Goal: Task Accomplishment & Management: Manage account settings

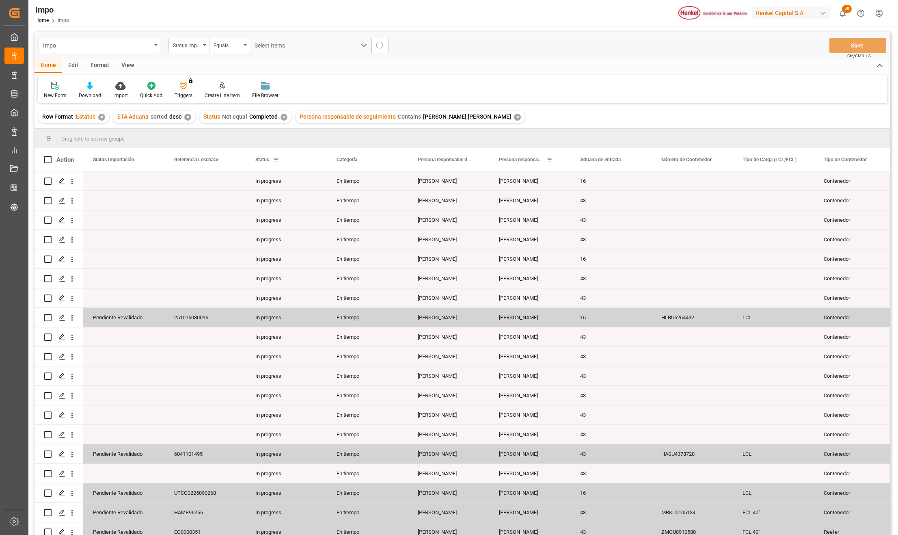
click at [133, 66] on div "View" at bounding box center [127, 66] width 25 height 14
click at [101, 82] on div at bounding box center [92, 85] width 41 height 9
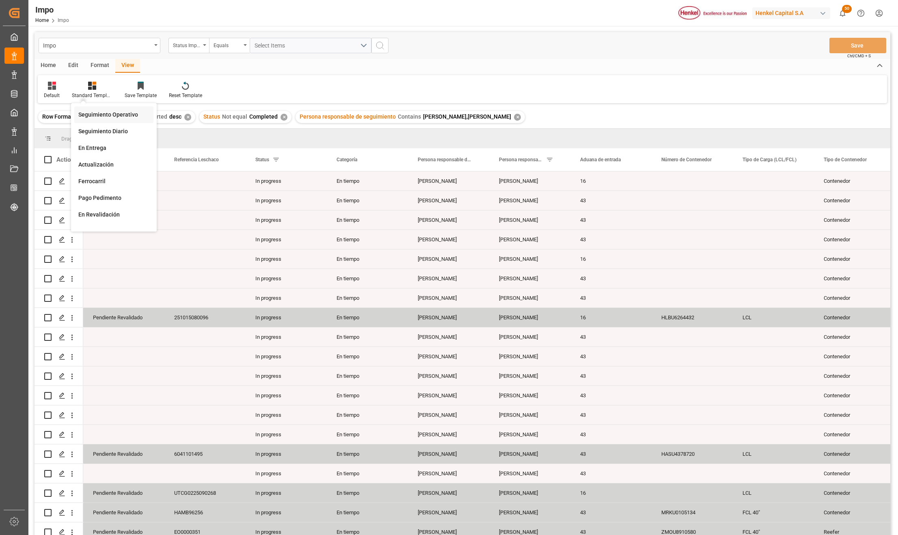
click at [103, 111] on div "Seguimiento Operativo" at bounding box center [113, 114] width 71 height 9
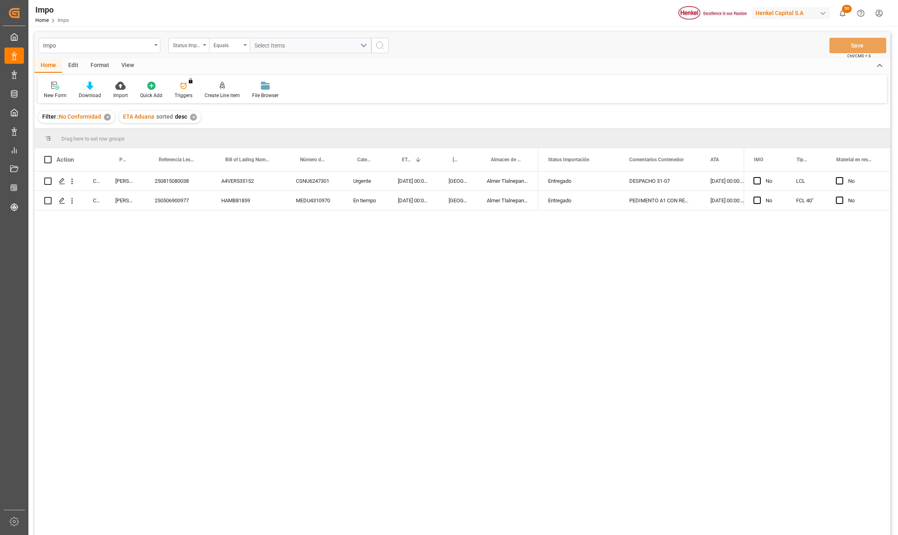
click at [106, 114] on div "✕" at bounding box center [107, 117] width 7 height 7
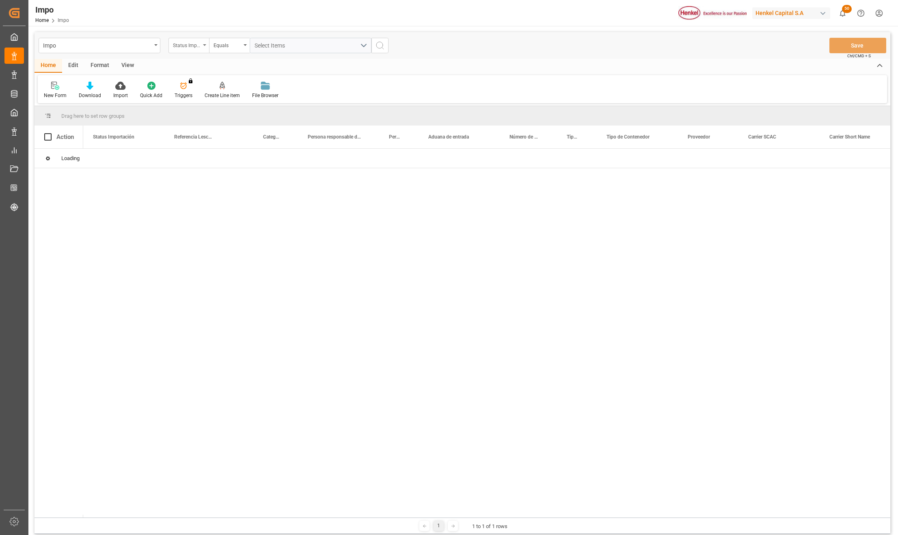
click at [202, 49] on div "Status Importación" at bounding box center [188, 45] width 41 height 15
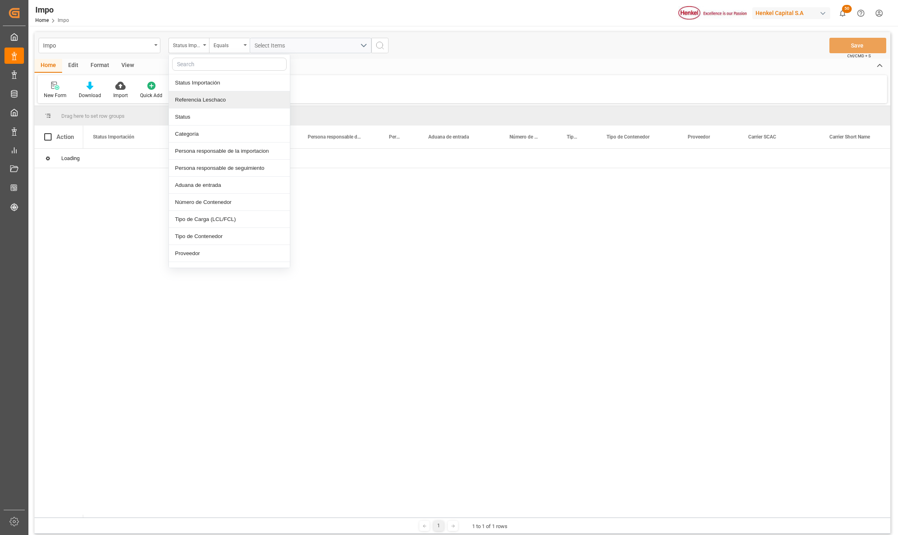
click at [202, 96] on div "Referencia Leschaco" at bounding box center [229, 99] width 121 height 17
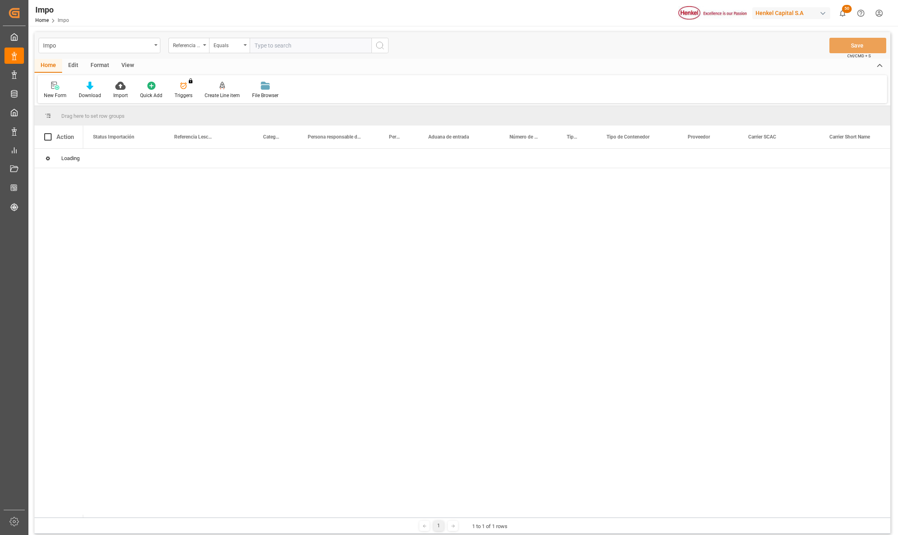
click at [255, 44] on input "text" at bounding box center [311, 45] width 122 height 15
type input "250515080129"
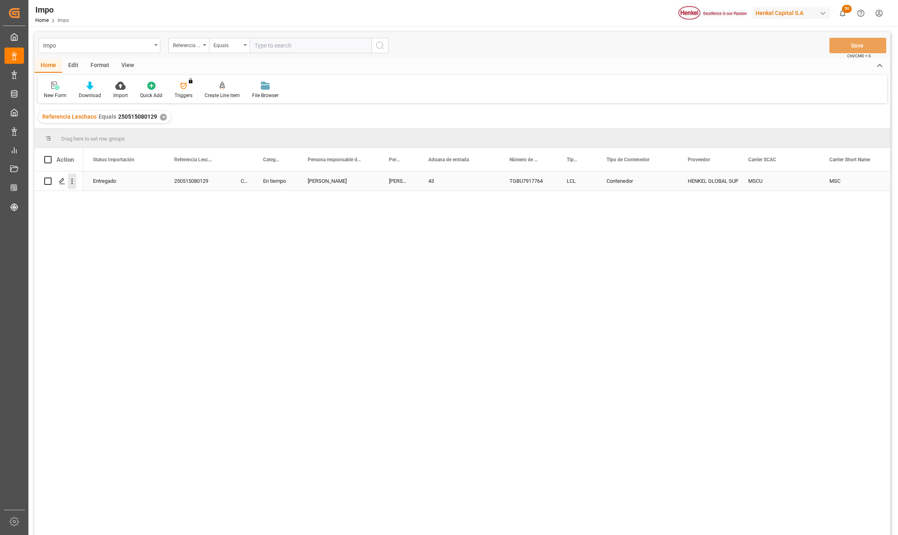
click at [73, 179] on icon "open menu" at bounding box center [72, 181] width 9 height 9
click at [92, 192] on div "Open in new tab" at bounding box center [118, 198] width 100 height 17
click at [140, 241] on div "Entregado 250515080129 Completed En tiempo Julia Lopez Guillermina Simon 43 TGB…" at bounding box center [486, 355] width 807 height 369
click at [266, 49] on input "text" at bounding box center [311, 45] width 122 height 15
click at [268, 44] on input "text" at bounding box center [311, 45] width 122 height 15
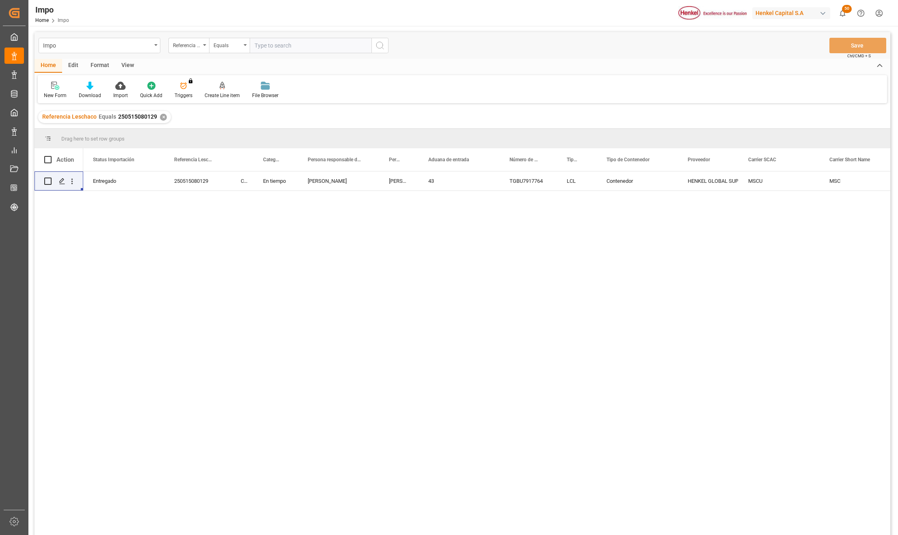
click at [248, 47] on div "Equals" at bounding box center [229, 45] width 41 height 15
click at [260, 45] on input "text" at bounding box center [311, 45] width 122 height 15
click at [220, 276] on div "Entregado 250515080129 Completed En tiempo Julia Lopez Guillermina Simon 43 TGB…" at bounding box center [486, 355] width 807 height 369
click at [186, 175] on div "250515080129" at bounding box center [197, 180] width 67 height 19
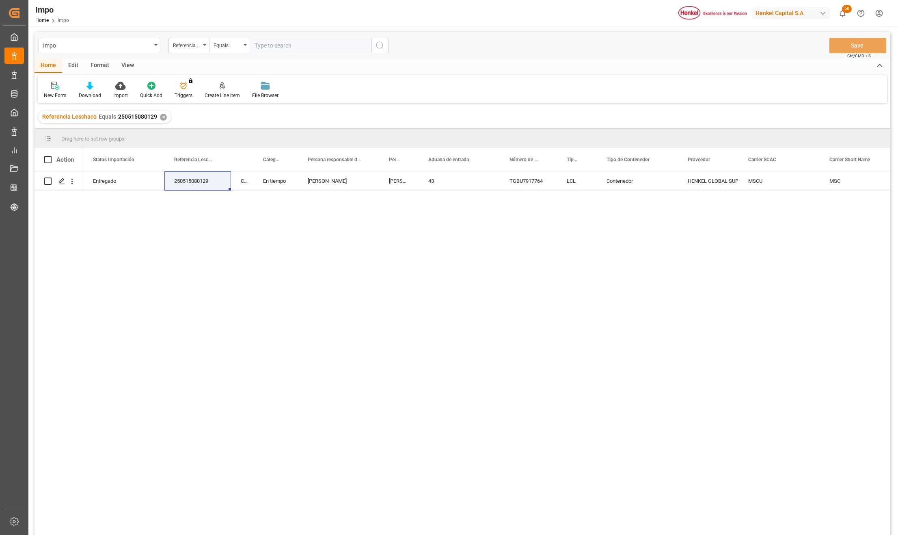
click at [276, 42] on input "text" at bounding box center [311, 45] width 122 height 15
paste input "250406900649"
type input "250406900649"
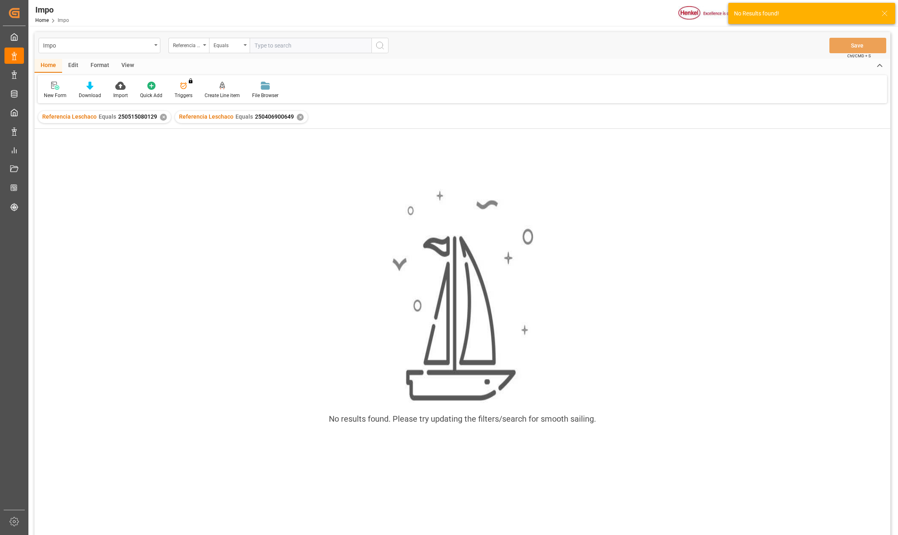
click at [161, 114] on div "✕" at bounding box center [163, 117] width 7 height 7
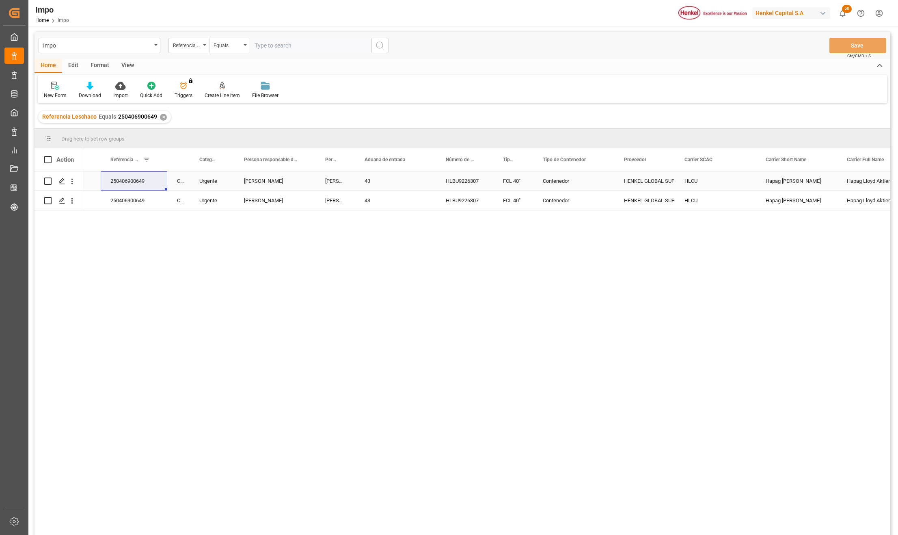
scroll to position [0, 65]
click at [126, 64] on div "View" at bounding box center [127, 66] width 25 height 14
click at [84, 82] on div at bounding box center [92, 85] width 41 height 9
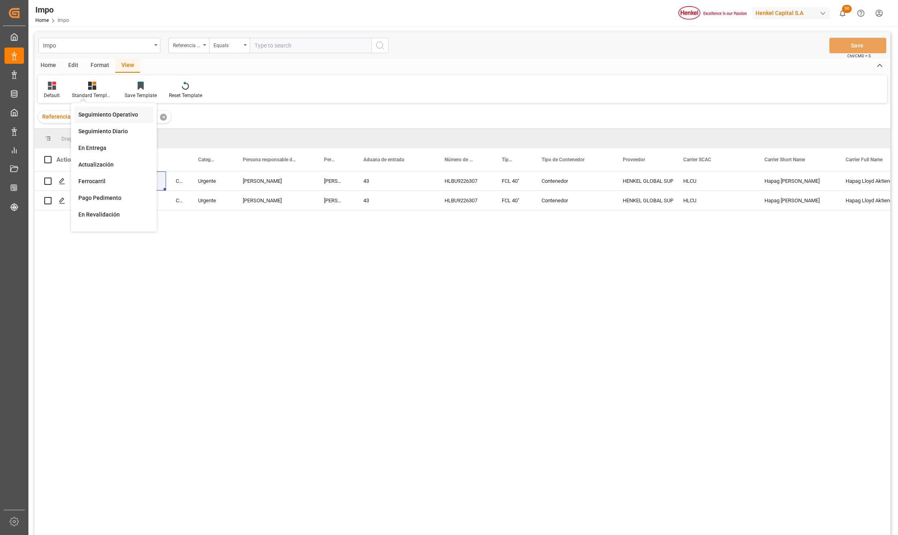
click at [99, 113] on div "Seguimiento Operativo" at bounding box center [113, 114] width 71 height 9
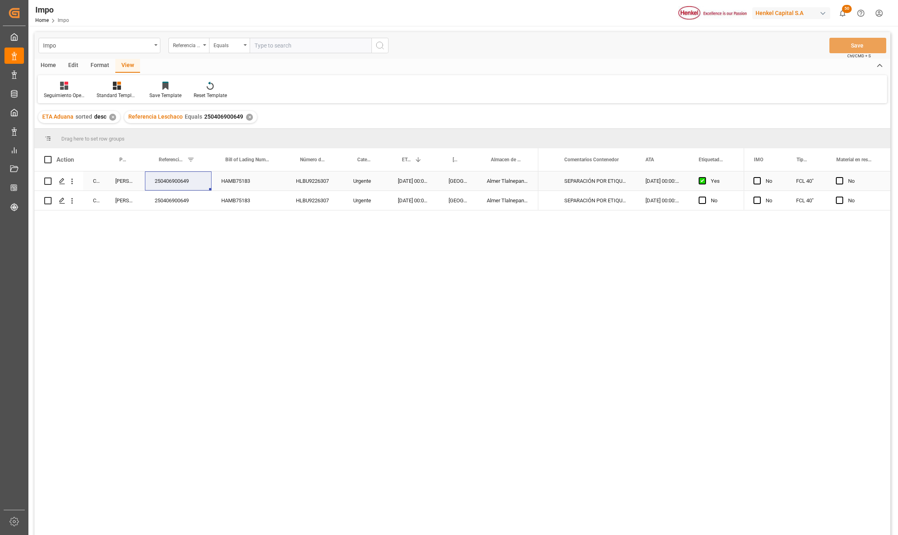
click at [673, 181] on div "[DATE] 00:00:00" at bounding box center [662, 180] width 53 height 19
click at [592, 181] on span "Press SPACE to select this row." at bounding box center [594, 180] width 7 height 7
click at [597, 177] on input "Press SPACE to select this row." at bounding box center [597, 177] width 0 height 0
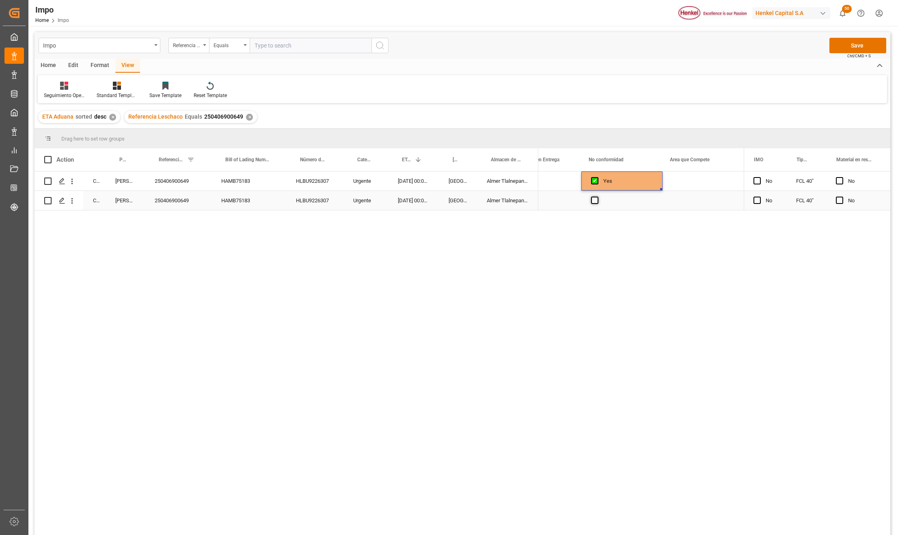
click at [595, 203] on span "Press SPACE to select this row." at bounding box center [594, 199] width 7 height 7
click at [597, 196] on input "Press SPACE to select this row." at bounding box center [597, 196] width 0 height 0
click at [682, 175] on div "Press SPACE to select this row." at bounding box center [702, 180] width 81 height 19
click at [685, 182] on div "Press SPACE to select this row." at bounding box center [702, 180] width 81 height 19
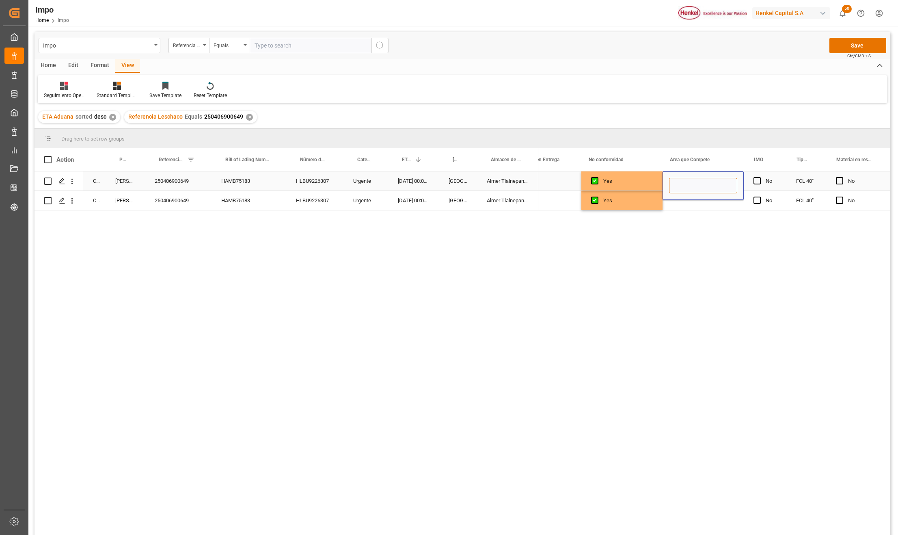
click at [683, 184] on input "Press SPACE to select this row." at bounding box center [703, 185] width 68 height 15
type input "Agente Aduanal"
click at [851, 46] on button "Save" at bounding box center [857, 45] width 57 height 15
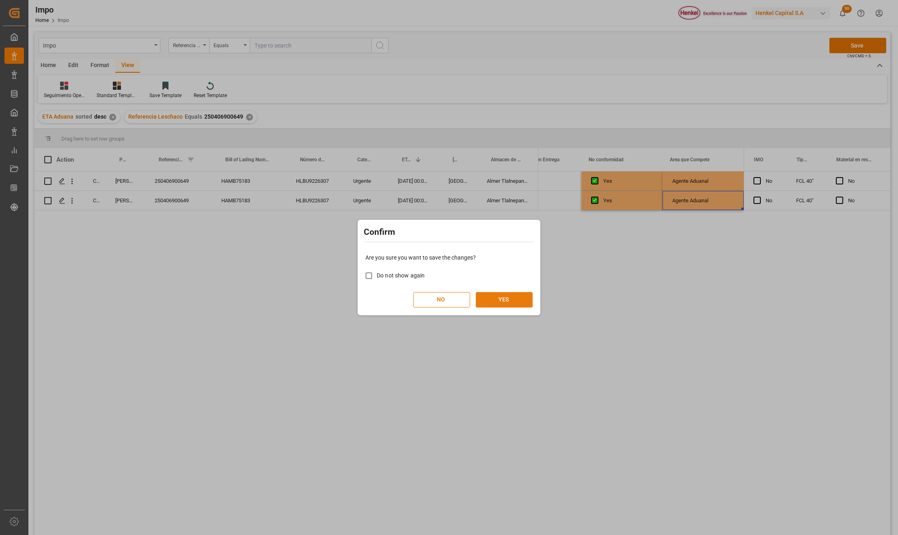
click at [499, 296] on button "YES" at bounding box center [504, 299] width 57 height 15
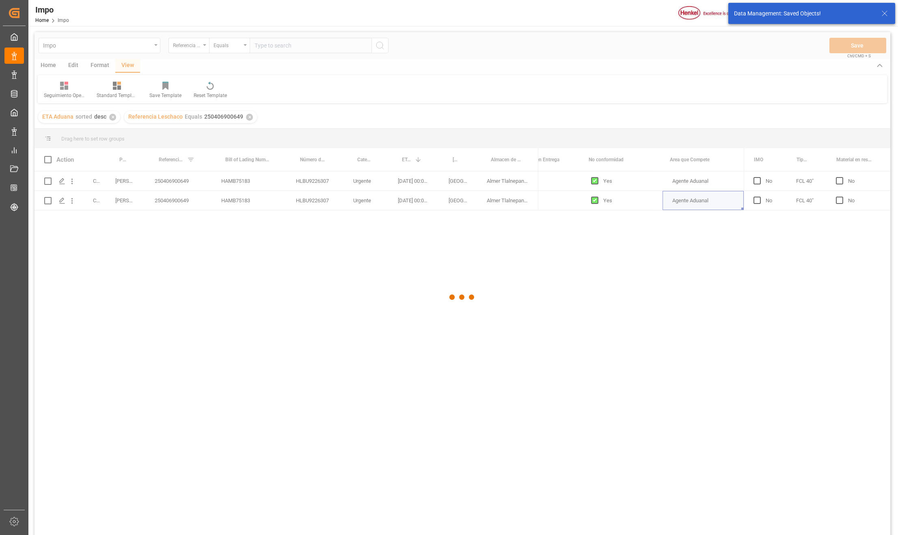
drag, startPoint x: 242, startPoint y: 313, endPoint x: 242, endPoint y: 317, distance: 4.9
click at [242, 316] on div at bounding box center [462, 297] width 856 height 530
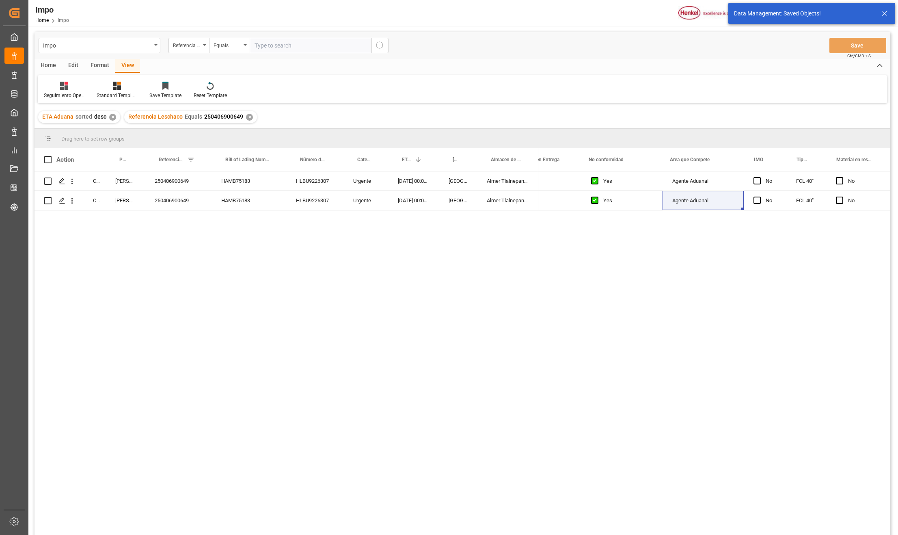
click at [267, 46] on input "text" at bounding box center [311, 45] width 122 height 15
paste input "250506900524"
type input "250506900524"
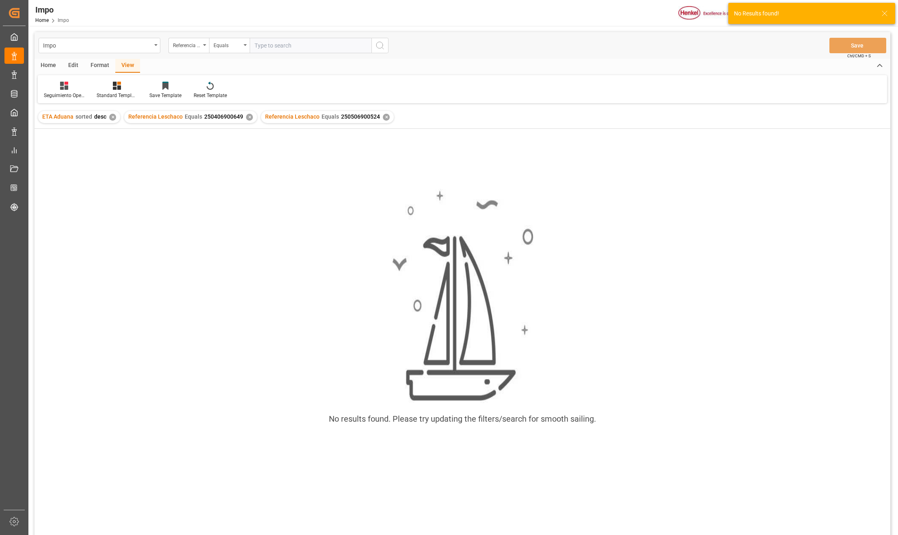
click at [246, 117] on div "✕" at bounding box center [249, 117] width 7 height 7
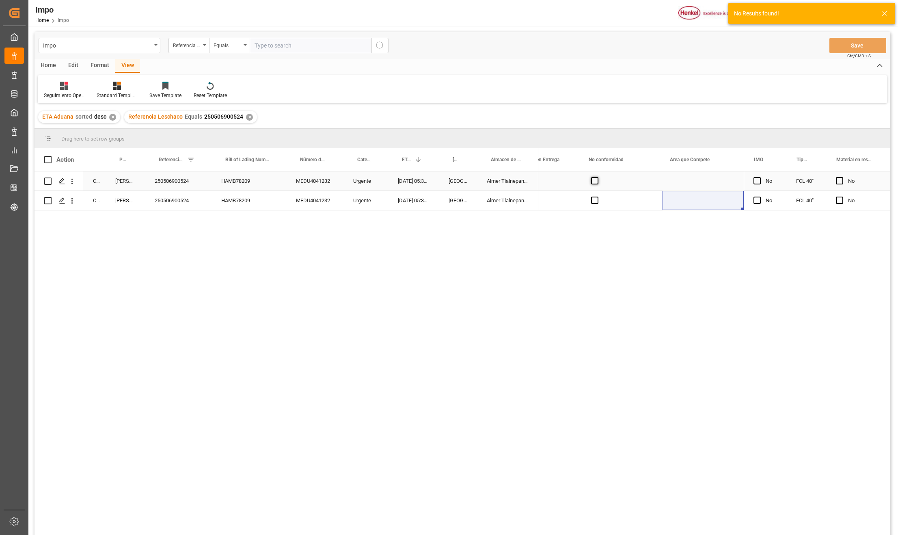
click at [593, 181] on span "Press SPACE to select this row." at bounding box center [594, 180] width 7 height 7
click at [597, 177] on input "Press SPACE to select this row." at bounding box center [597, 177] width 0 height 0
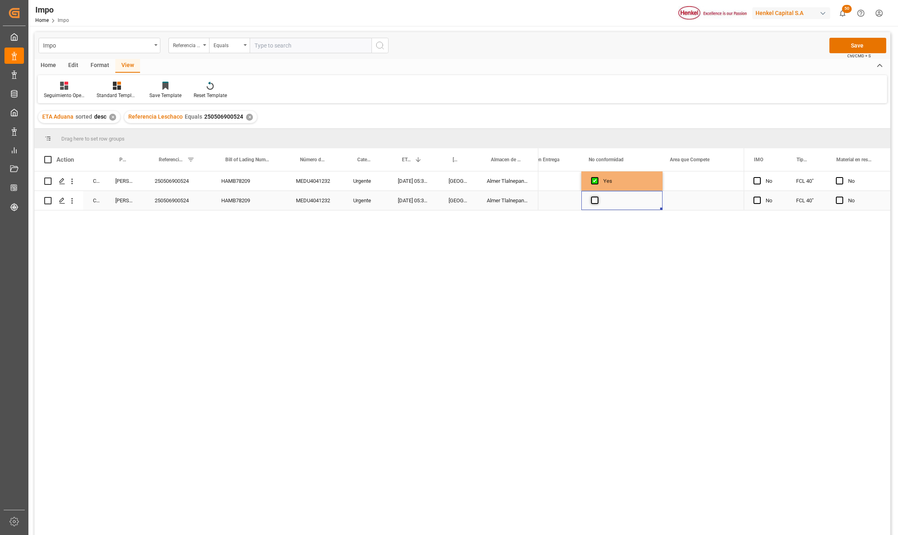
click at [594, 202] on span "Press SPACE to select this row." at bounding box center [594, 199] width 7 height 7
click at [597, 196] on input "Press SPACE to select this row." at bounding box center [597, 196] width 0 height 0
click at [691, 181] on div "Press SPACE to select this row." at bounding box center [702, 180] width 81 height 19
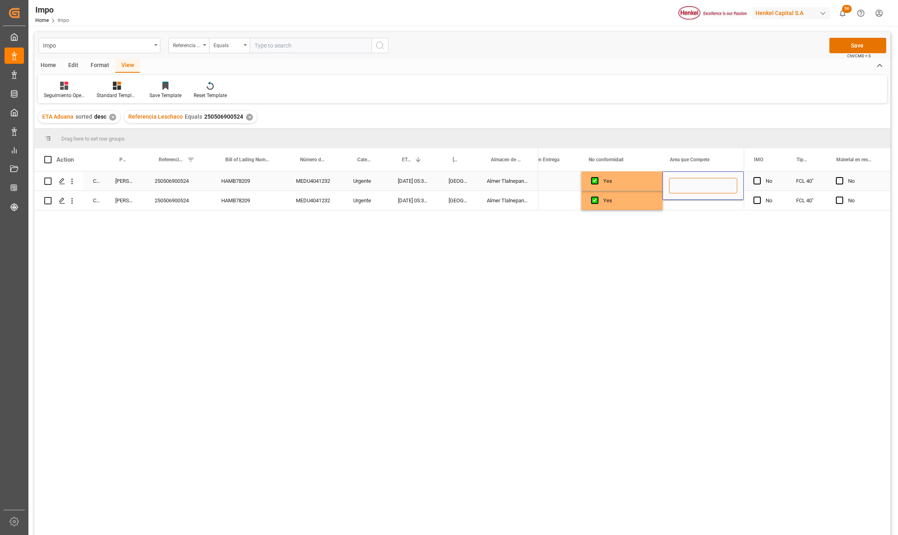
click at [691, 181] on input "Press SPACE to select this row." at bounding box center [703, 185] width 68 height 15
type input "Agente Aduanal"
click at [691, 302] on div "Torton Yes Agente Aduanal Torton Yes Agente Aduanal" at bounding box center [640, 355] width 205 height 369
click at [633, 208] on div "Yes" at bounding box center [628, 200] width 50 height 19
click at [859, 45] on button "Save" at bounding box center [857, 45] width 57 height 15
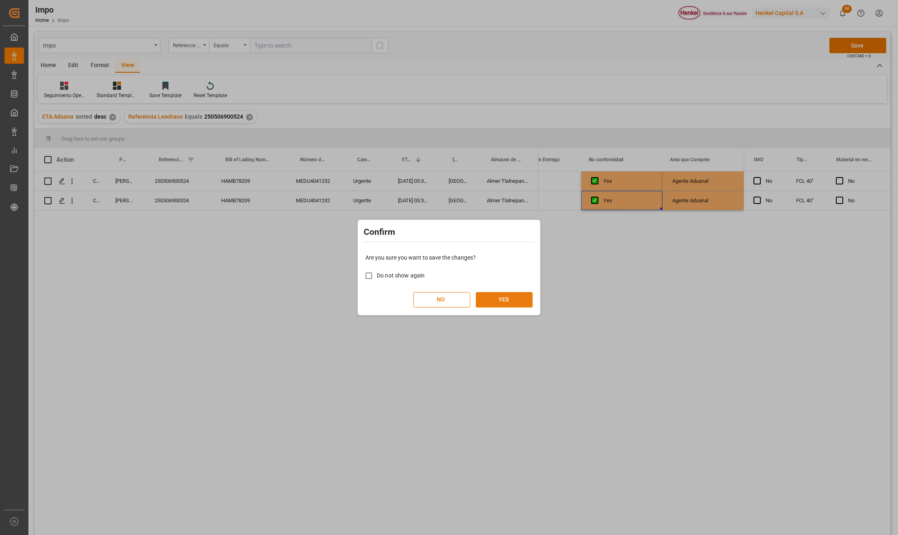
click at [515, 301] on button "YES" at bounding box center [504, 299] width 57 height 15
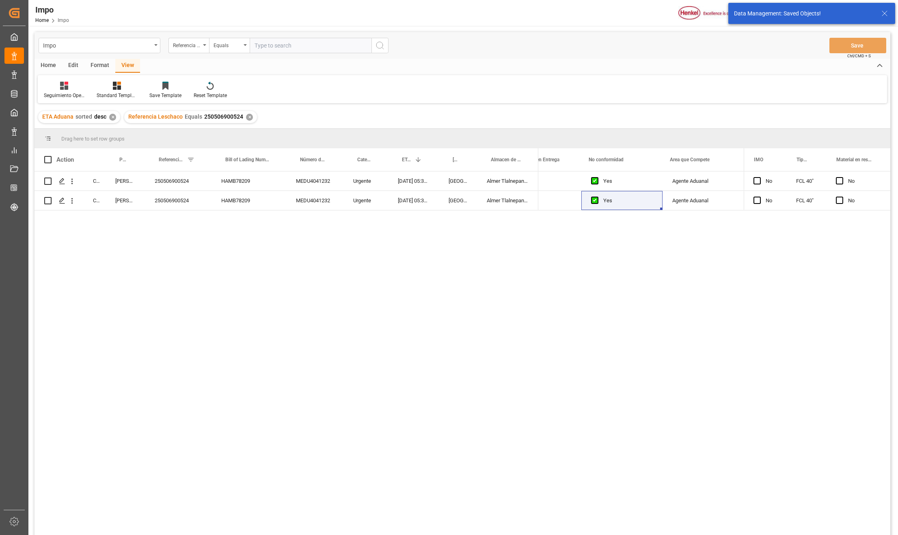
click at [274, 49] on input "text" at bounding box center [311, 45] width 122 height 15
paste input "250506900977"
type input "250506900977"
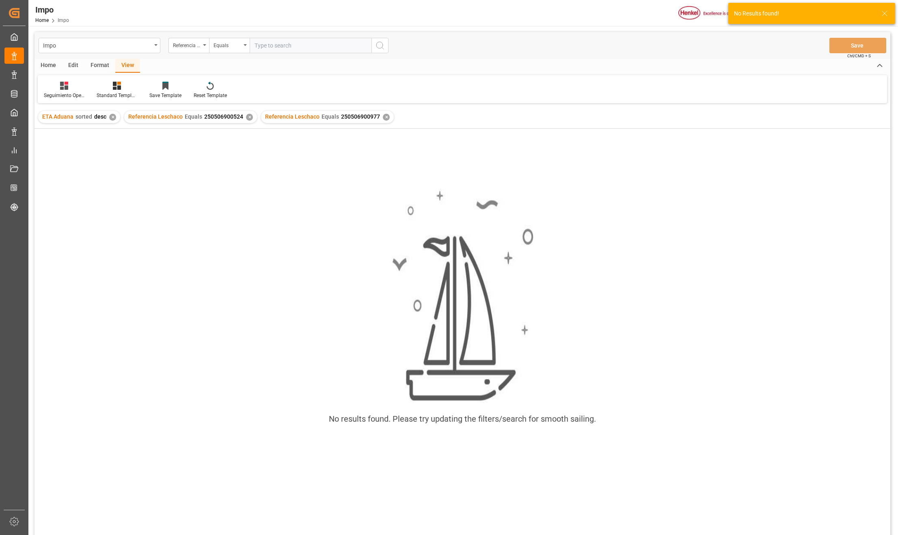
click at [246, 114] on div "✕" at bounding box center [249, 117] width 7 height 7
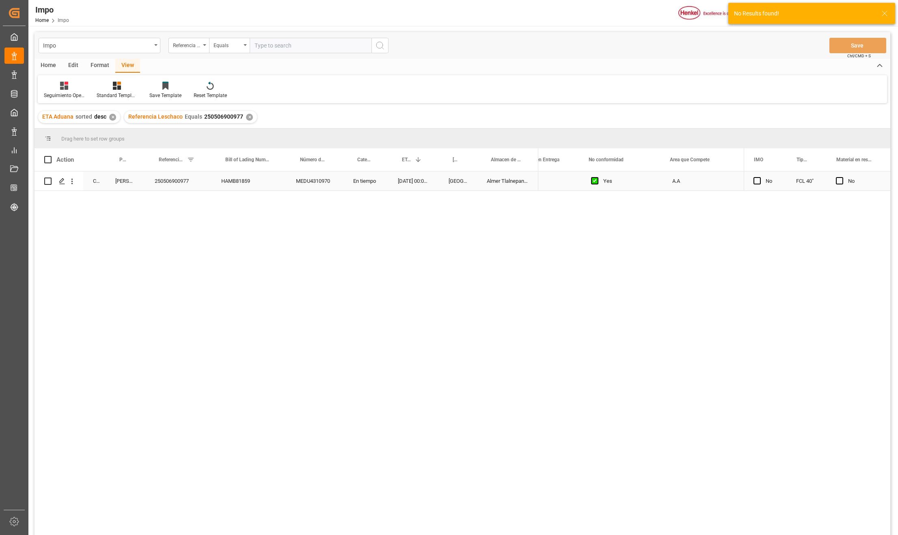
click at [686, 185] on div "A.A" at bounding box center [702, 180] width 81 height 19
click at [263, 46] on input "text" at bounding box center [311, 45] width 122 height 15
paste input "250606900360"
type input "250606900360"
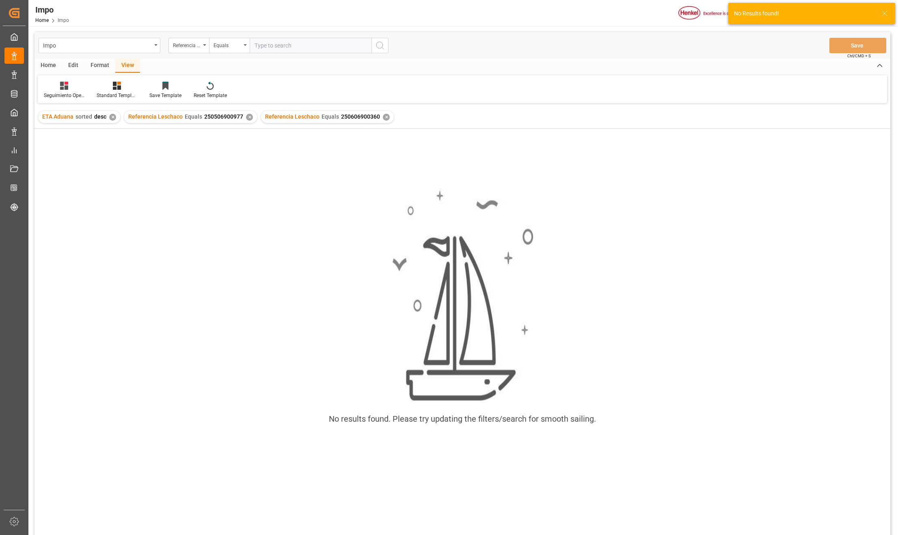
click at [247, 117] on div "✕" at bounding box center [249, 117] width 7 height 7
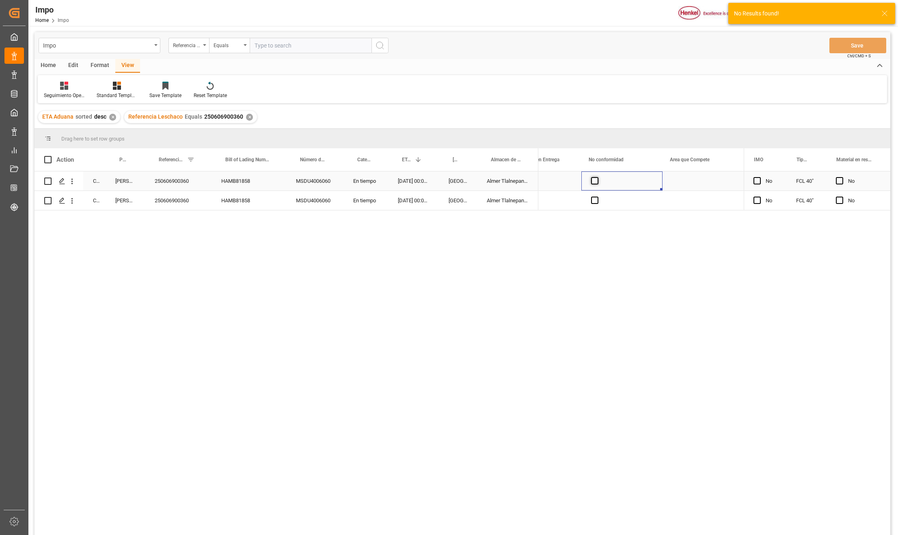
click at [593, 181] on span "Press SPACE to select this row." at bounding box center [594, 180] width 7 height 7
click at [597, 177] on input "Press SPACE to select this row." at bounding box center [597, 177] width 0 height 0
click at [591, 202] on span "Press SPACE to select this row." at bounding box center [594, 199] width 7 height 7
click at [597, 196] on input "Press SPACE to select this row." at bounding box center [597, 196] width 0 height 0
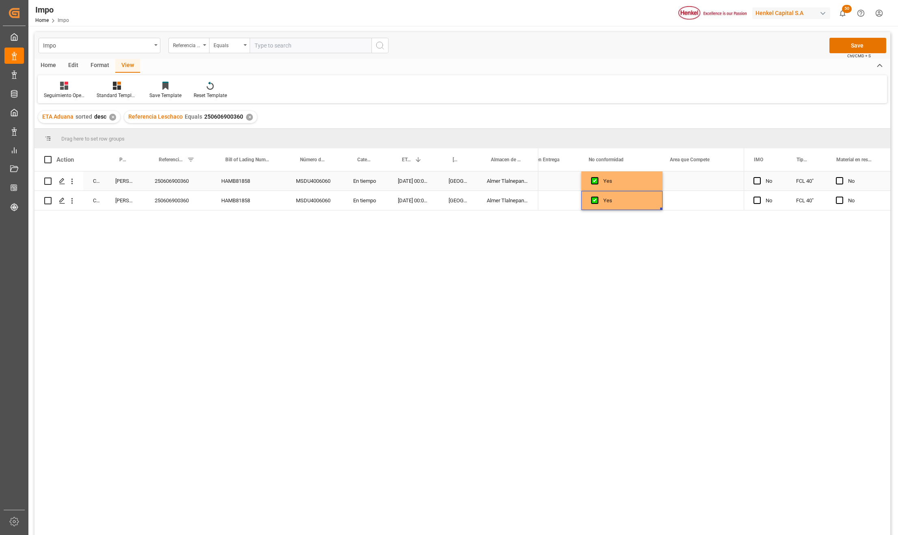
click at [672, 177] on div "Press SPACE to select this row." at bounding box center [702, 180] width 81 height 19
click at [672, 177] on div "Press SPACE to select this row." at bounding box center [702, 185] width 81 height 28
click at [672, 187] on input "Press SPACE to select this row." at bounding box center [703, 185] width 68 height 15
type input "Agencia Aduanal"
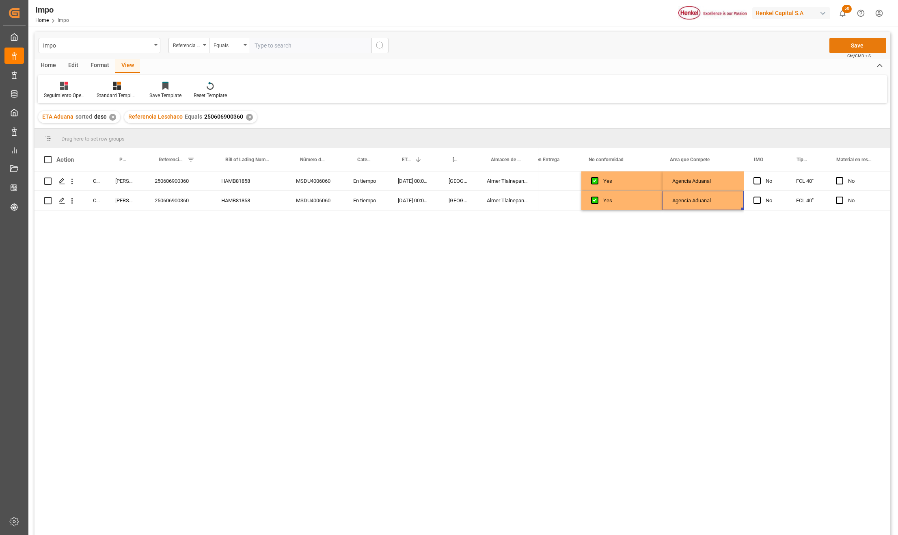
click at [845, 45] on button "Save" at bounding box center [857, 45] width 57 height 15
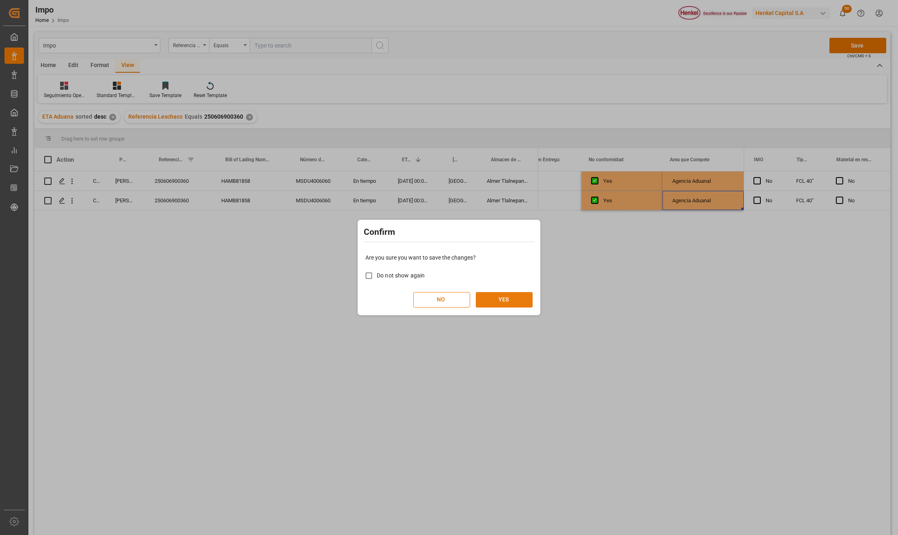
click at [506, 297] on button "YES" at bounding box center [504, 299] width 57 height 15
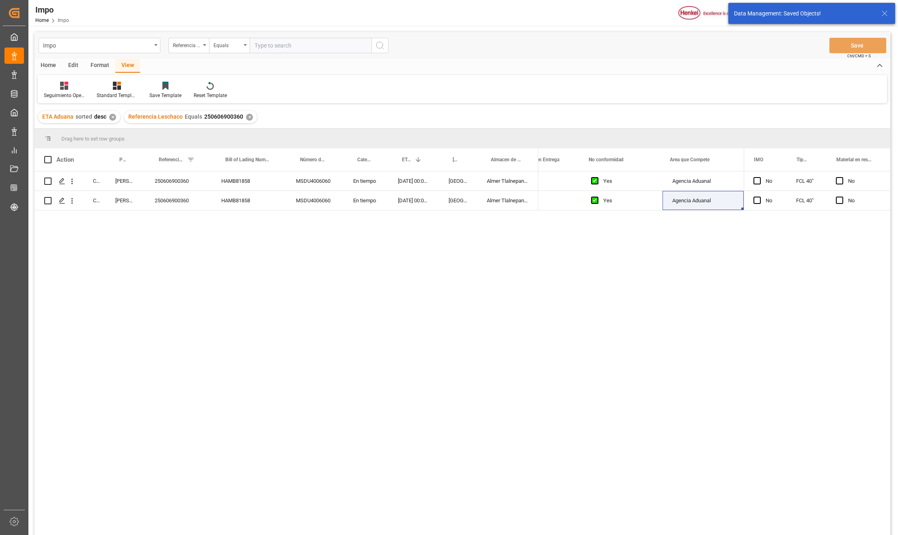
click at [276, 51] on input "text" at bounding box center [311, 45] width 122 height 15
paste input "250806900492"
type input "250806900492"
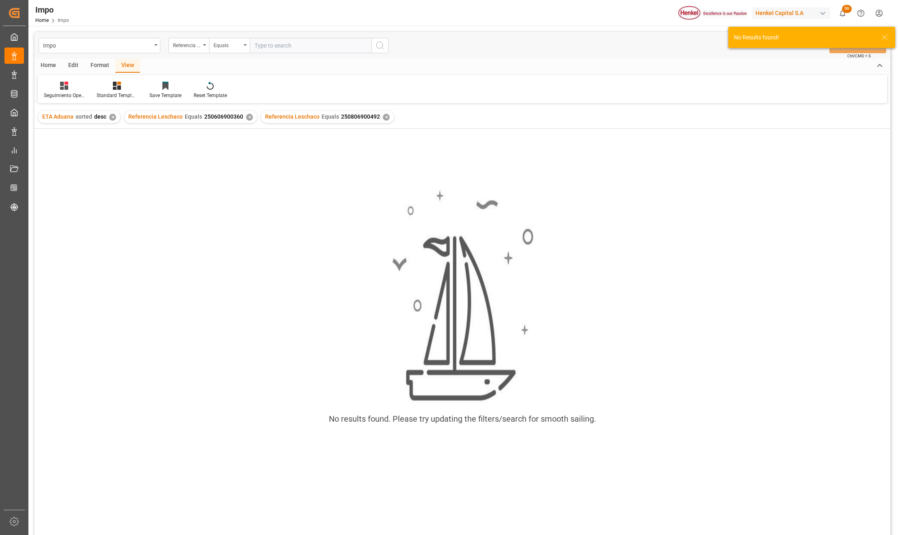
click at [246, 117] on div "✕" at bounding box center [249, 117] width 7 height 7
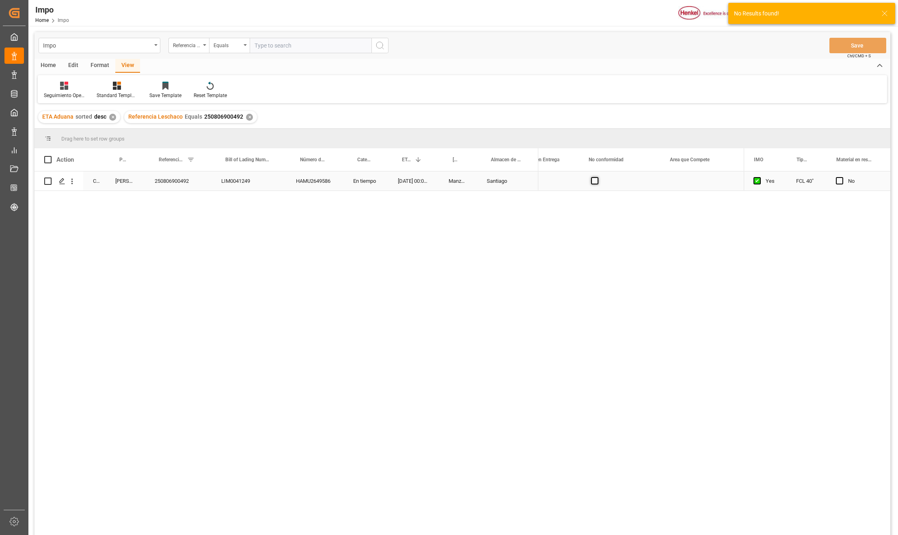
click at [593, 181] on span "Press SPACE to select this row." at bounding box center [594, 180] width 7 height 7
click at [597, 177] on input "Press SPACE to select this row." at bounding box center [597, 177] width 0 height 0
click at [668, 182] on div "Press SPACE to select this row." at bounding box center [702, 180] width 81 height 19
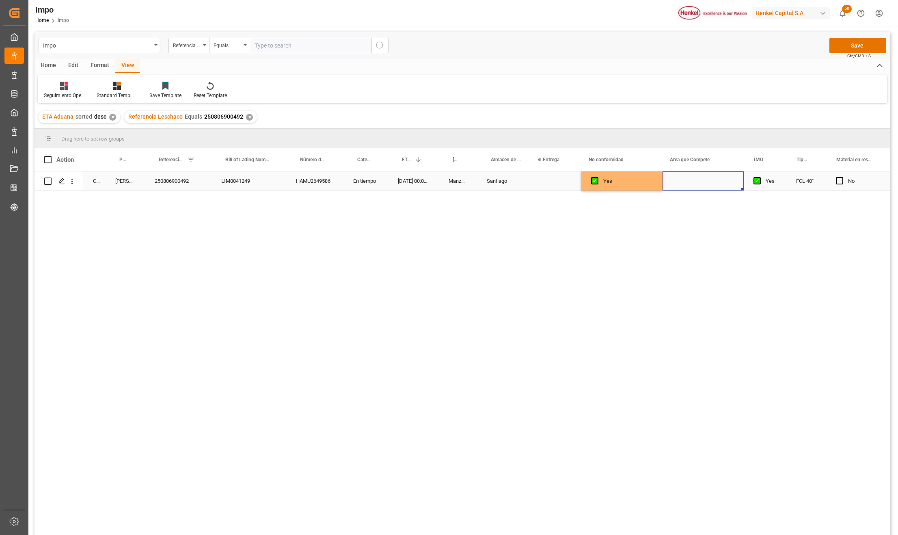
click at [676, 181] on div "Press SPACE to select this row." at bounding box center [702, 180] width 81 height 19
click at [676, 181] on input "Press SPACE to select this row." at bounding box center [703, 185] width 68 height 15
type input "a"
type input "Agencia Aduanal"
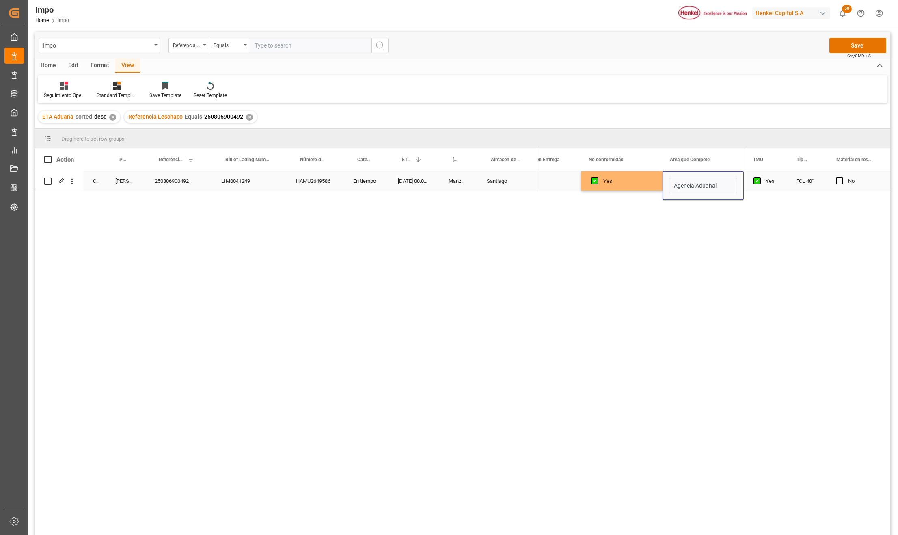
click at [643, 185] on div "Yes" at bounding box center [628, 181] width 50 height 19
click at [855, 45] on button "Save" at bounding box center [857, 45] width 57 height 15
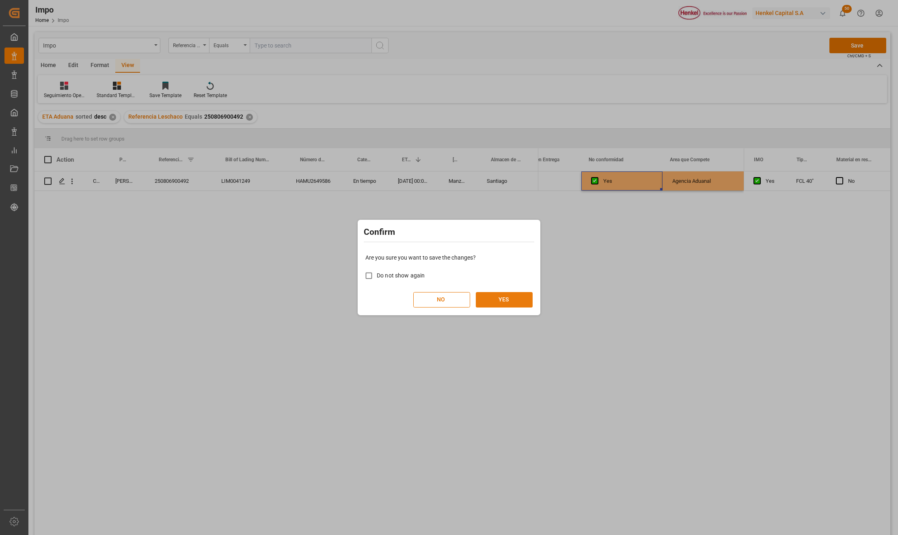
click at [522, 296] on button "YES" at bounding box center [504, 299] width 57 height 15
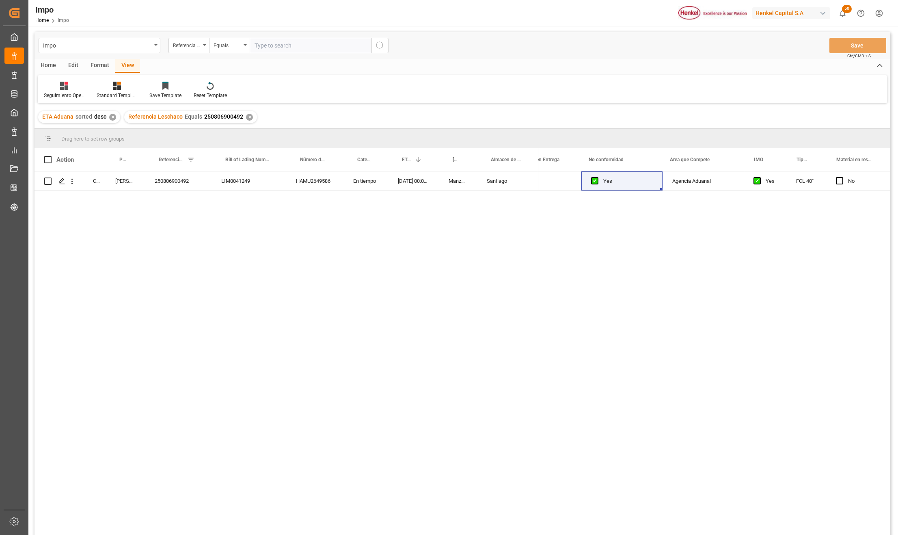
click at [253, 295] on div "Completed Martha Gonzalez 250806900492 LIM0041249 HAMU2649586 En tiempo 31-07-2…" at bounding box center [462, 354] width 856 height 366
click at [98, 62] on div "Format" at bounding box center [99, 66] width 31 height 14
click at [60, 85] on div at bounding box center [56, 85] width 24 height 9
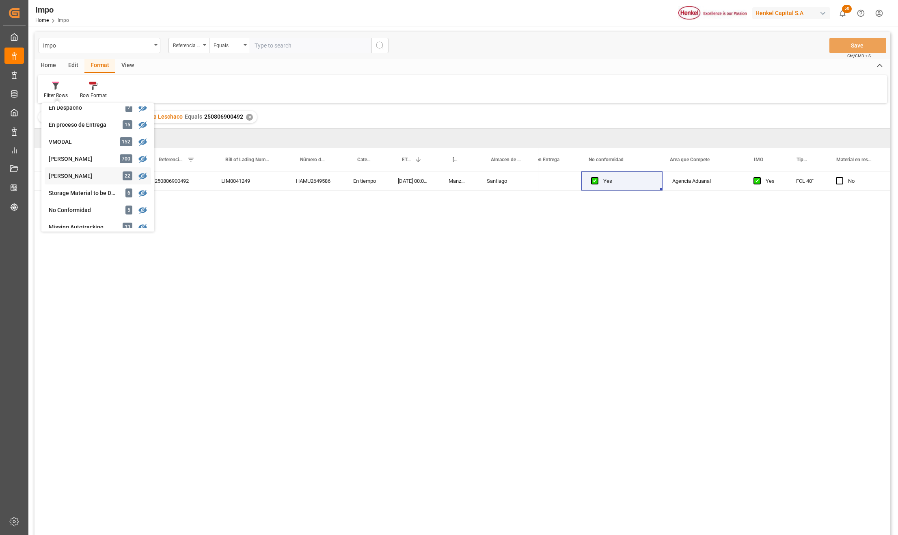
scroll to position [162, 0]
click at [85, 192] on div "Impo Referencia Leschaco Equals Save Ctrl/CMD + S Home Edit Format View Filter …" at bounding box center [462, 294] width 856 height 524
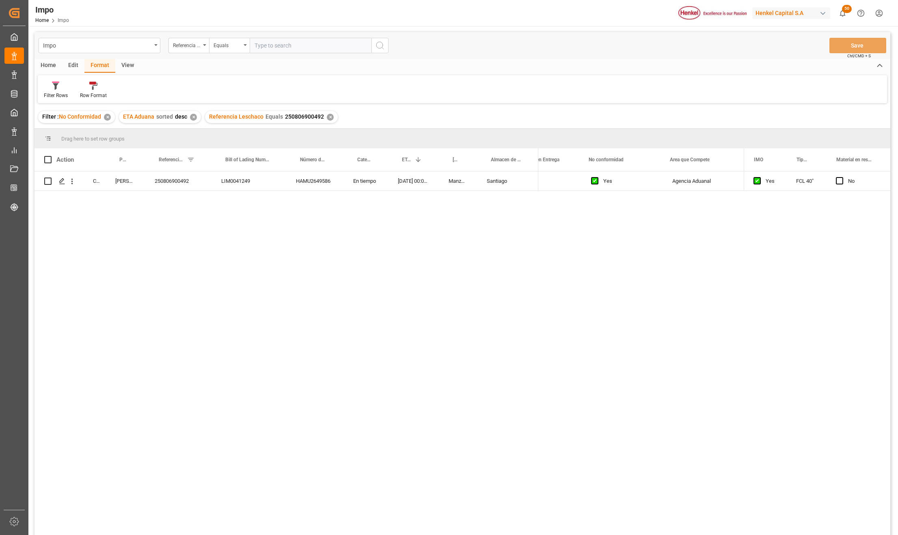
click at [327, 116] on div "✕" at bounding box center [330, 117] width 7 height 7
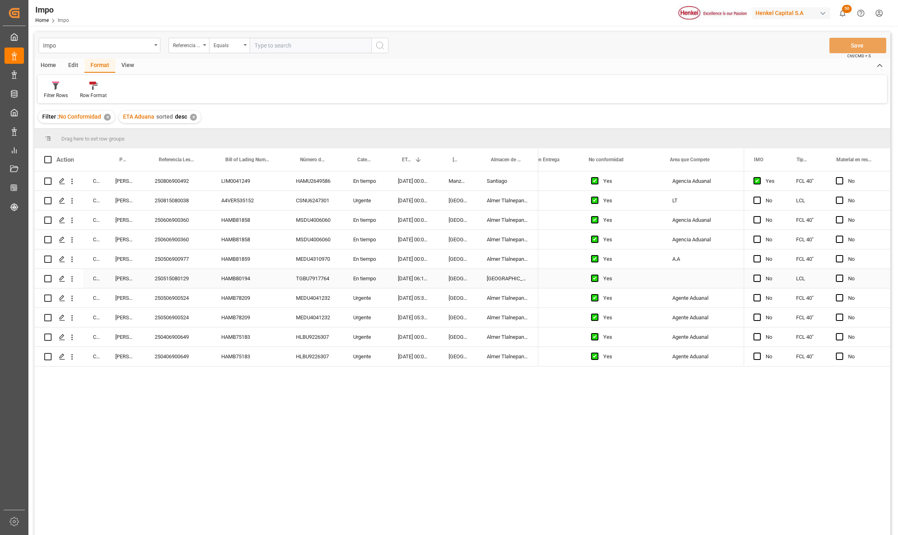
click at [345, 276] on div "En tiempo" at bounding box center [365, 278] width 45 height 19
click at [192, 281] on div "250515080129" at bounding box center [178, 278] width 67 height 19
drag, startPoint x: 686, startPoint y: 242, endPoint x: 685, endPoint y: 250, distance: 8.6
click at [686, 242] on div "Agencia Aduanal" at bounding box center [702, 239] width 81 height 19
click at [683, 253] on div "A.A" at bounding box center [702, 258] width 81 height 19
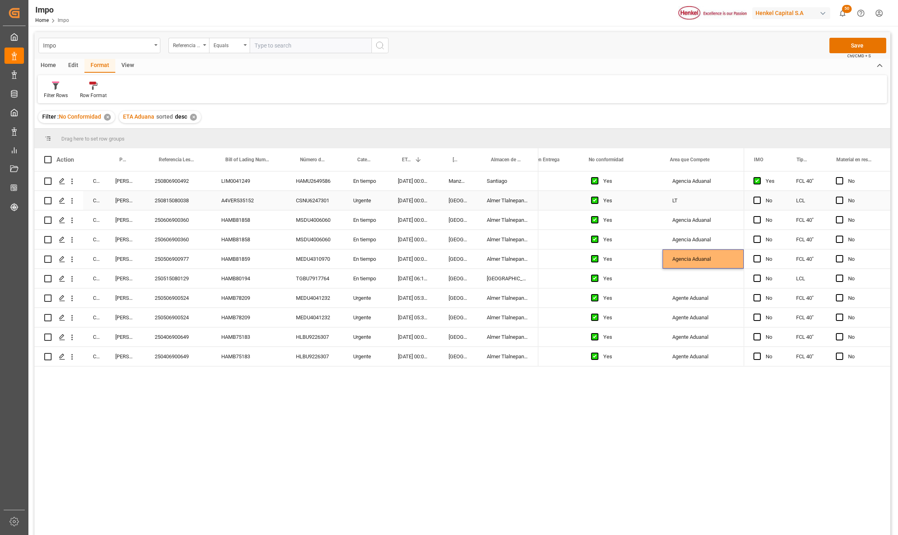
click at [675, 202] on div "LT" at bounding box center [702, 200] width 81 height 19
click at [675, 202] on input "LT" at bounding box center [703, 204] width 68 height 15
type input "Transporte Terrestre"
click at [666, 207] on div "Transporte Terrestre" at bounding box center [702, 200] width 81 height 19
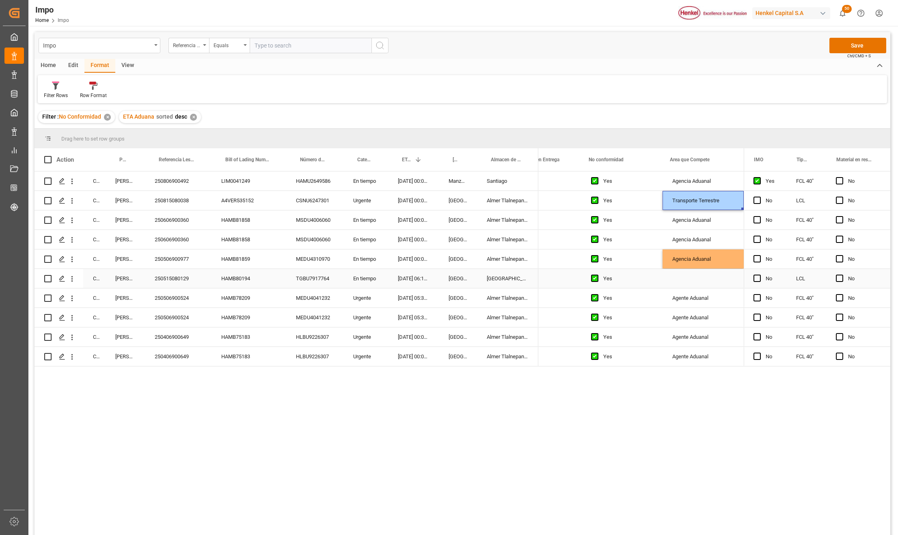
click at [692, 275] on div "Press SPACE to select this row." at bounding box center [702, 278] width 81 height 19
click at [691, 304] on div "Agente Aduanal" at bounding box center [702, 297] width 81 height 19
click at [845, 46] on button "Save" at bounding box center [857, 45] width 57 height 15
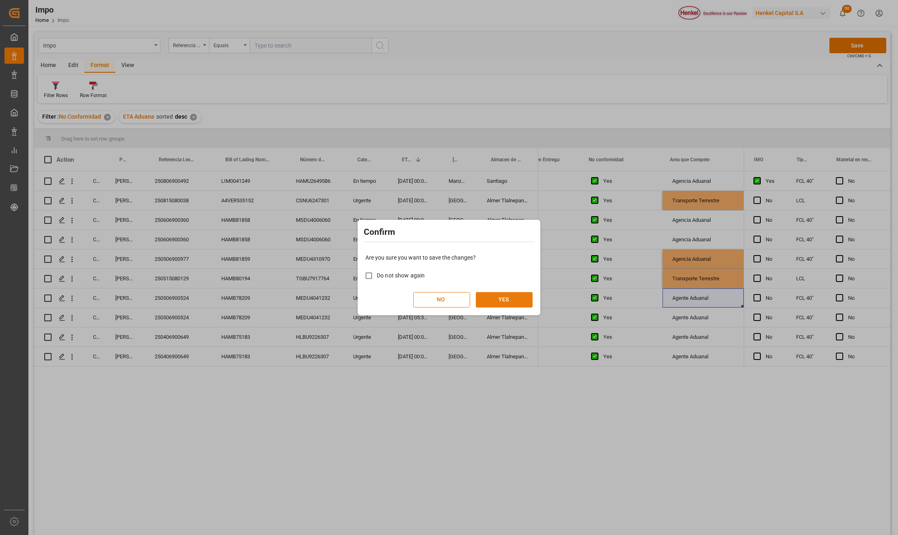
click at [519, 295] on button "YES" at bounding box center [504, 299] width 57 height 15
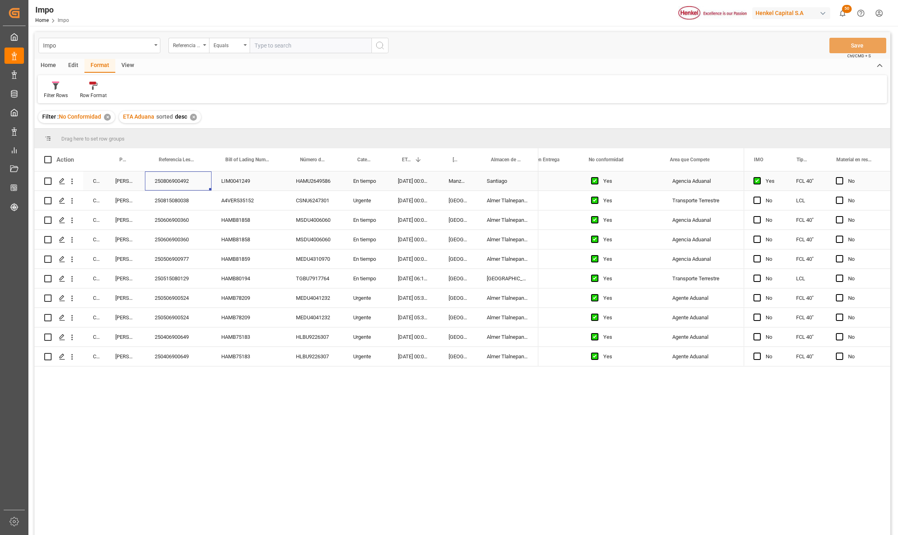
click at [181, 177] on div "250806900492" at bounding box center [178, 180] width 67 height 19
click at [191, 180] on div "250806900492" at bounding box center [178, 180] width 67 height 19
click at [75, 181] on icon "open menu" at bounding box center [72, 181] width 9 height 9
click at [85, 202] on span "Press SPACE to select this row." at bounding box center [81, 198] width 14 height 9
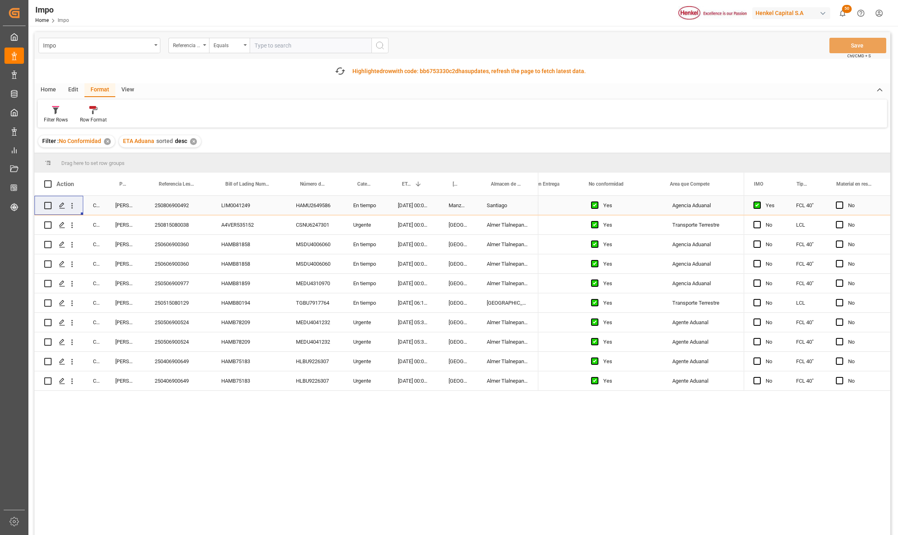
click at [188, 205] on div "250806900492" at bounding box center [178, 205] width 67 height 19
click at [188, 203] on div "250806900492" at bounding box center [178, 205] width 67 height 19
click at [340, 69] on icon "button" at bounding box center [339, 71] width 13 height 13
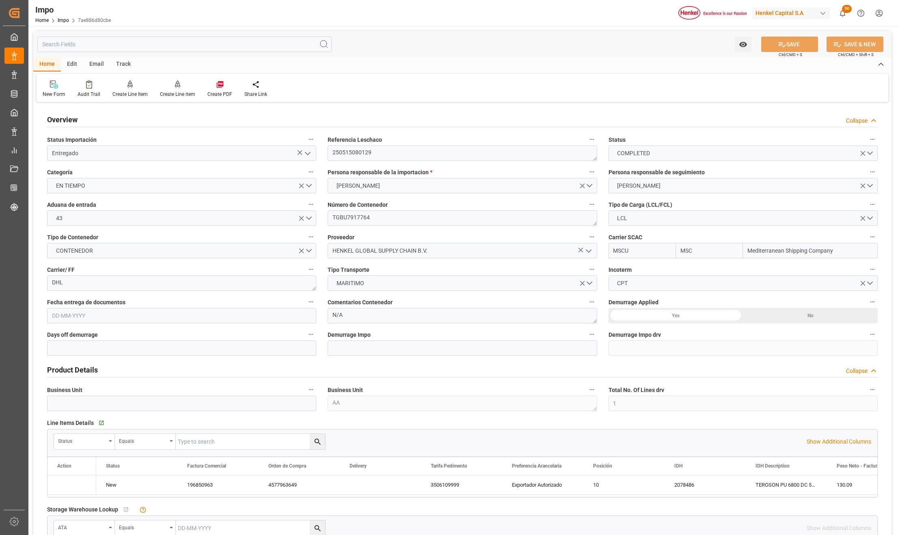
type input "MSC"
type input "Mediterranean Shipping Company"
type input "1"
type input "1.5"
type input "2"
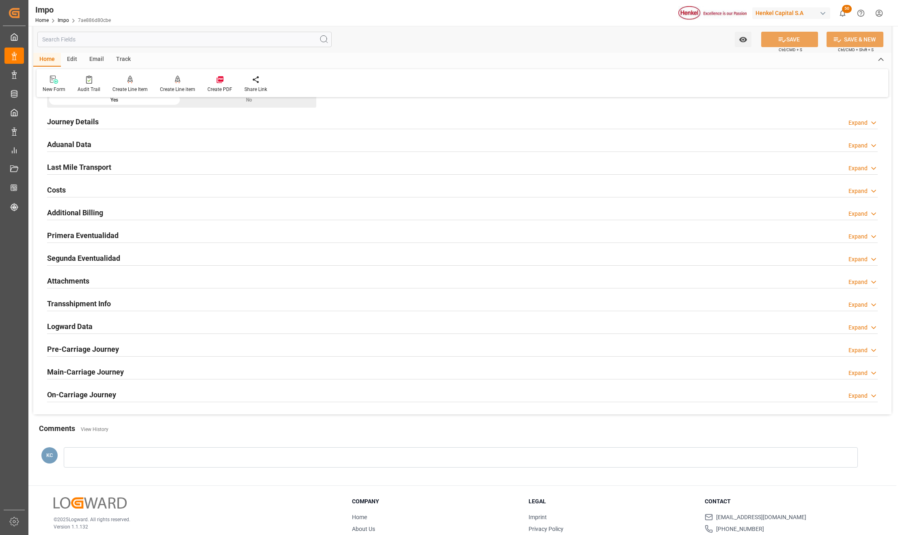
type input "02-05-2025"
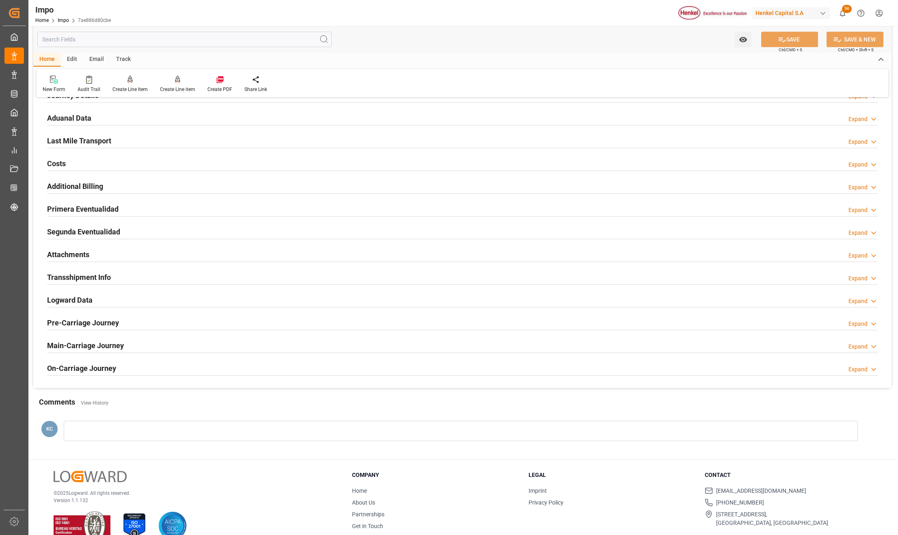
scroll to position [586, 0]
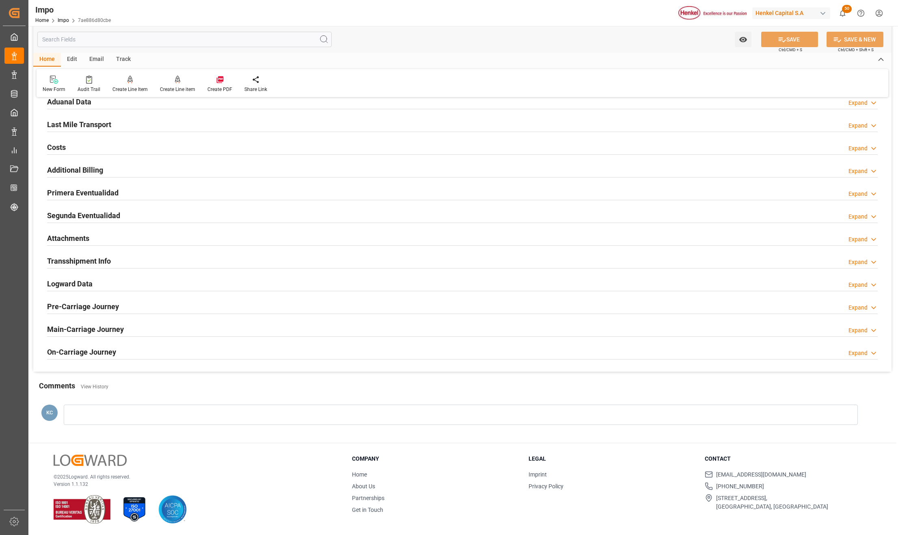
drag, startPoint x: 73, startPoint y: 213, endPoint x: 476, endPoint y: 261, distance: 405.9
click at [73, 213] on h2 "Segunda Eventualidad" at bounding box center [83, 215] width 73 height 11
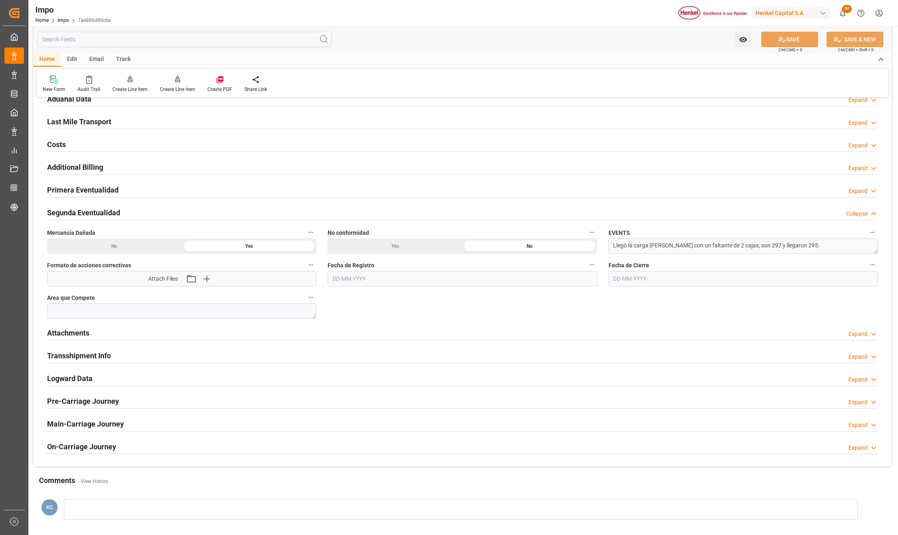
click at [406, 248] on div "Yes" at bounding box center [395, 245] width 135 height 15
click at [807, 36] on button "SAVE" at bounding box center [789, 39] width 57 height 15
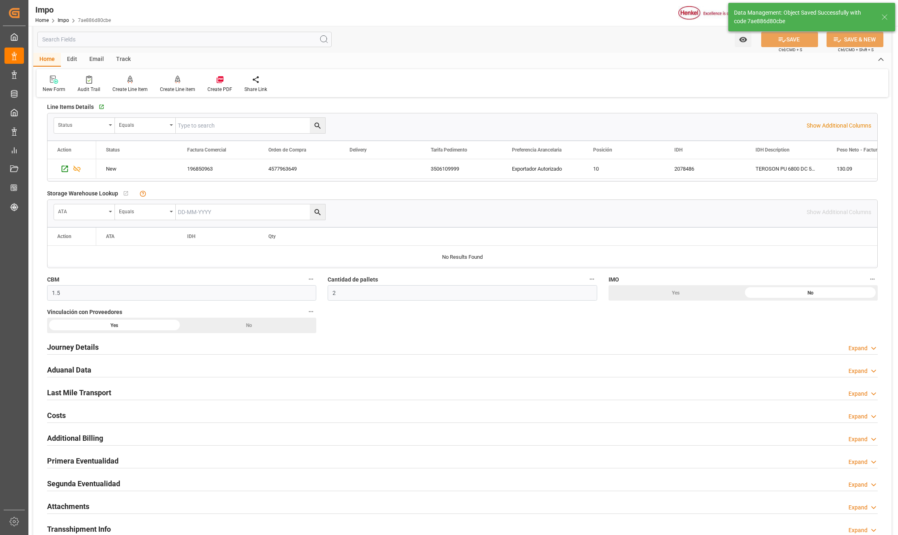
scroll to position [153, 0]
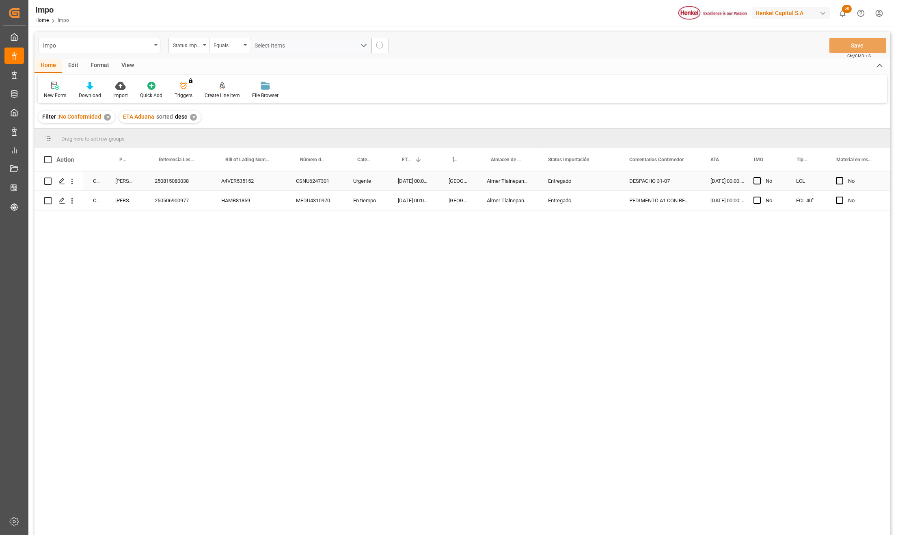
click at [666, 188] on div "DESPACHO 31-07" at bounding box center [659, 180] width 81 height 19
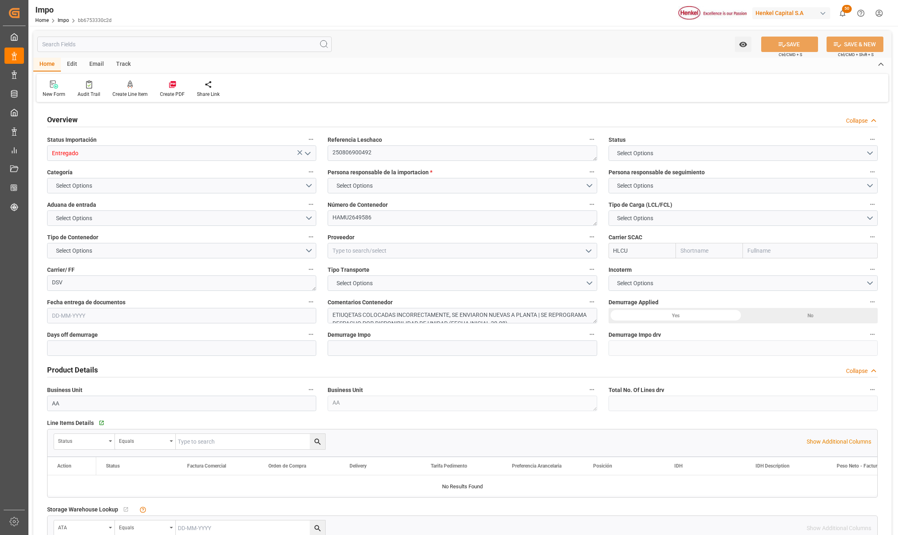
type input "Entregado"
type textarea "250806900492"
type textarea "HAMU2649586"
type input "HLCU"
type textarea "DSV"
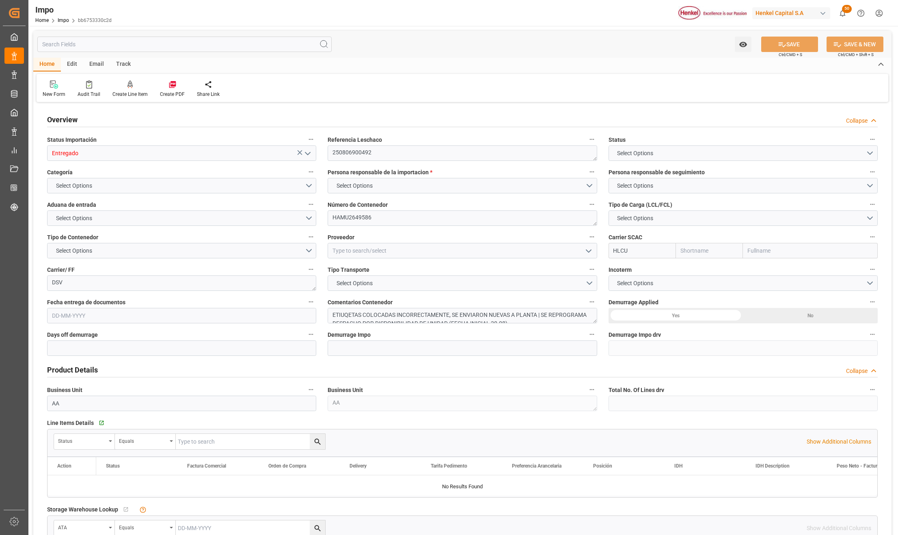
type textarea "ETIUQETAS COLOCADAS INCORRECTAMENTE, SE ENVIARON NUEVAS A PLANTA | SE REPROGRAM…"
type input "AA"
type textarea "AA"
type textarea "Agencia Aduanal"
type input "Hapag Lloyd"
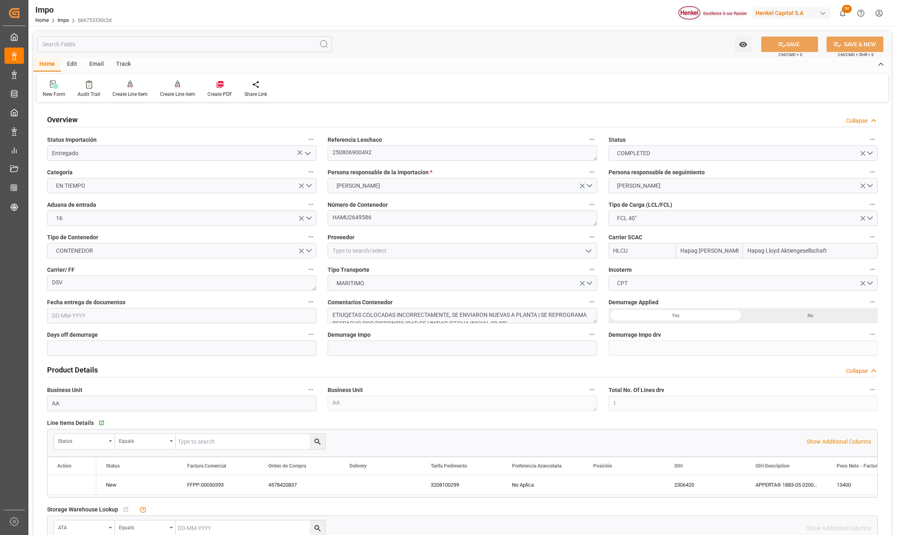
type input "Hapag Lloyd Aktiengesellschaft"
type input "1"
type input "17"
type input "25-07-2025"
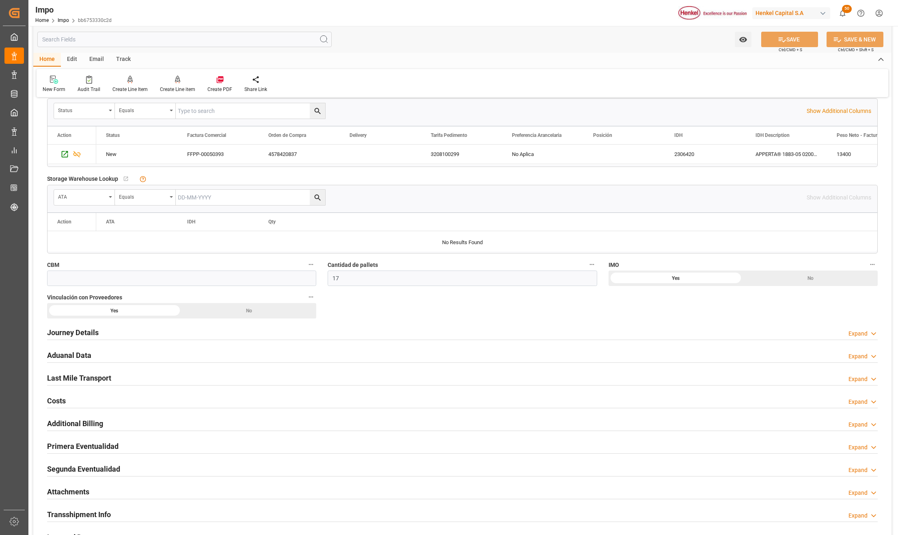
scroll to position [541, 0]
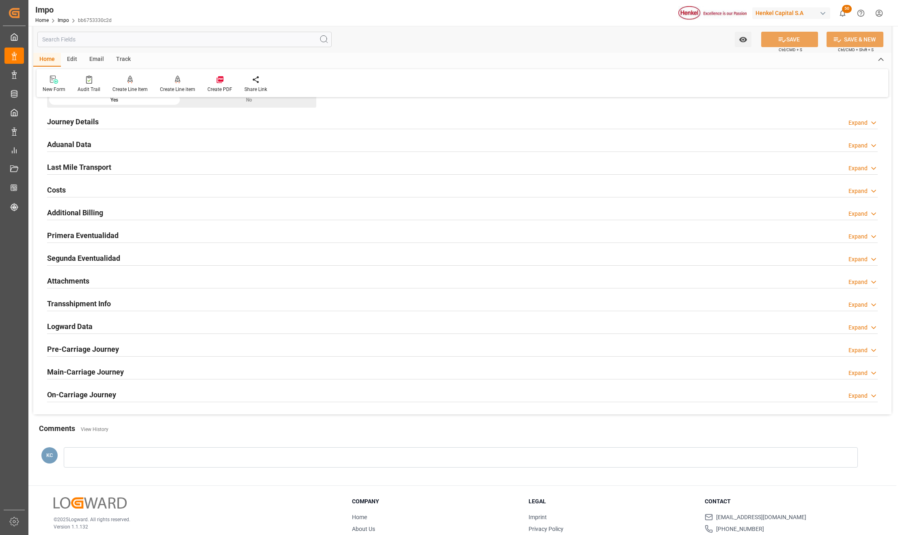
drag, startPoint x: 84, startPoint y: 261, endPoint x: 529, endPoint y: 340, distance: 452.6
click at [84, 261] on h2 "Segunda Eventualidad" at bounding box center [83, 257] width 73 height 11
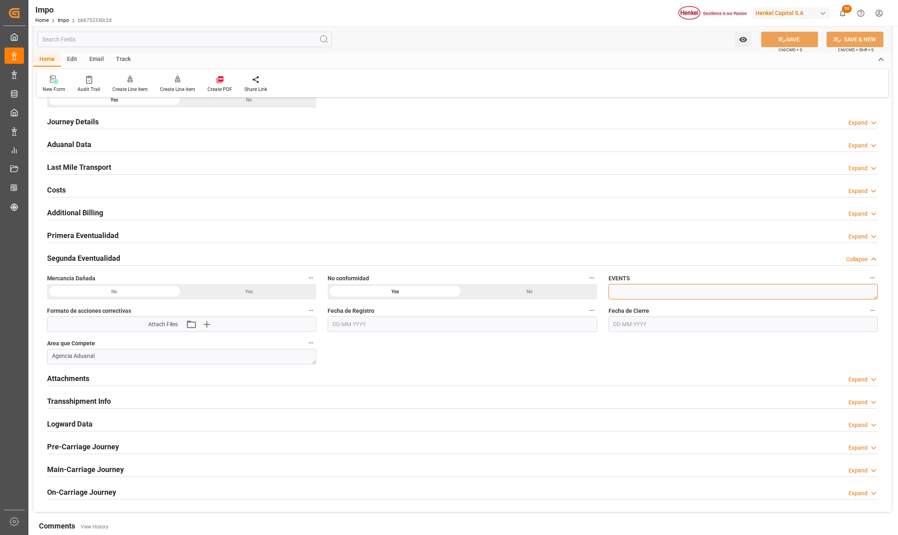
click at [657, 299] on textarea at bounding box center [742, 291] width 269 height 15
paste textarea "RE: Mercancía mal etiquetada"
click at [624, 291] on textarea "RE: Mercancía mal etiquetada" at bounding box center [742, 291] width 269 height 15
type textarea "Mercancía mal etiquetada"
click at [797, 37] on button "SAVE" at bounding box center [789, 39] width 57 height 15
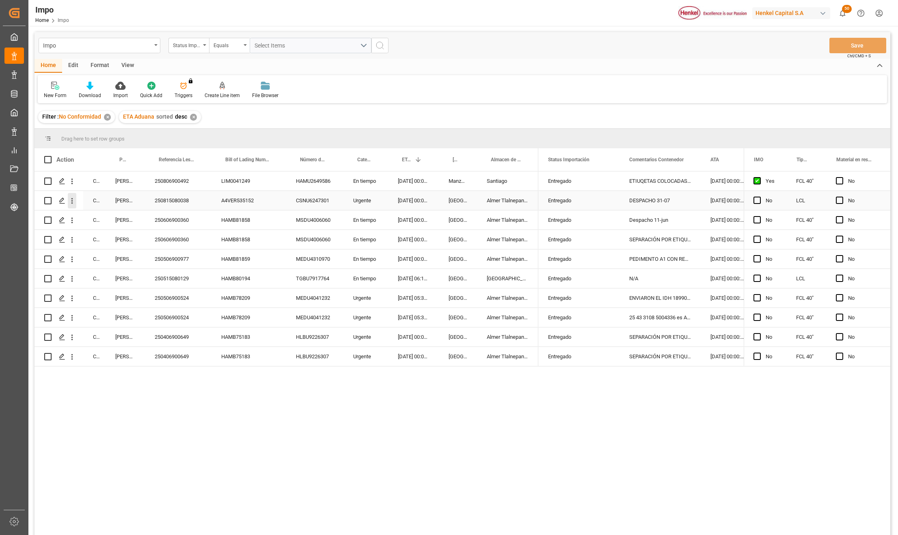
click at [73, 202] on icon "open menu" at bounding box center [72, 200] width 9 height 9
click at [81, 215] on icon "Press SPACE to select this row." at bounding box center [78, 218] width 6 height 6
click at [186, 222] on div "250606900360" at bounding box center [178, 219] width 67 height 19
drag, startPoint x: 73, startPoint y: 218, endPoint x: 77, endPoint y: 225, distance: 7.5
click at [73, 218] on icon "open menu" at bounding box center [72, 220] width 9 height 9
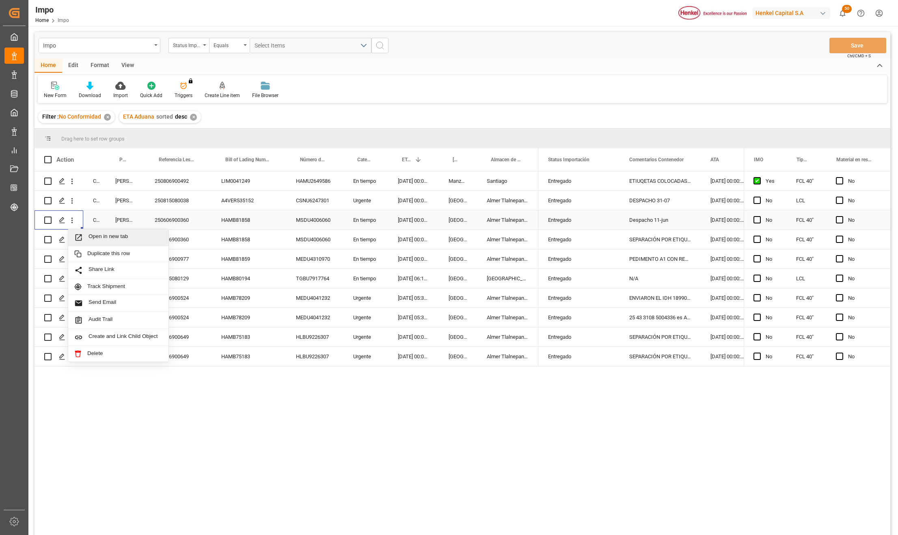
click at [83, 236] on icon "Press SPACE to select this row." at bounding box center [78, 237] width 9 height 9
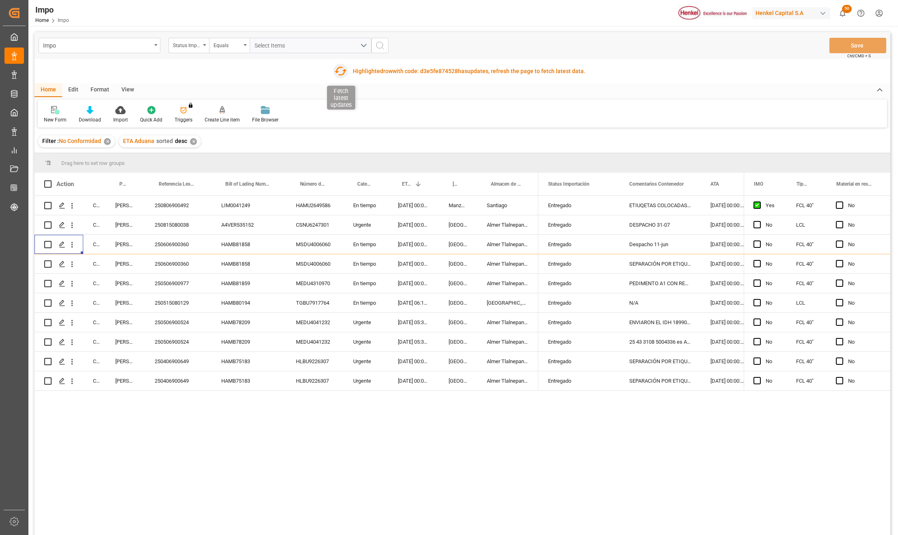
click at [338, 69] on icon "button" at bounding box center [340, 71] width 13 height 13
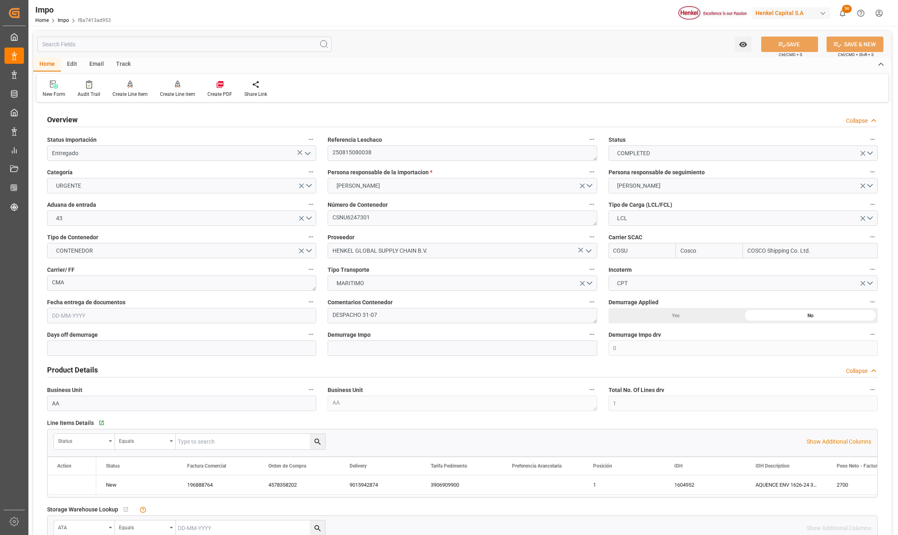
type input "Cosco"
type input "COSCO Shipping Co. Ltd."
type input "0"
type input "1"
type input "6.14"
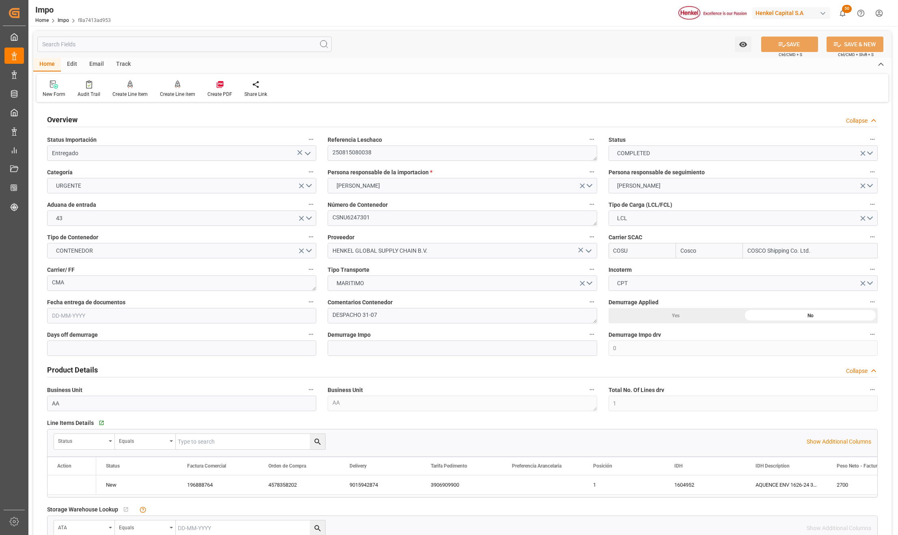
type input "5"
type input "[DATE]"
click at [360, 153] on textarea "250815080038" at bounding box center [462, 152] width 269 height 15
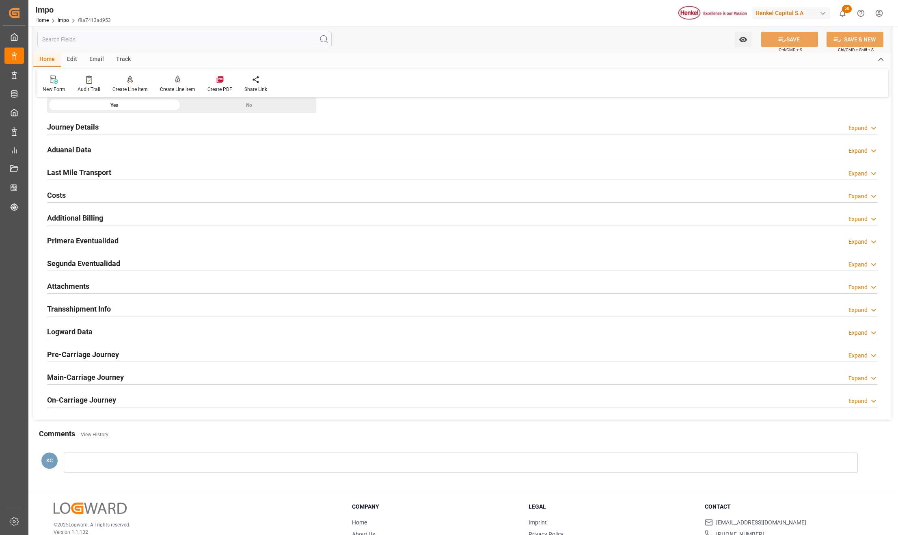
scroll to position [586, 0]
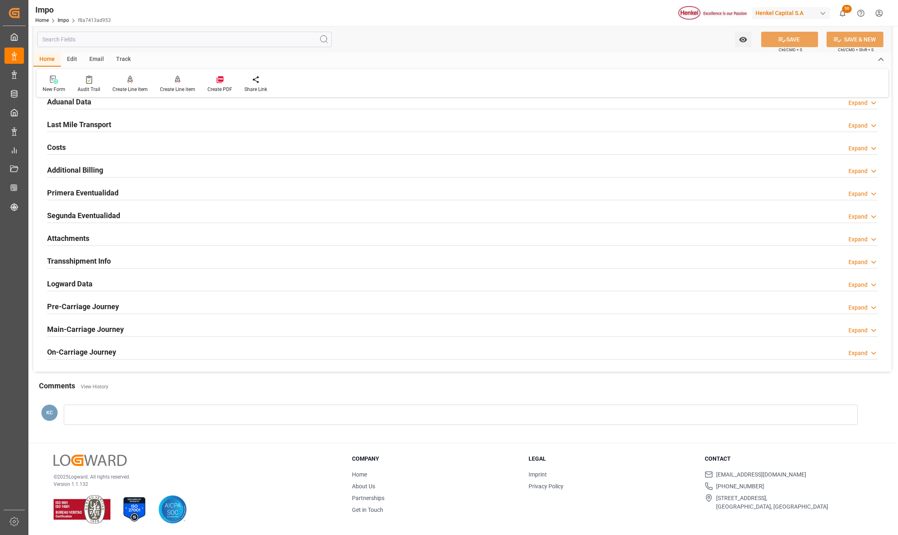
click at [88, 211] on h2 "Segunda Eventualidad" at bounding box center [83, 215] width 73 height 11
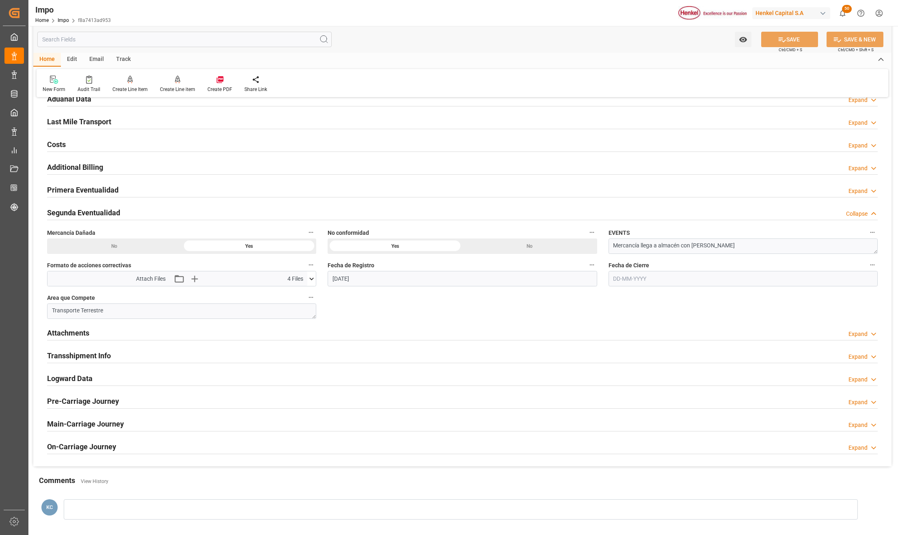
click at [313, 283] on icon at bounding box center [311, 278] width 9 height 9
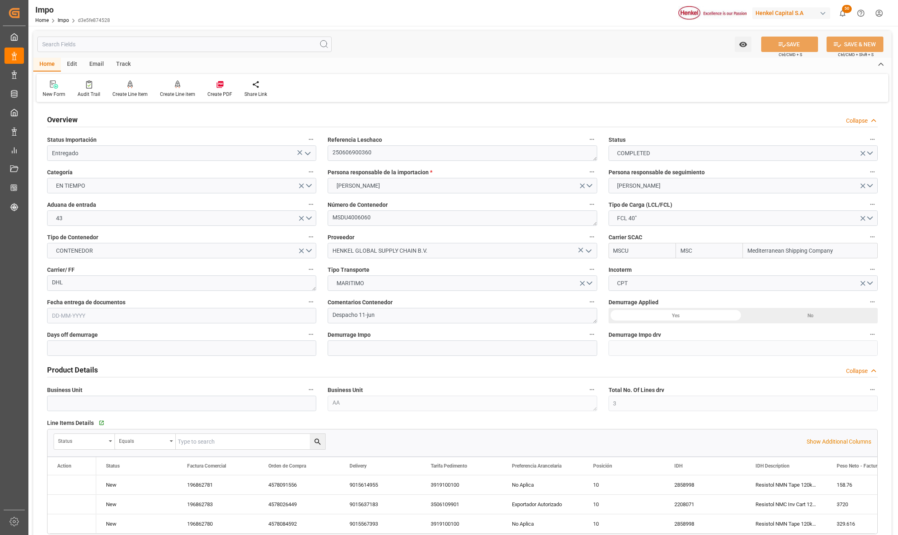
type input "MSC"
type input "Mediterranean Shipping Company"
type input "3"
type input "50"
type input "16"
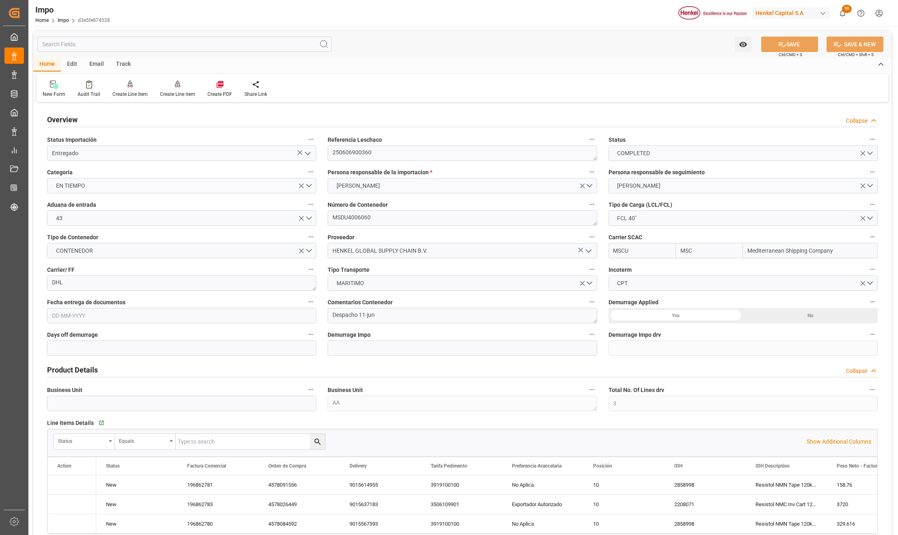
type input "[DATE]"
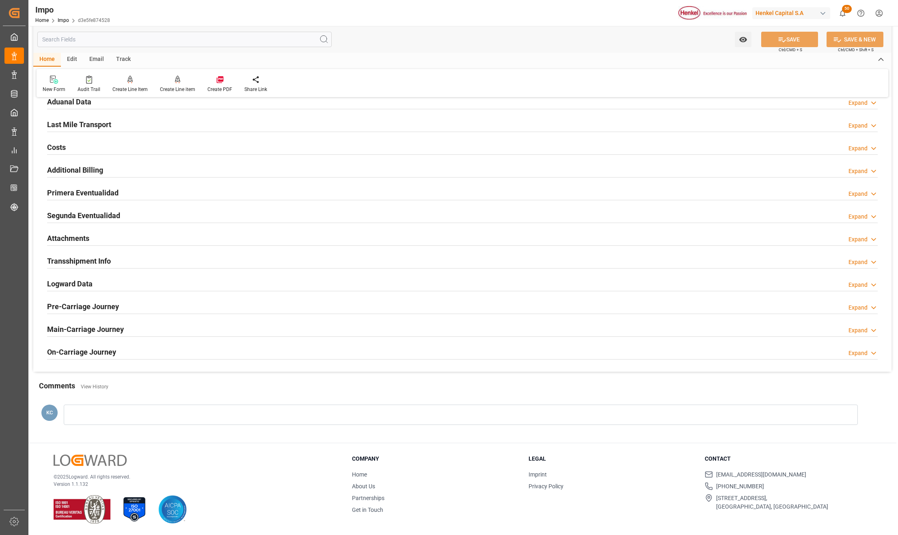
click at [72, 213] on h2 "Segunda Eventualidad" at bounding box center [83, 215] width 73 height 11
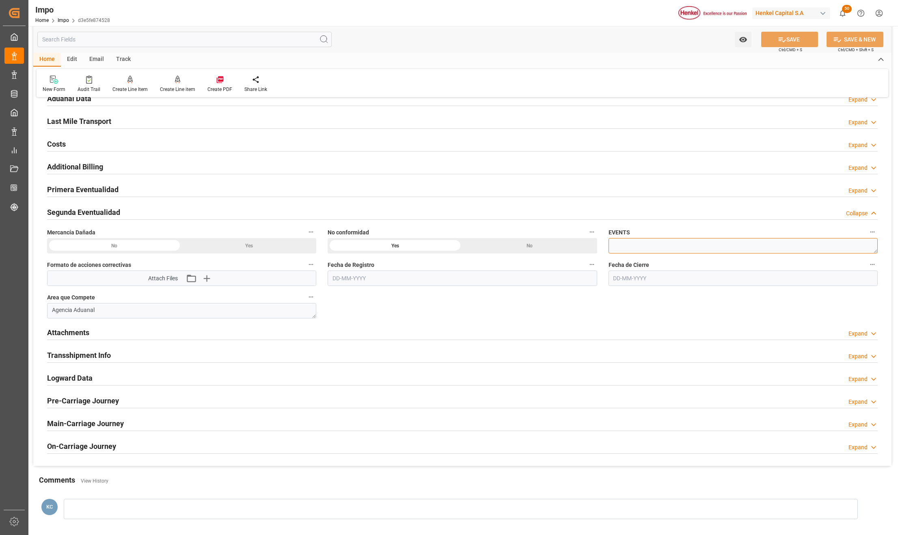
click at [625, 246] on textarea at bounding box center [742, 245] width 269 height 15
paste textarea "Mercancía excedente no identificada"
type textarea "Mercancía excedente no identificada"
click at [367, 283] on input "text" at bounding box center [462, 277] width 269 height 15
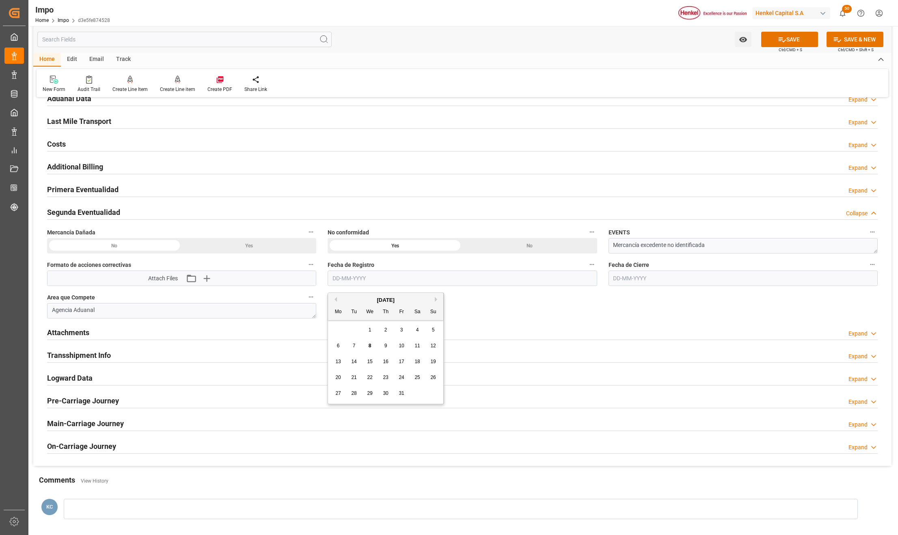
click at [335, 299] on button "Previous Month" at bounding box center [334, 299] width 5 height 5
click at [335, 297] on button "Previous Month" at bounding box center [334, 299] width 5 height 5
click at [401, 328] on span "1" at bounding box center [401, 330] width 3 height 6
type input "01-08-2025"
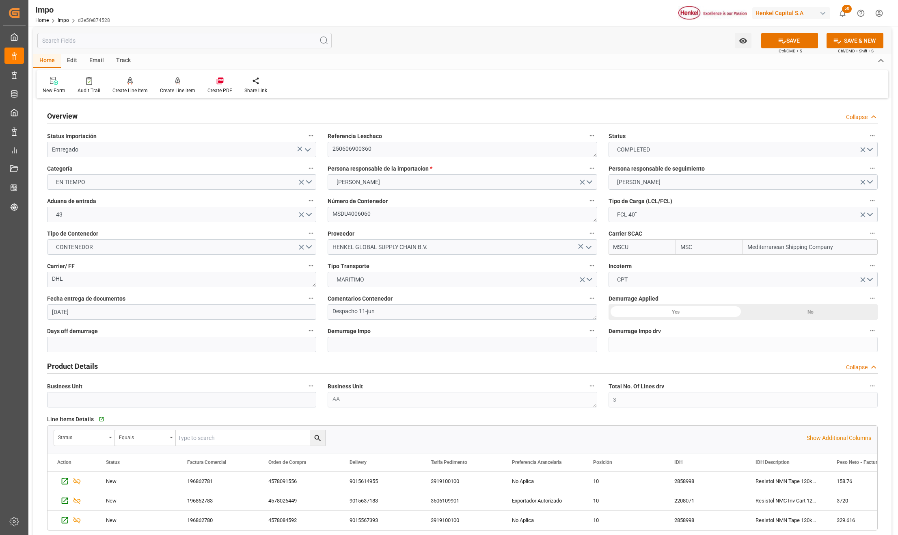
scroll to position [0, 0]
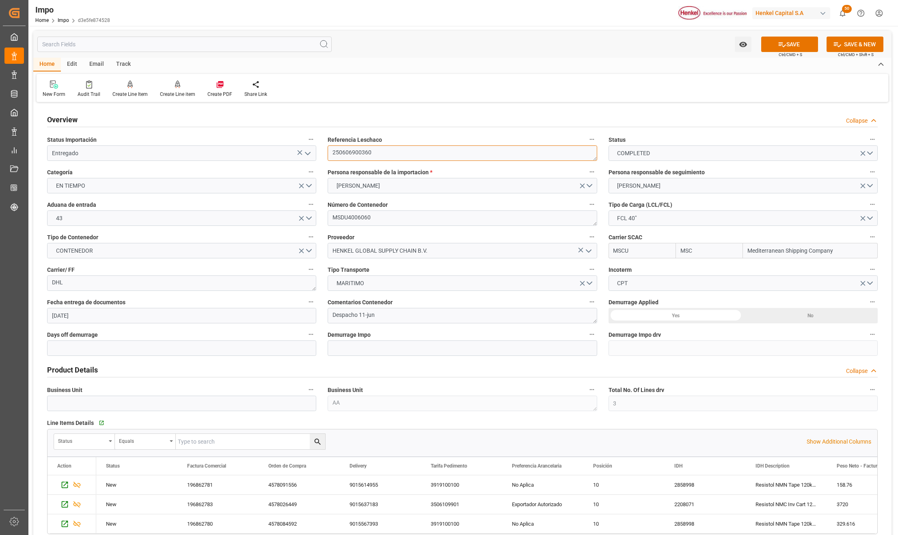
click at [352, 151] on textarea "250606900360" at bounding box center [462, 152] width 269 height 15
click at [795, 47] on button "SAVE" at bounding box center [789, 44] width 57 height 15
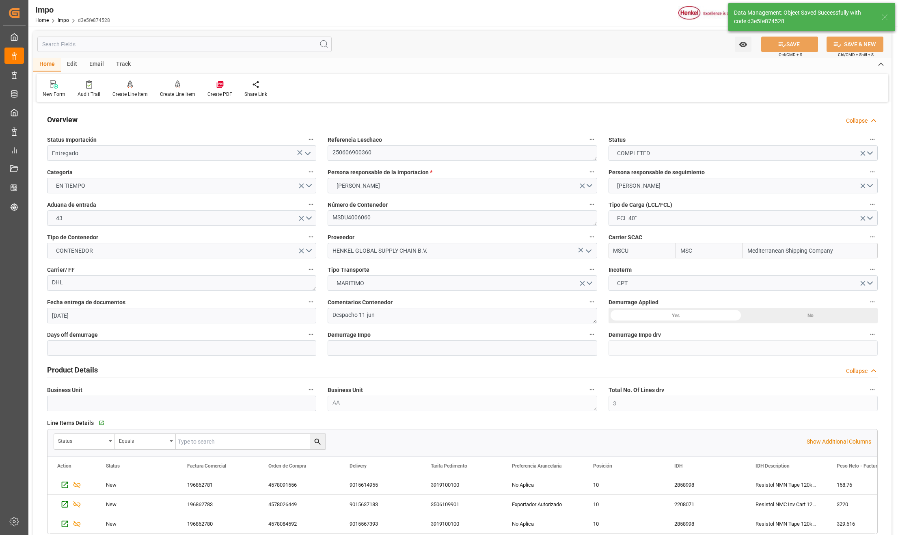
scroll to position [623, 0]
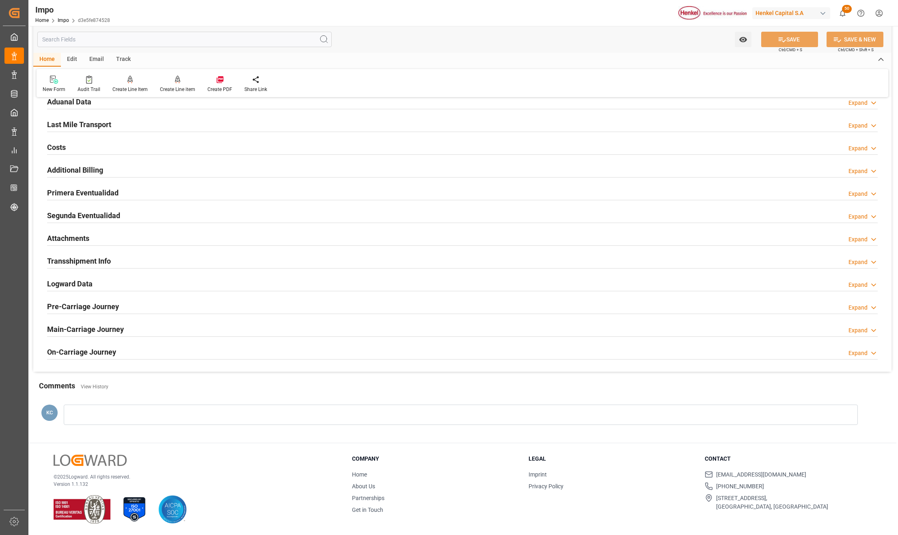
drag, startPoint x: 86, startPoint y: 211, endPoint x: 599, endPoint y: 291, distance: 519.5
click at [86, 211] on h2 "Segunda Eventualidad" at bounding box center [83, 215] width 73 height 11
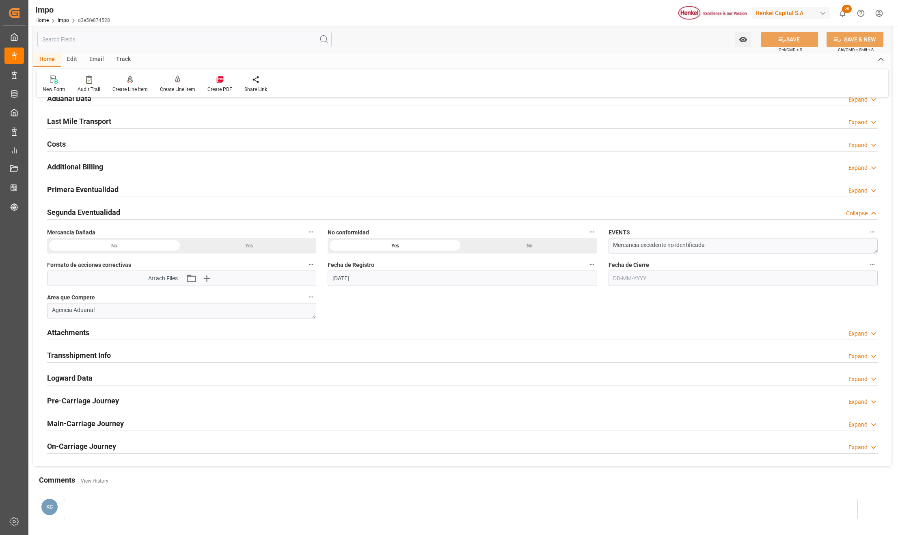
scroll to position [721, 0]
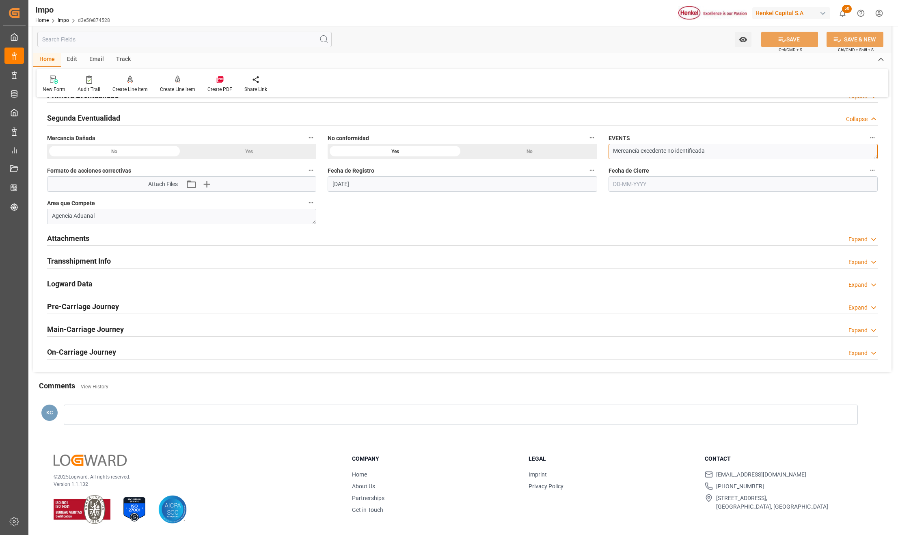
click at [623, 145] on textarea "Mercancía excedente no identificada" at bounding box center [742, 151] width 269 height 15
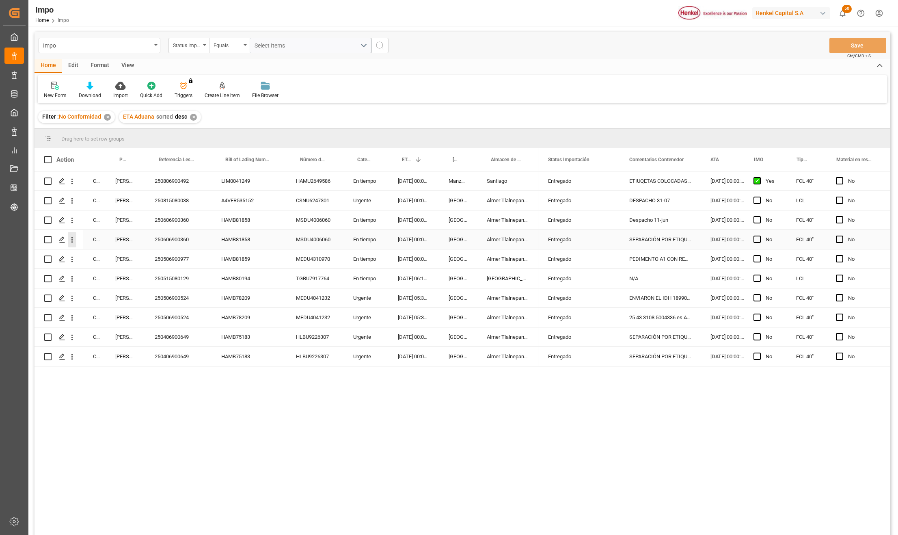
click at [73, 238] on icon "open menu" at bounding box center [72, 239] width 9 height 9
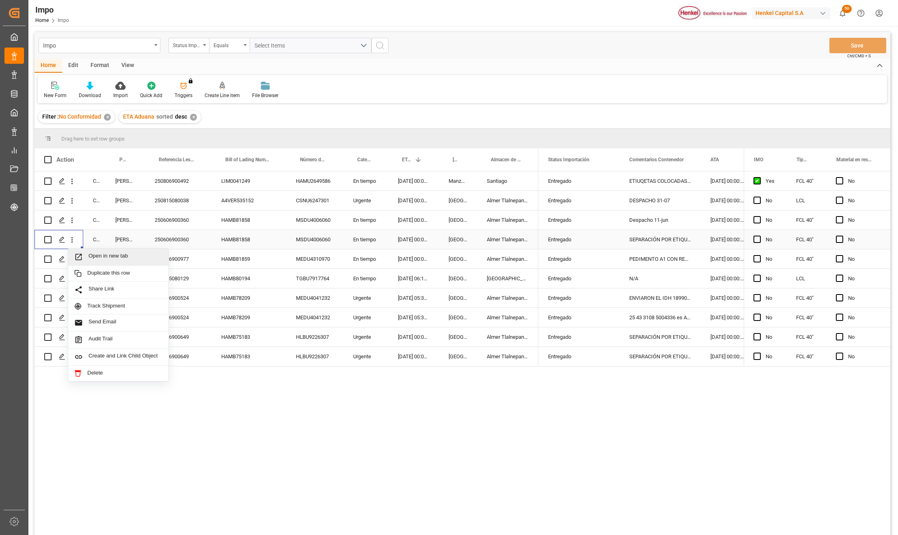
click at [87, 257] on span "Press SPACE to select this row." at bounding box center [81, 256] width 14 height 9
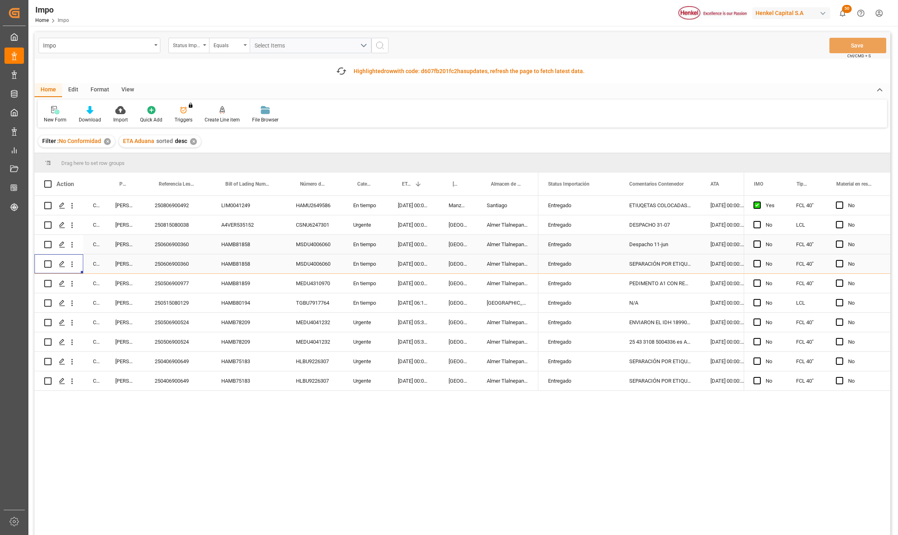
click at [170, 252] on div "250606900360" at bounding box center [178, 244] width 67 height 19
click at [181, 280] on div "250506900977" at bounding box center [178, 283] width 67 height 19
click at [73, 285] on icon "open menu" at bounding box center [72, 283] width 9 height 9
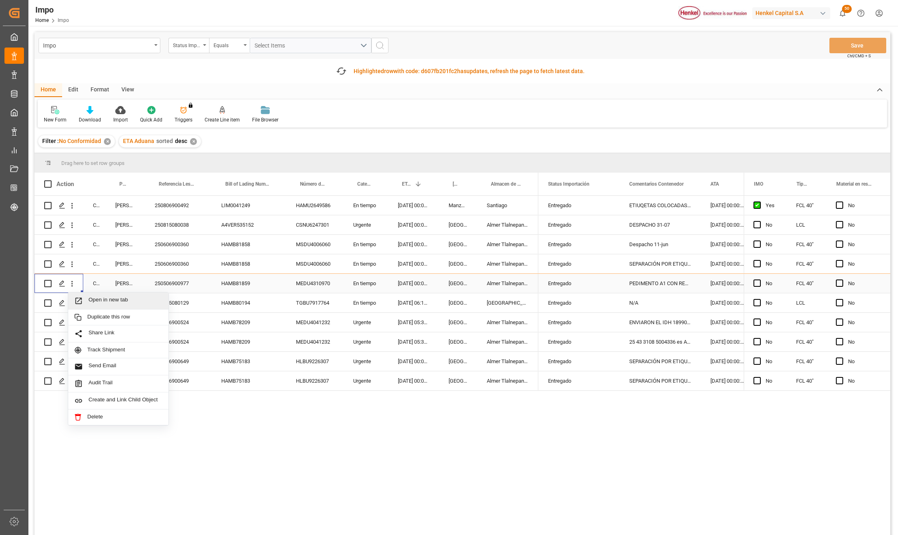
click at [88, 302] on span "Press SPACE to select this row." at bounding box center [81, 300] width 14 height 9
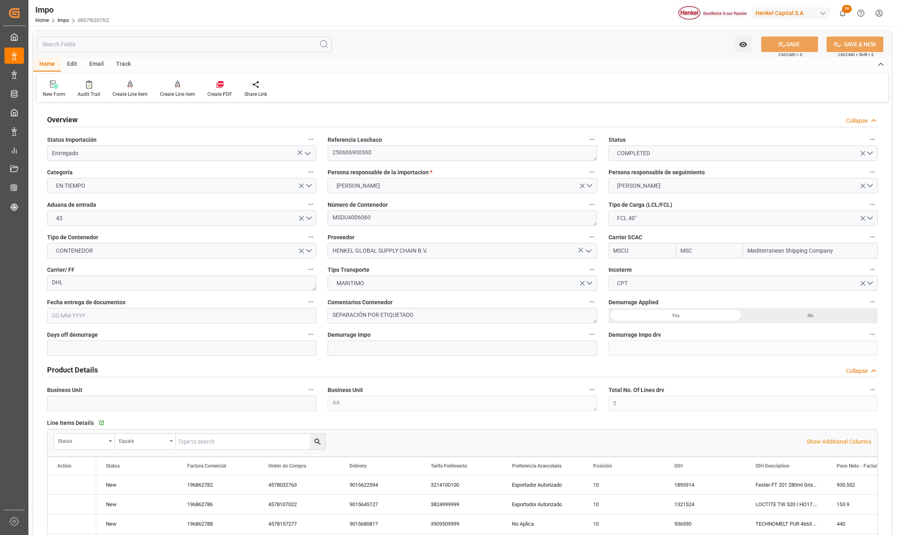
type input "MSC"
type input "Mediterranean Shipping Company"
type input "5"
type input "50"
type input "8"
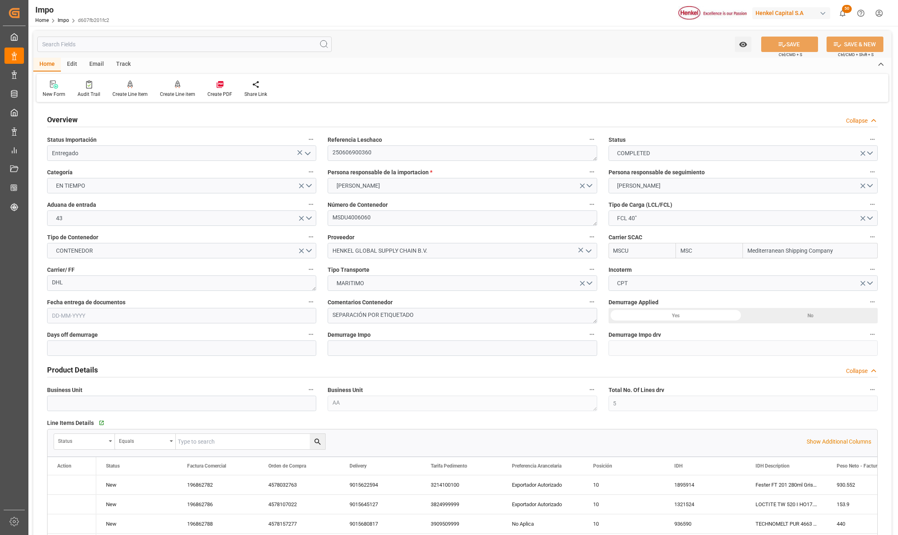
type input "13-05-2025"
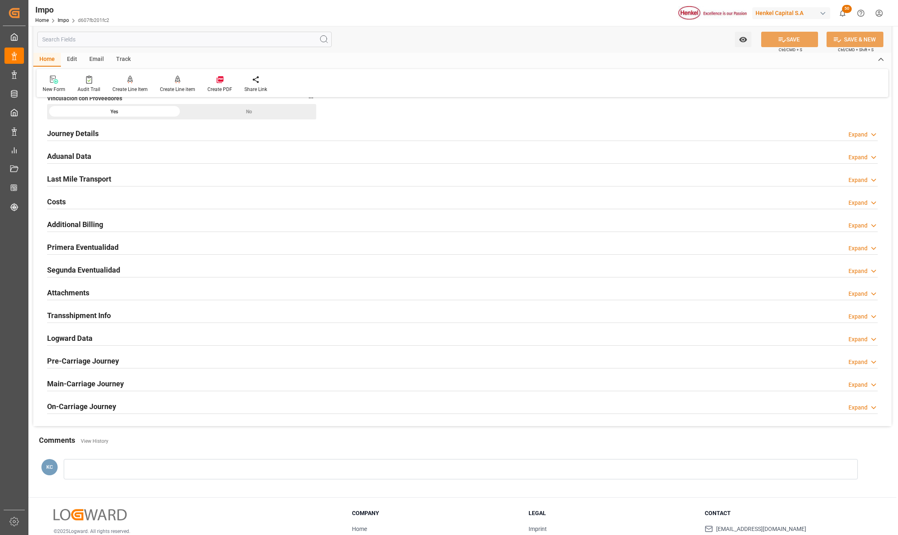
scroll to position [662, 0]
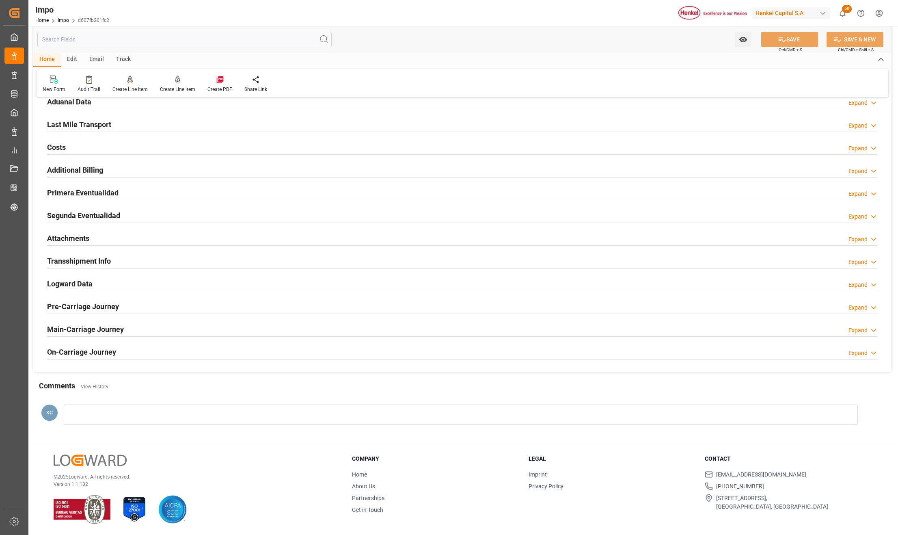
click at [64, 217] on h2 "Segunda Eventualidad" at bounding box center [83, 215] width 73 height 11
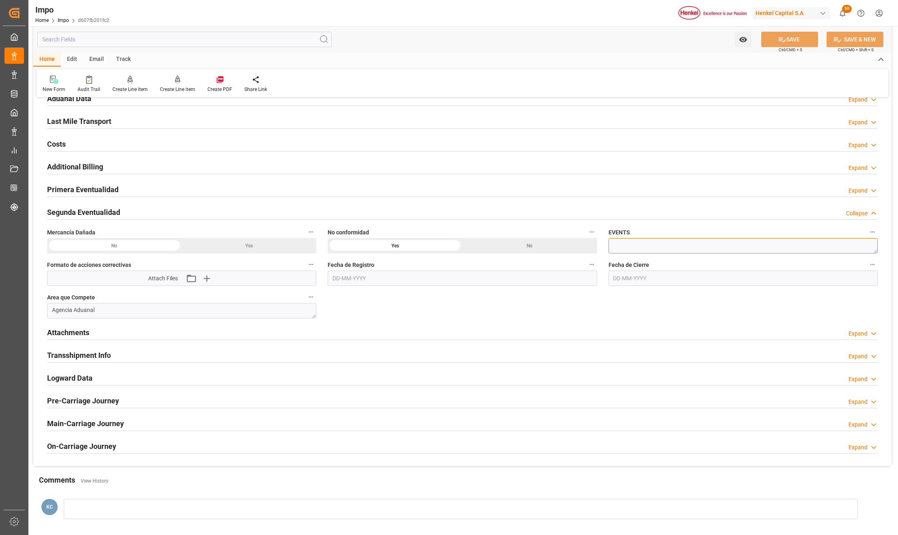
click at [629, 247] on textarea at bounding box center [742, 245] width 269 height 15
paste textarea "Mercancía excedente no identificada"
type textarea "Mercancía excedente no identificada"
click at [344, 276] on input "text" at bounding box center [462, 277] width 269 height 15
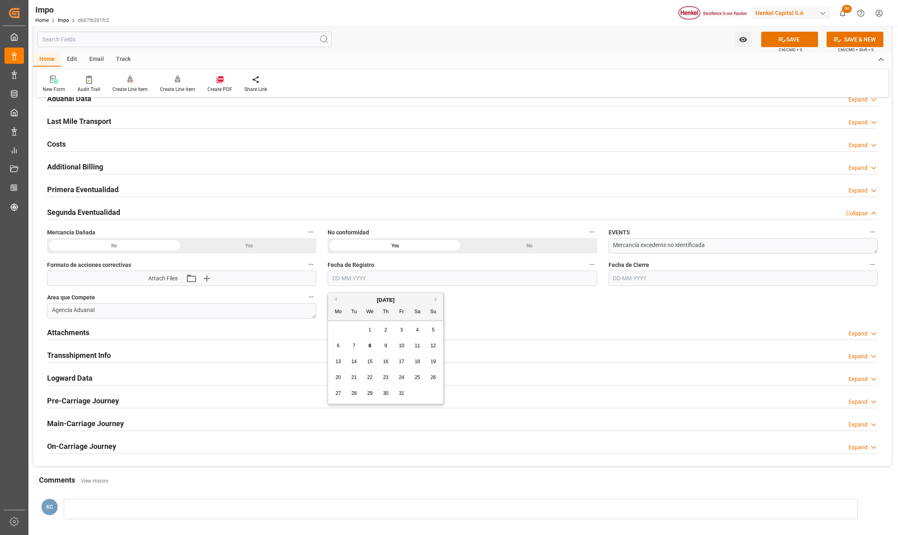
click at [335, 298] on button "Previous Month" at bounding box center [334, 299] width 5 height 5
click at [419, 326] on div "2" at bounding box center [417, 330] width 10 height 10
type input "02-08-2025"
click at [792, 40] on button "SAVE" at bounding box center [789, 39] width 57 height 15
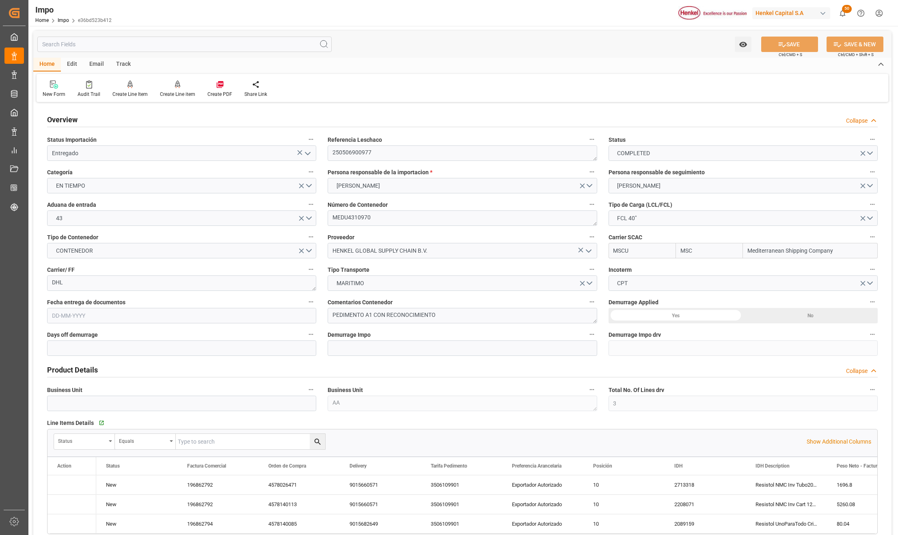
type input "MSC"
type input "Mediterranean Shipping Company"
type input "3"
type input "50"
type input "24"
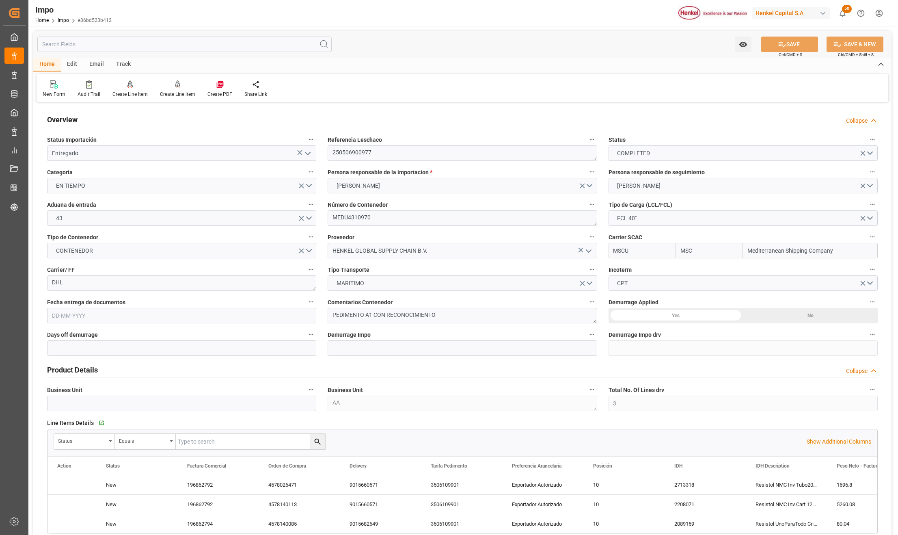
type input "[DATE]"
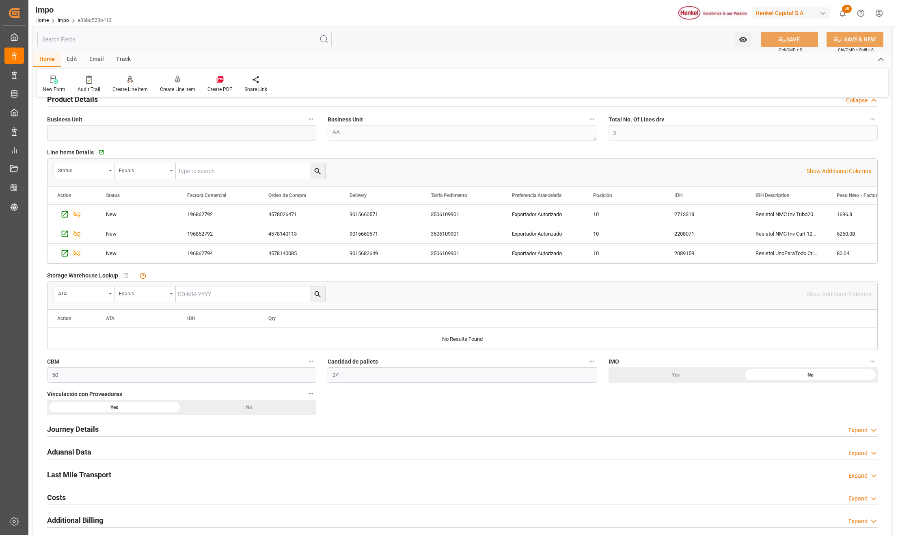
scroll to position [487, 0]
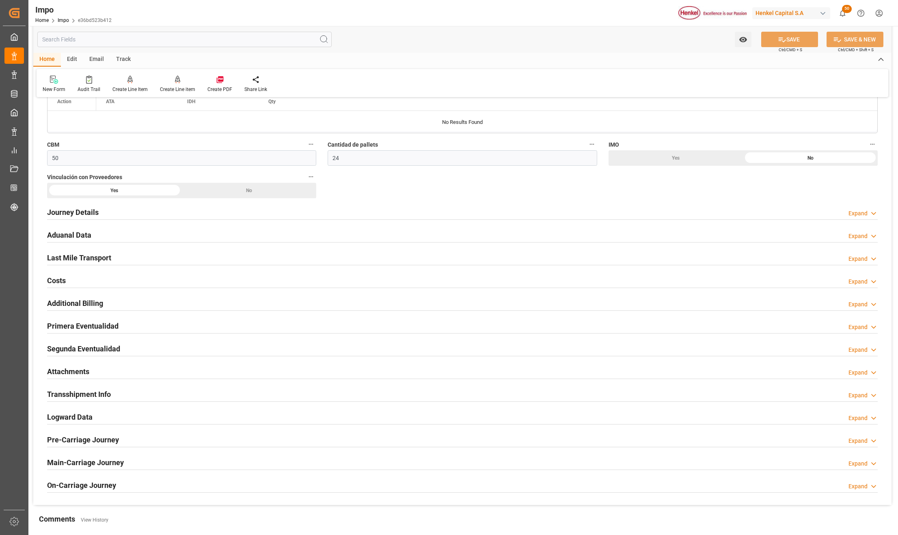
drag, startPoint x: 72, startPoint y: 353, endPoint x: 426, endPoint y: 359, distance: 354.4
click at [72, 353] on h2 "Segunda Eventualidad" at bounding box center [83, 348] width 73 height 11
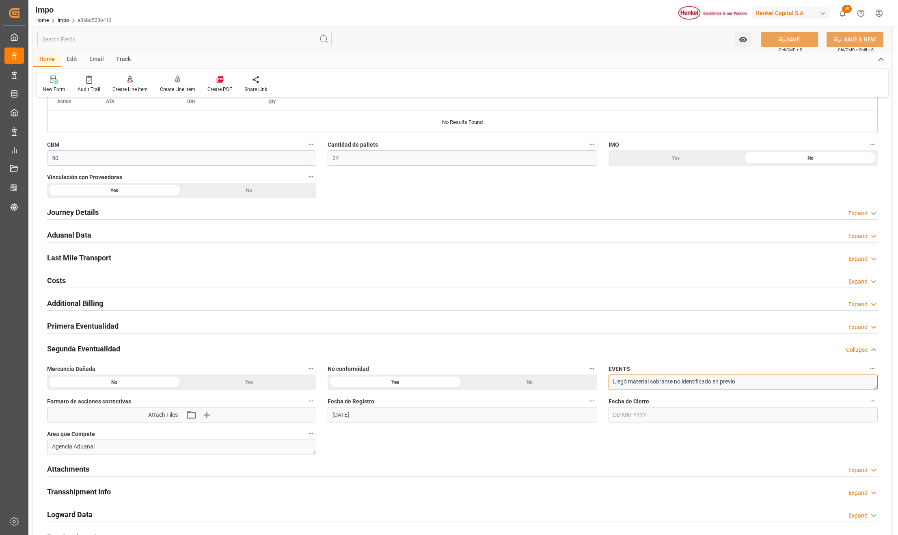
drag, startPoint x: 741, startPoint y: 382, endPoint x: 596, endPoint y: 387, distance: 145.0
click at [595, 386] on div "Overview Collapse Status Importación Entregado Referencia Leschaco 250506900977…" at bounding box center [462, 109] width 858 height 985
paste textarea "Mercancía excedente no identificada"
type textarea "Mercancía excedente no identificada"
click at [669, 438] on div "Overview Collapse Status Importación Entregado Referencia Leschaco 250506900977…" at bounding box center [462, 109] width 858 height 985
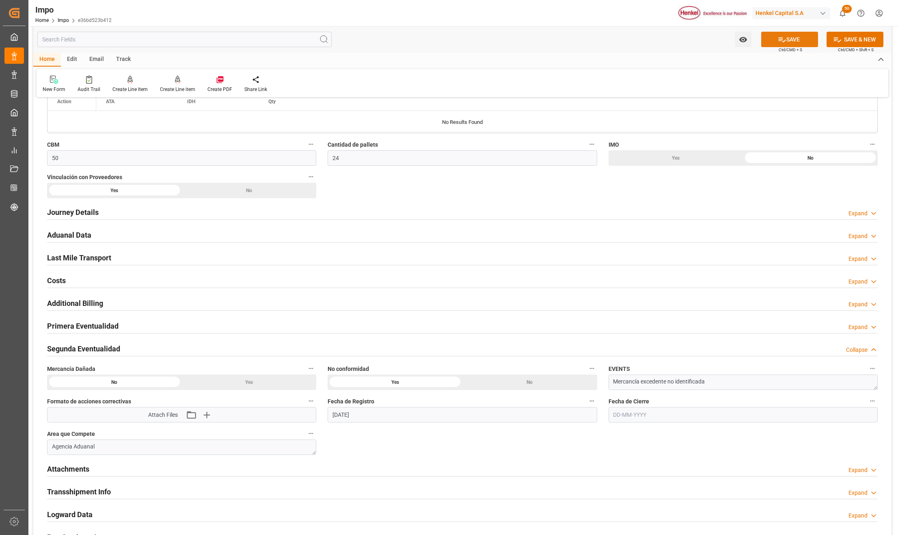
click at [781, 41] on icon at bounding box center [781, 39] width 7 height 5
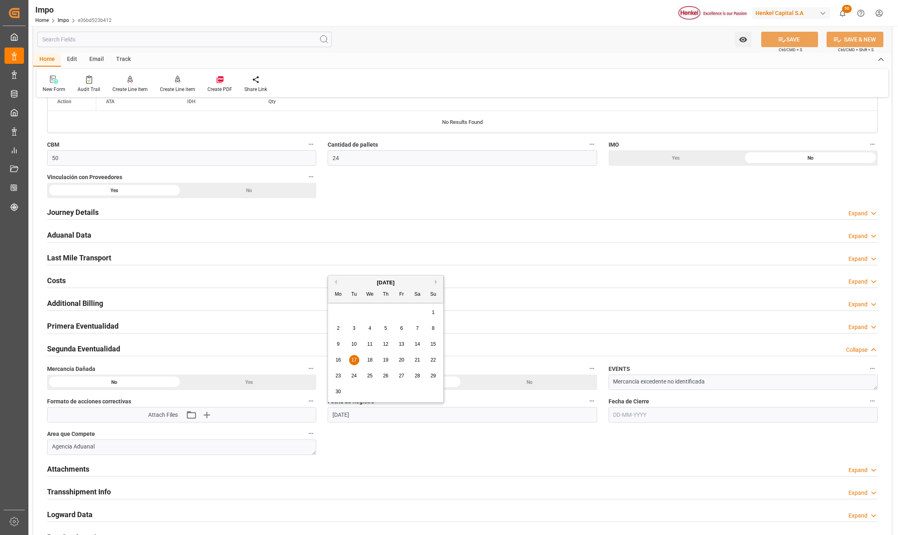
drag, startPoint x: 373, startPoint y: 414, endPoint x: 448, endPoint y: 414, distance: 75.5
click at [328, 414] on input "17-06-2025" at bounding box center [462, 414] width 269 height 15
click at [627, 416] on input "text" at bounding box center [742, 414] width 269 height 15
click at [635, 417] on input "text" at bounding box center [742, 414] width 269 height 15
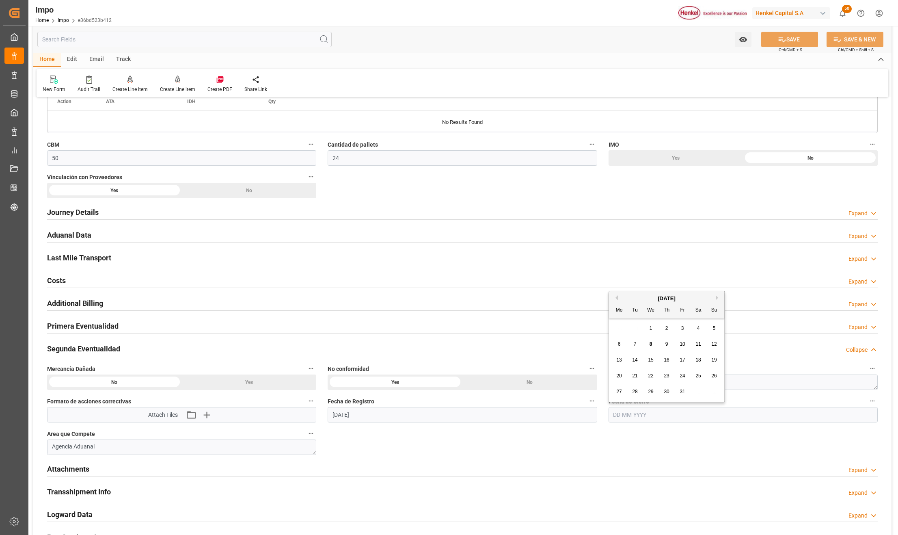
click at [636, 417] on input "text" at bounding box center [742, 414] width 269 height 15
click at [637, 417] on input "02-" at bounding box center [742, 414] width 269 height 15
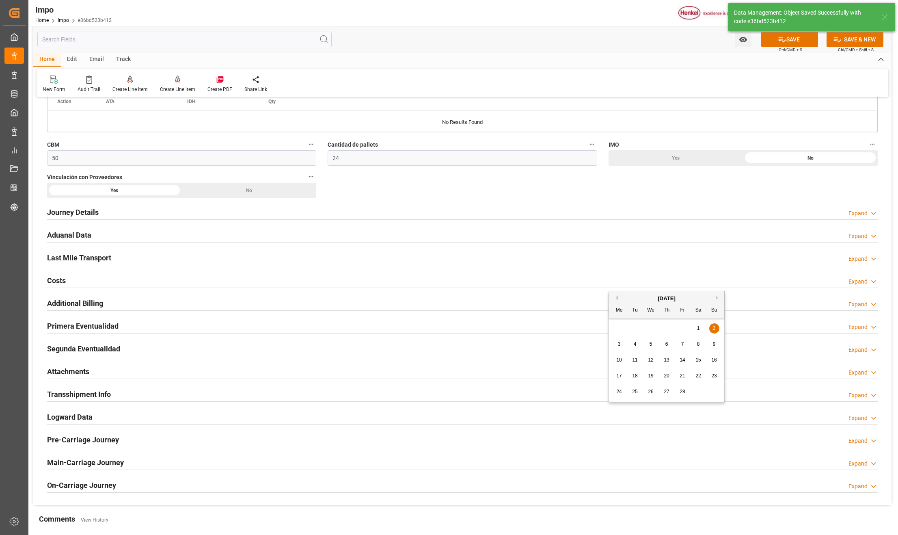
click at [71, 351] on h2 "Segunda Eventualidad" at bounding box center [83, 348] width 73 height 11
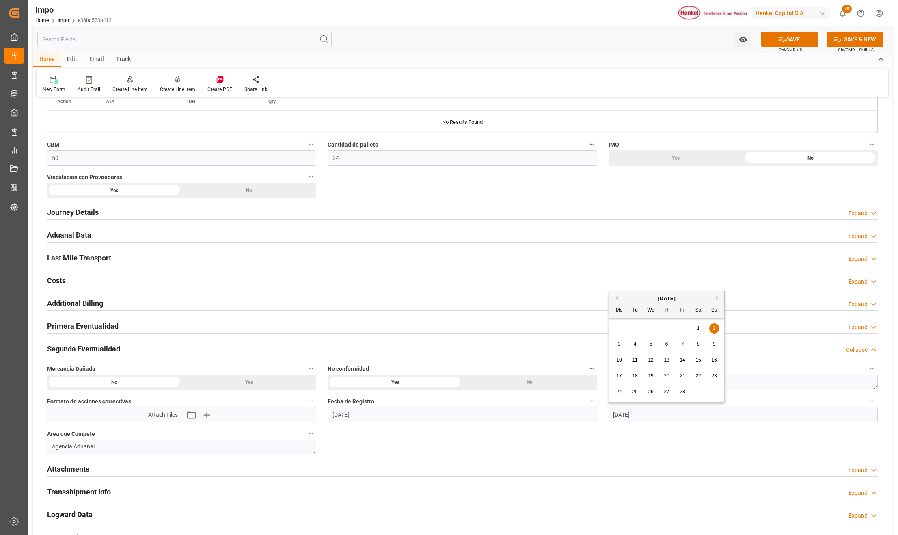
drag, startPoint x: 633, startPoint y: 420, endPoint x: 609, endPoint y: 421, distance: 24.0
click at [607, 420] on div "Fecha de Cierre 02-02-2025" at bounding box center [743, 408] width 280 height 32
type input "02-07-2025"
click at [789, 38] on button "SAVE" at bounding box center [789, 39] width 57 height 15
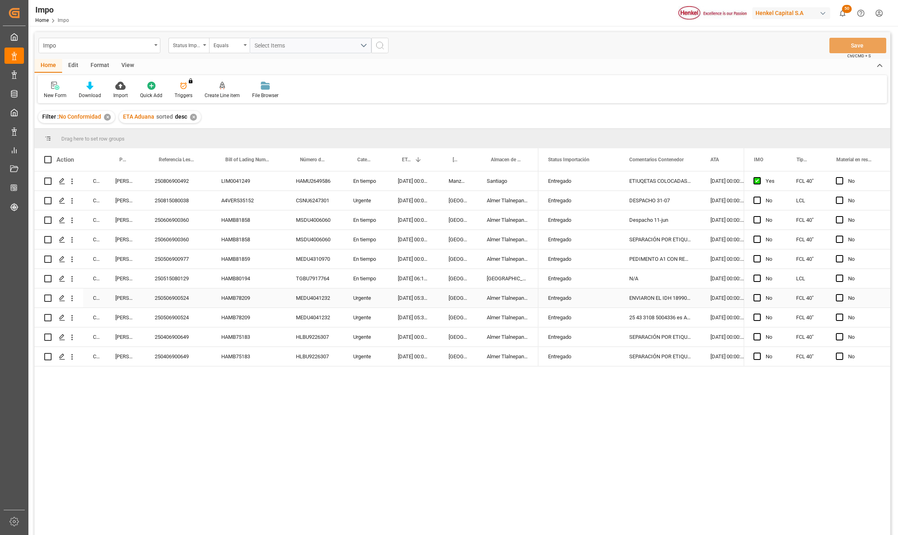
click at [204, 291] on div "250506900524" at bounding box center [178, 297] width 67 height 19
click at [190, 278] on div "250515080129" at bounding box center [178, 278] width 67 height 19
click at [71, 280] on icon "open menu" at bounding box center [72, 278] width 9 height 9
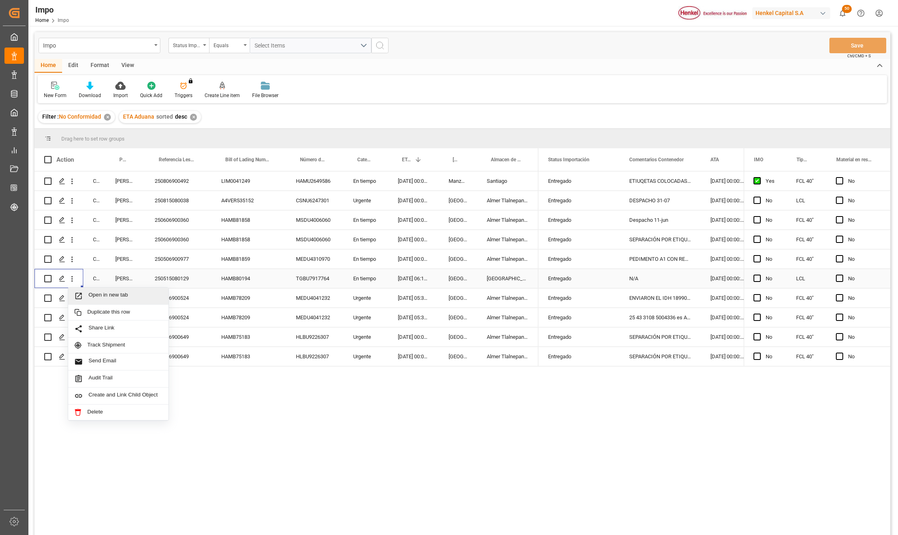
click at [87, 293] on span "Press SPACE to select this row." at bounding box center [81, 295] width 14 height 9
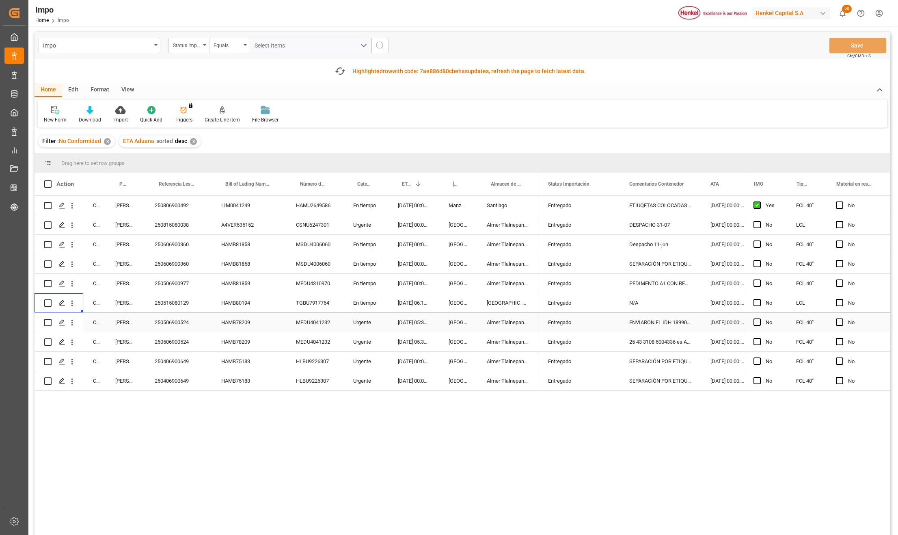
click at [174, 326] on div "250506900524" at bounding box center [178, 322] width 67 height 19
click at [73, 322] on icon "open menu" at bounding box center [72, 322] width 9 height 9
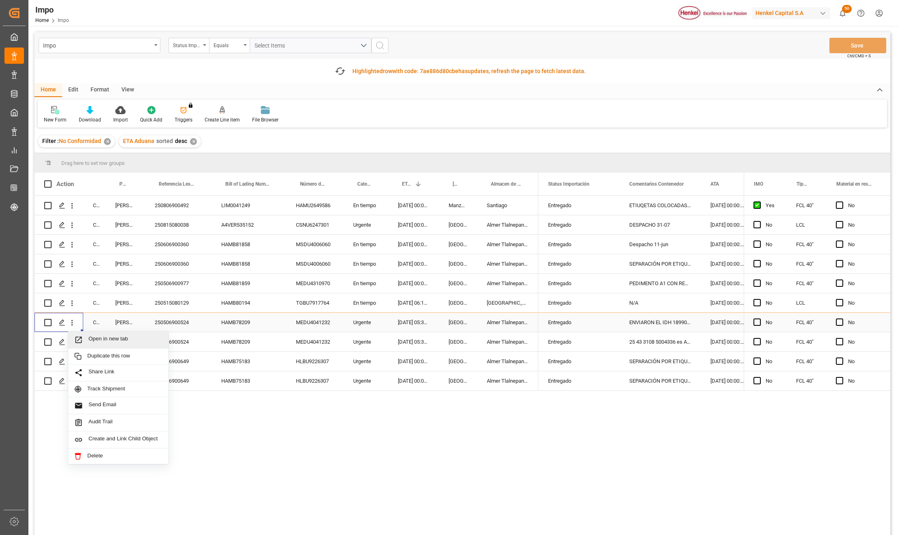
click at [93, 340] on span "Open in new tab" at bounding box center [125, 339] width 74 height 9
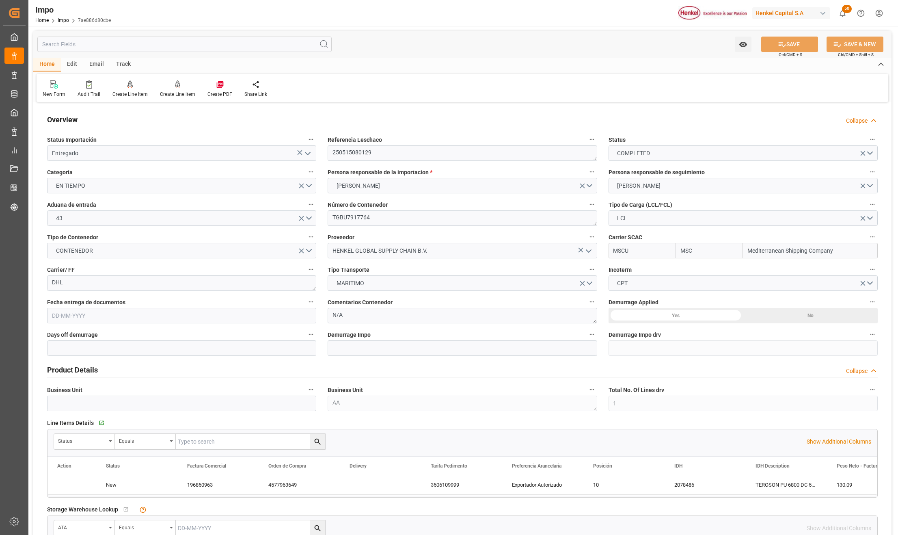
type input "MSC"
type input "Mediterranean Shipping Company"
type input "1"
type input "1.5"
type input "2"
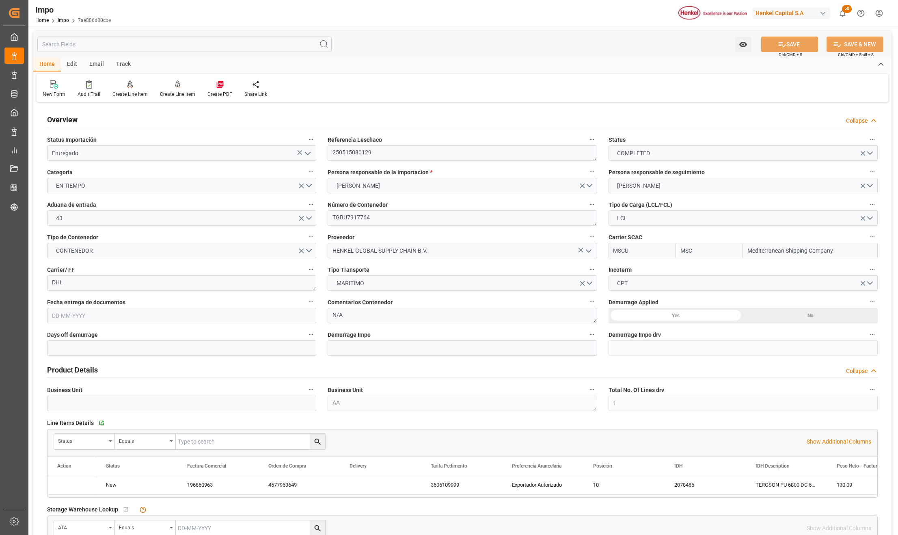
type input "[DATE]"
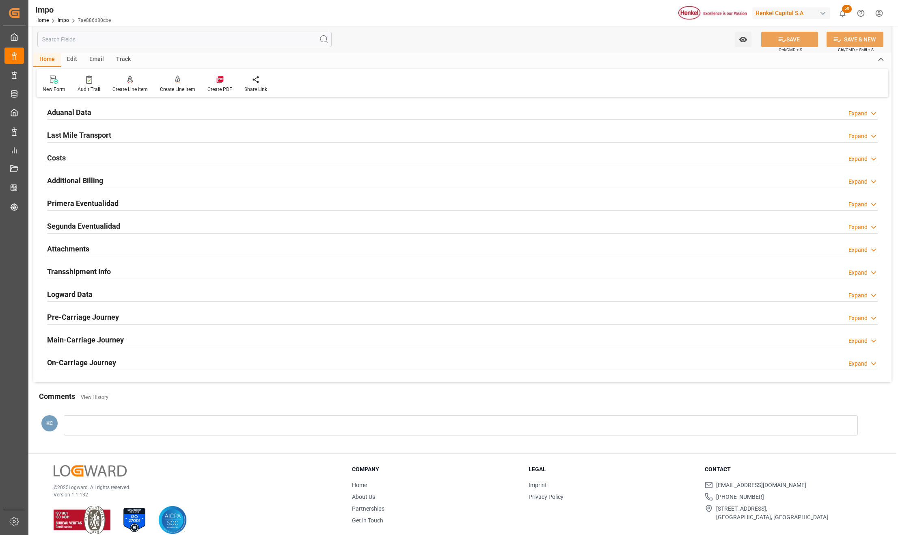
scroll to position [586, 0]
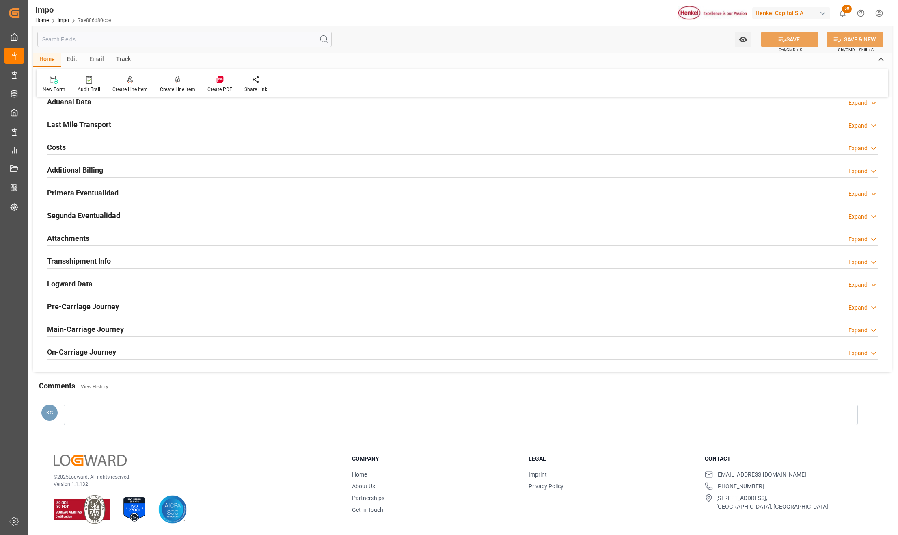
click at [82, 210] on h2 "Segunda Eventualidad" at bounding box center [83, 215] width 73 height 11
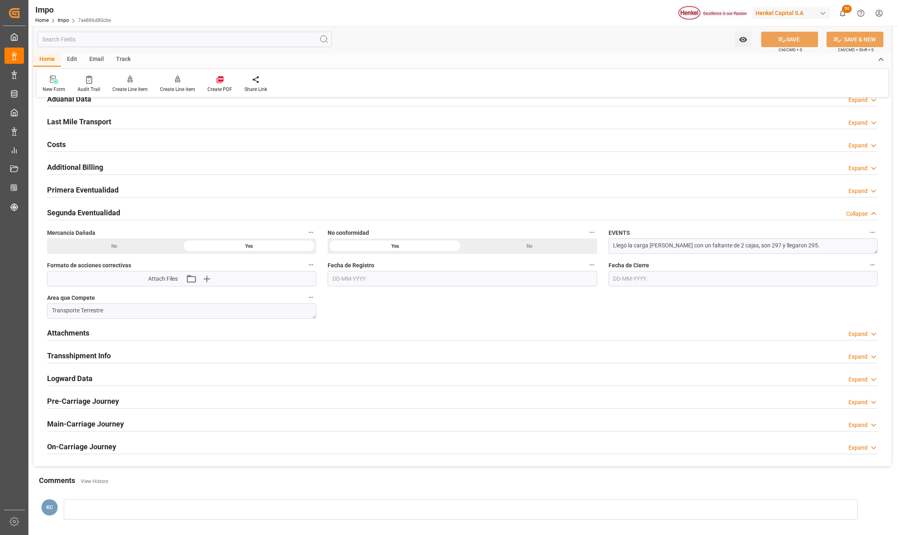
click at [375, 283] on input "text" at bounding box center [462, 278] width 269 height 15
click at [365, 285] on input "text" at bounding box center [462, 278] width 269 height 15
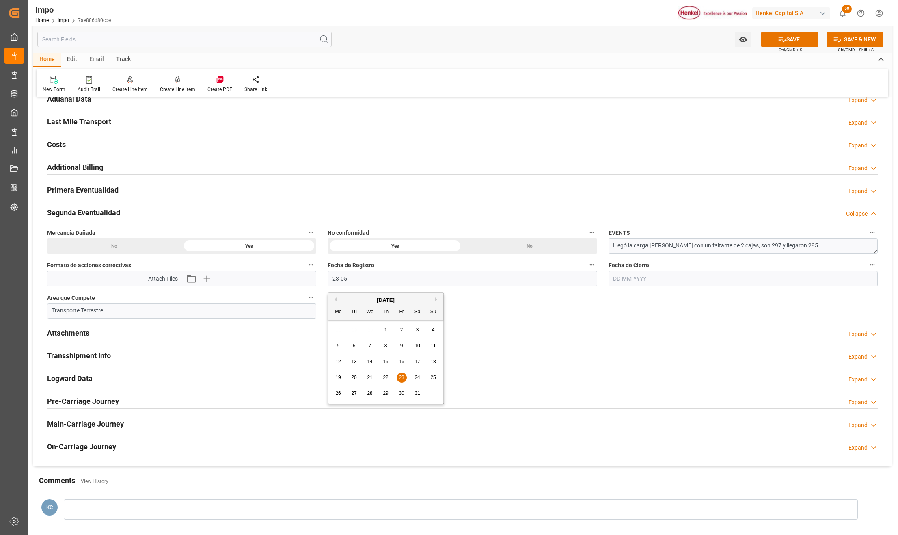
type input "23-05-2025"
click at [643, 274] on input "text" at bounding box center [742, 278] width 269 height 15
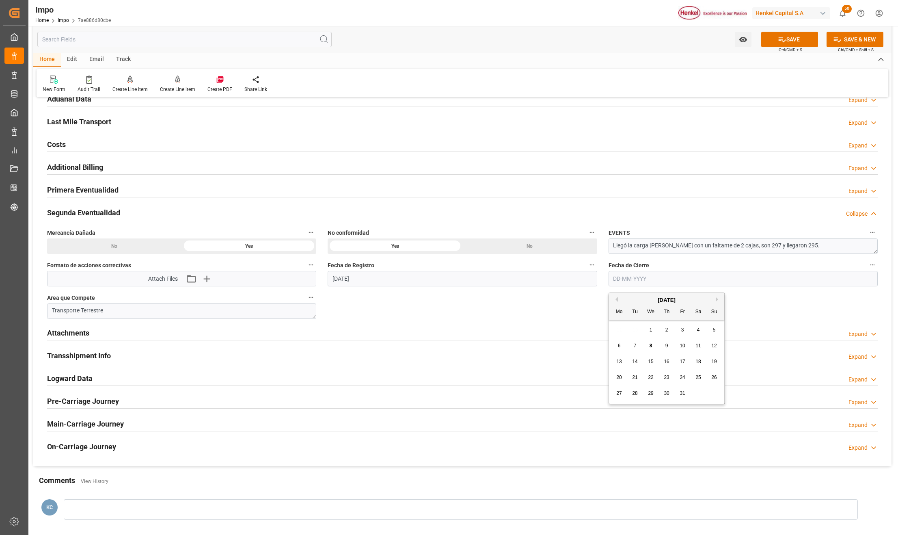
click at [653, 280] on input "text" at bounding box center [742, 278] width 269 height 15
click at [797, 36] on button "SAVE" at bounding box center [789, 39] width 57 height 15
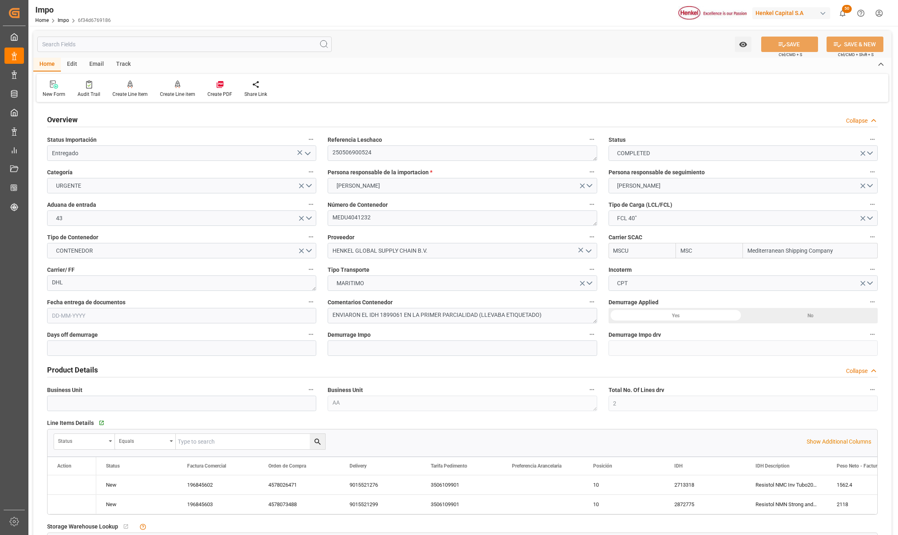
type input "MSC"
type input "Mediterranean Shipping Company"
type input "2"
type input "50"
type input "23"
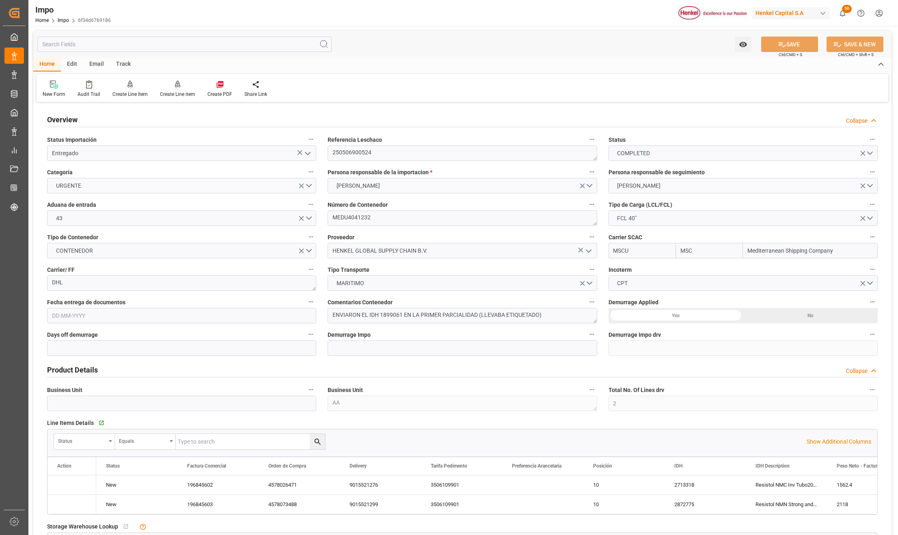
type input "[DATE]"
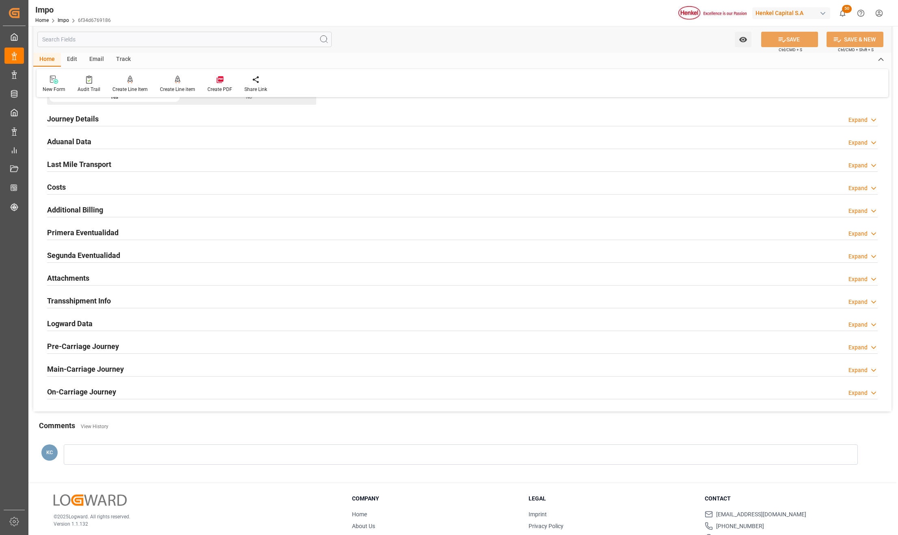
scroll to position [595, 0]
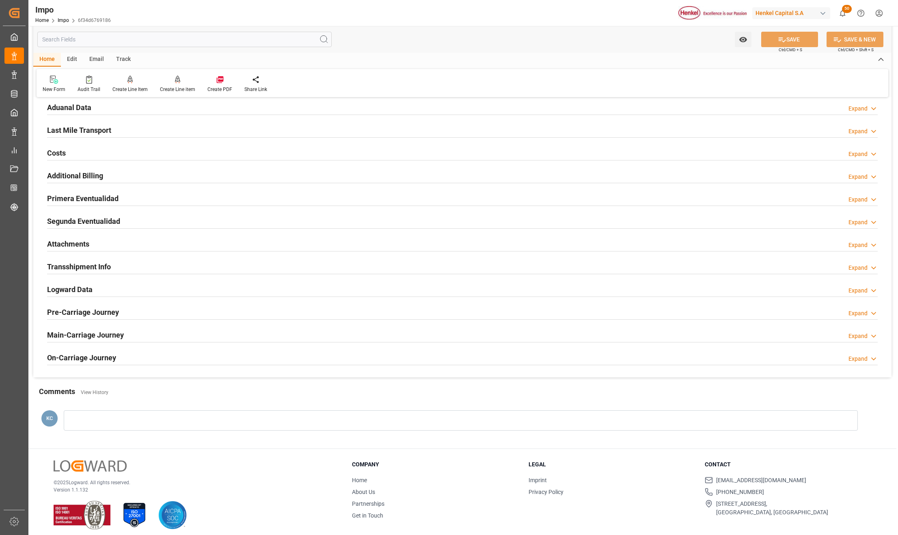
click at [83, 223] on h2 "Segunda Eventualidad" at bounding box center [83, 221] width 73 height 11
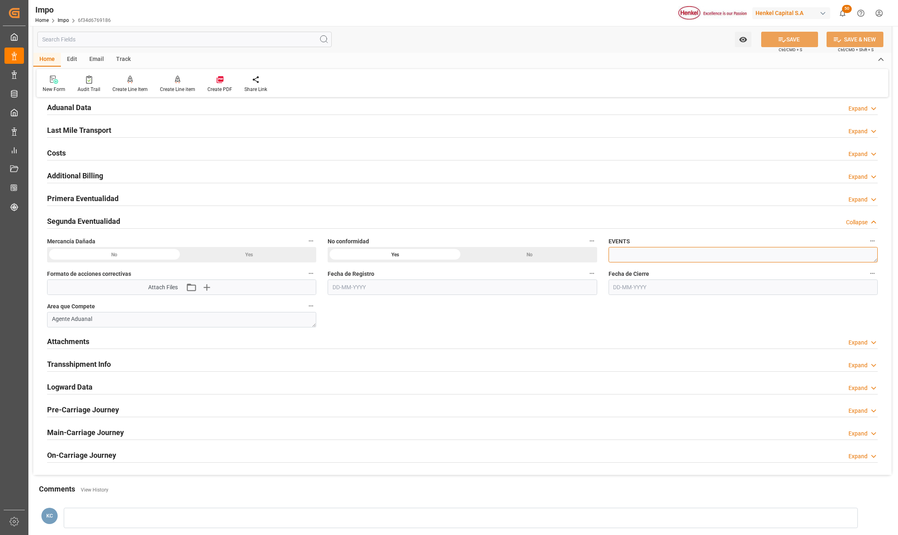
click at [627, 258] on textarea at bounding box center [742, 254] width 269 height 15
paste textarea "Mercancía excedente no identificada"
type textarea "Mercancía excedente no identificada"
click at [354, 293] on input "text" at bounding box center [462, 286] width 269 height 15
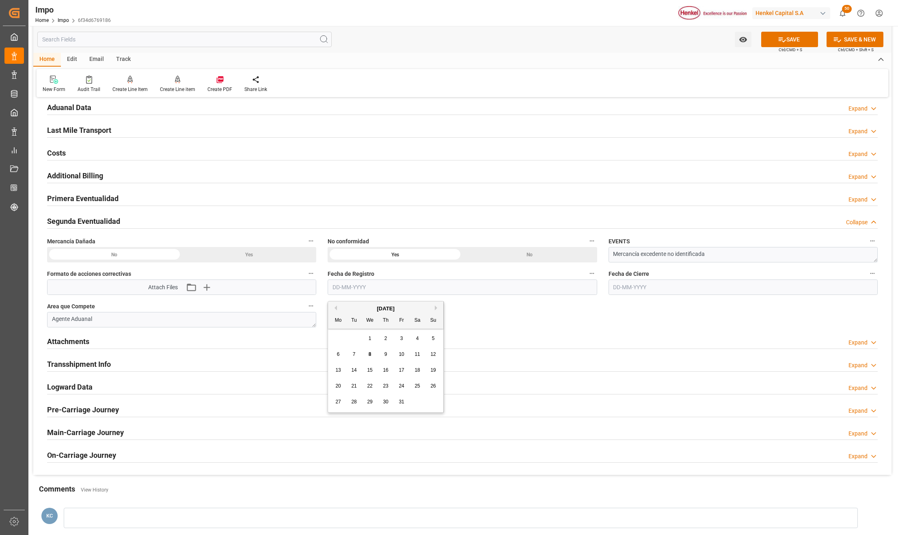
click at [374, 288] on input "text" at bounding box center [462, 286] width 269 height 15
type input "[DATE]"
click at [798, 40] on button "SAVE" at bounding box center [789, 39] width 57 height 15
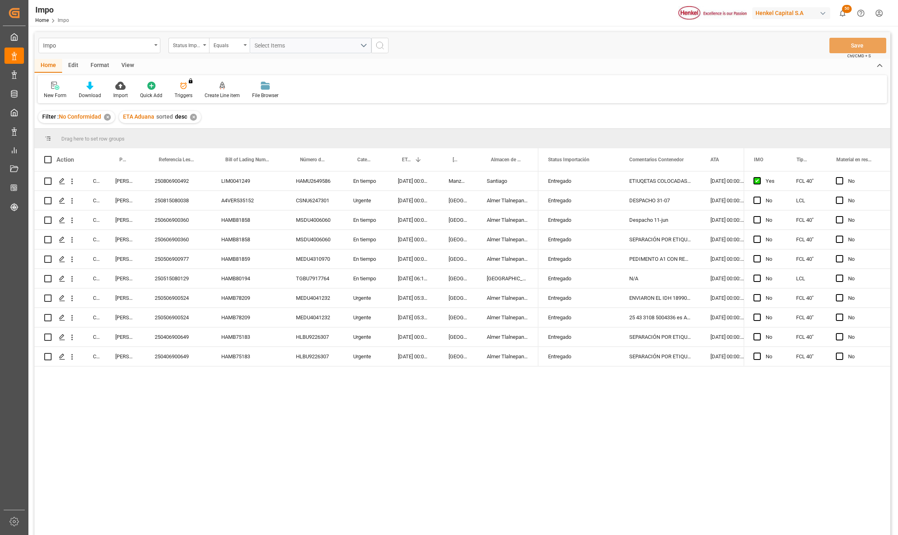
drag, startPoint x: 378, startPoint y: 420, endPoint x: 373, endPoint y: 418, distance: 5.1
click at [378, 420] on div "Completed [PERSON_NAME] 250806900492 LIM0041249 HAMU2649586 En tiempo [DATE] 00…" at bounding box center [462, 354] width 856 height 366
click at [189, 341] on div "250406900649" at bounding box center [178, 336] width 67 height 19
click at [483, 441] on div "Completed [PERSON_NAME] 250806900492 LIM0041249 HAMU2649586 En tiempo [DATE] 00…" at bounding box center [462, 354] width 856 height 366
click at [182, 337] on div "250406900649" at bounding box center [178, 336] width 67 height 19
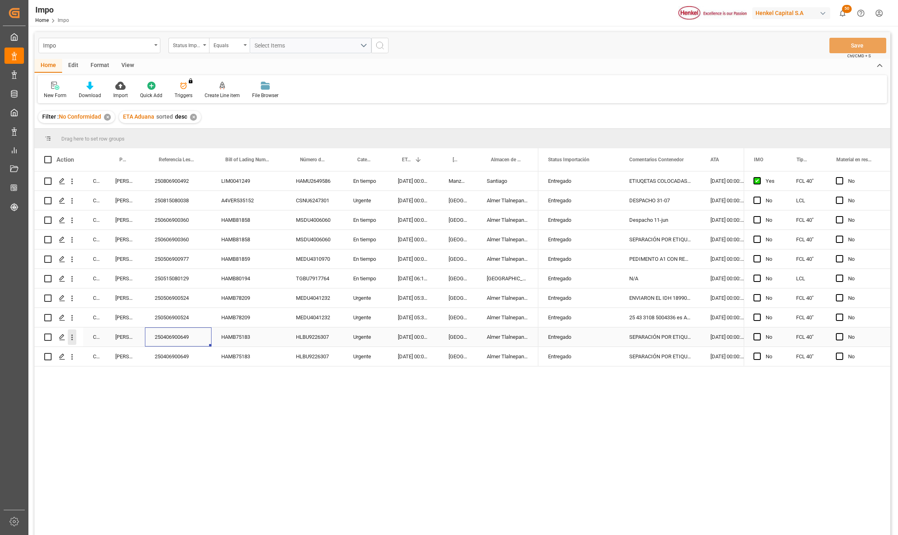
click at [73, 338] on icon "open menu" at bounding box center [72, 337] width 9 height 9
click at [87, 350] on span "Press SPACE to select this row." at bounding box center [81, 354] width 14 height 9
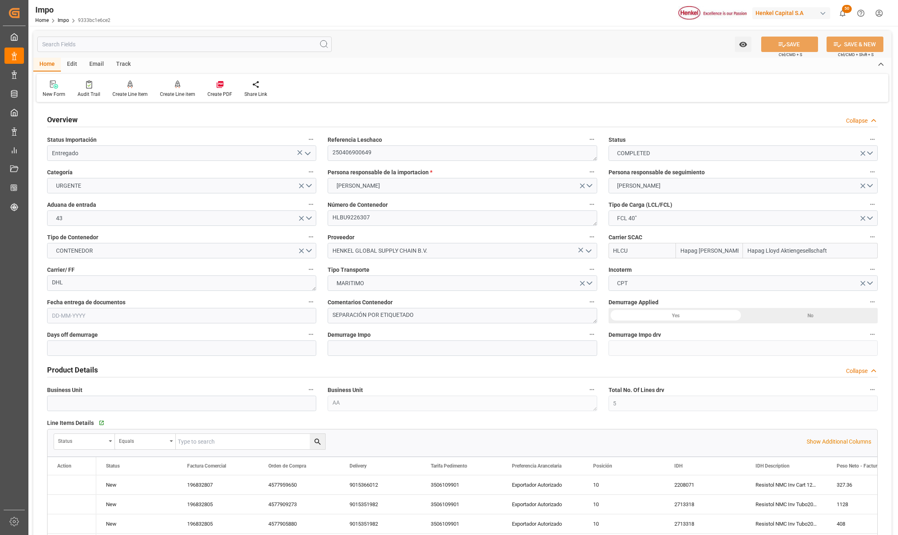
type input "Hapag [PERSON_NAME]"
type input "Hapag Lloyd Aktiengesellschaft"
type input "5"
type input "50"
type input "12"
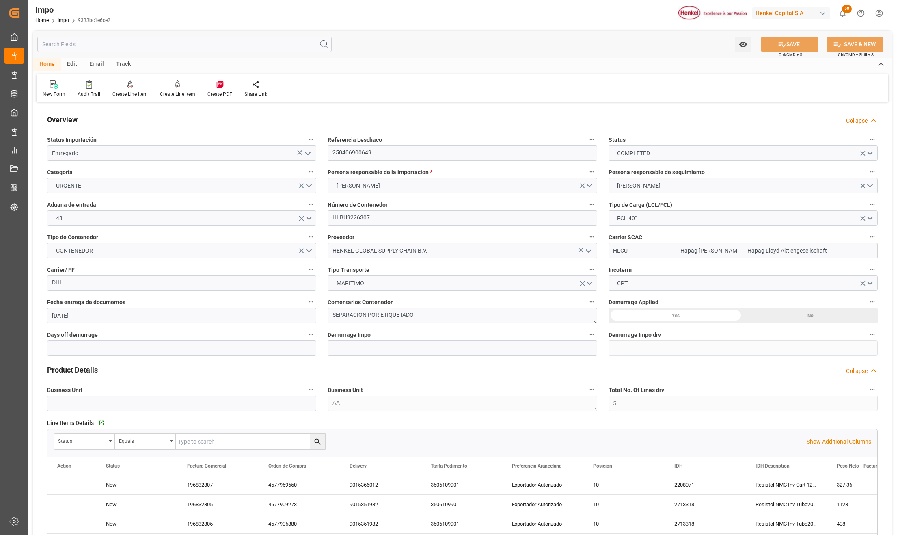
type input "19-03-2025"
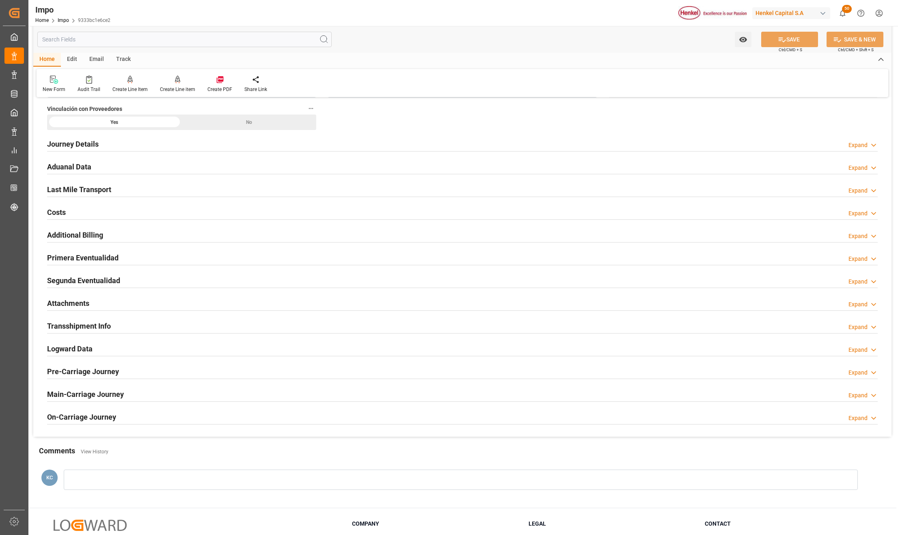
scroll to position [595, 0]
click at [77, 276] on h2 "Segunda Eventualidad" at bounding box center [83, 279] width 73 height 11
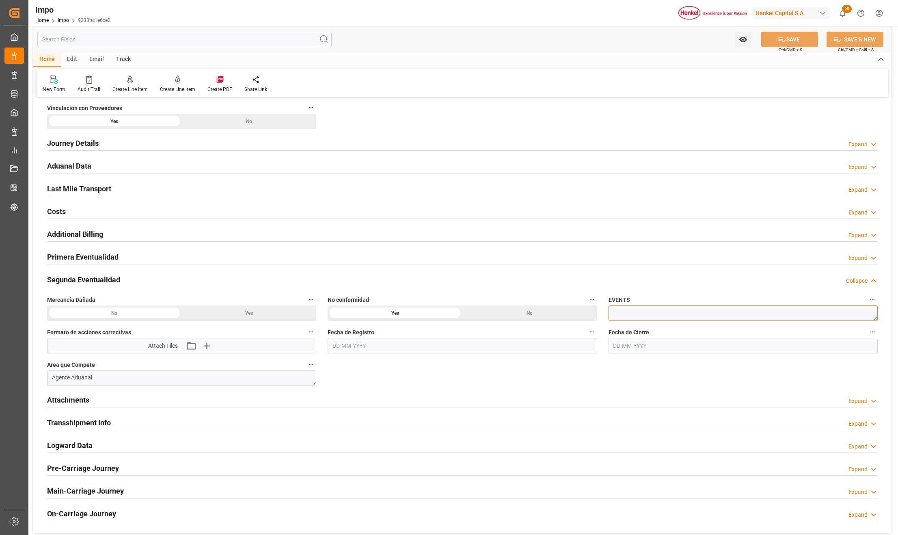
click at [679, 313] on textarea at bounding box center [742, 312] width 269 height 15
type textarea "Etiquetas dañadas"
click at [209, 349] on icon "button" at bounding box center [206, 345] width 13 height 13
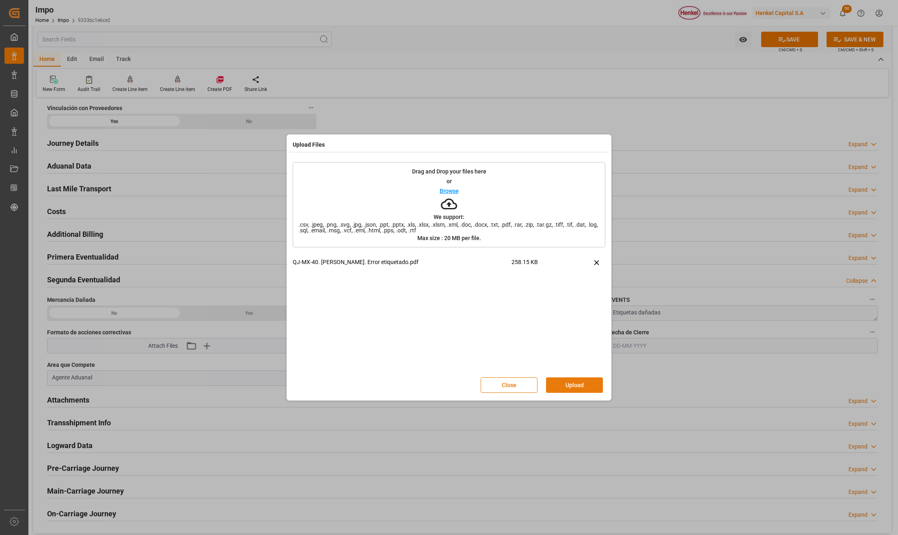
click at [564, 379] on button "Upload" at bounding box center [574, 384] width 57 height 15
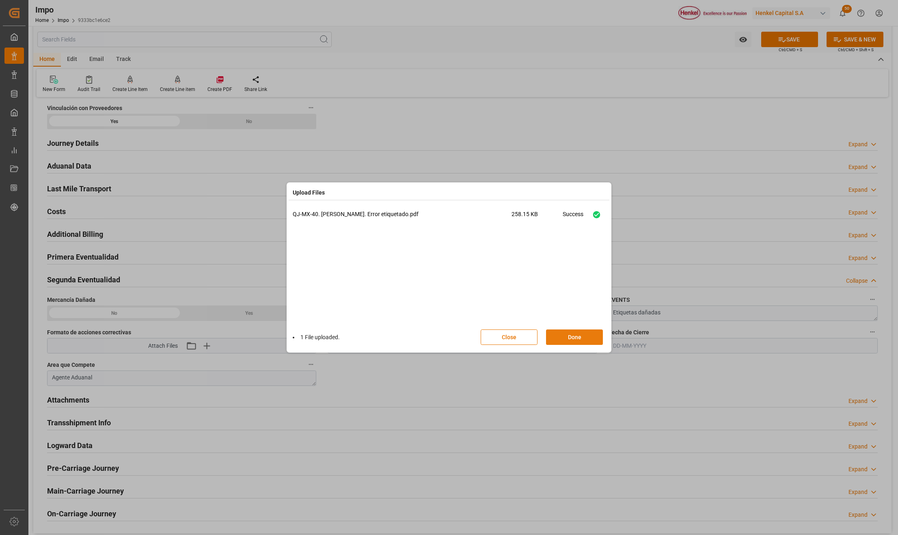
click at [572, 336] on button "Done" at bounding box center [574, 336] width 57 height 15
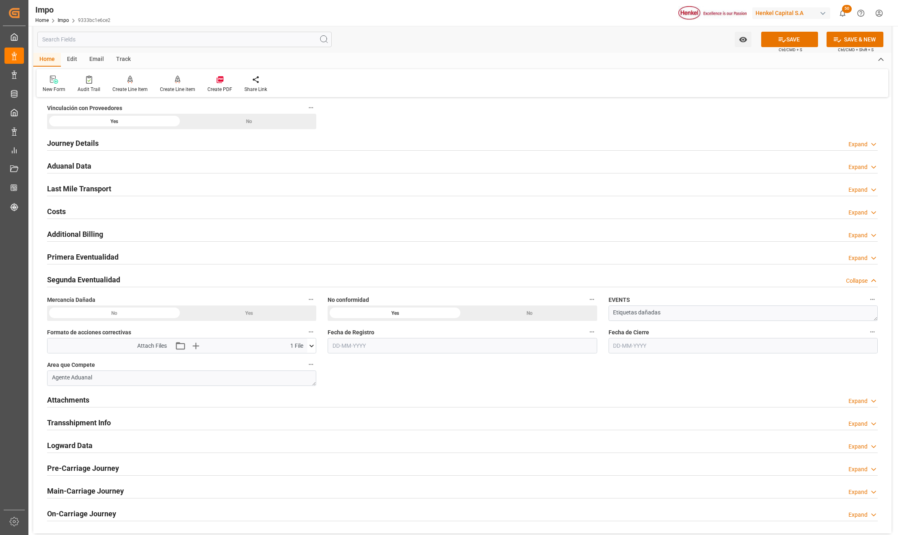
click at [356, 341] on input "text" at bounding box center [462, 345] width 269 height 15
click at [650, 347] on input "text" at bounding box center [742, 345] width 269 height 15
type input "17-06-2025"
click at [390, 346] on input "text" at bounding box center [462, 345] width 269 height 15
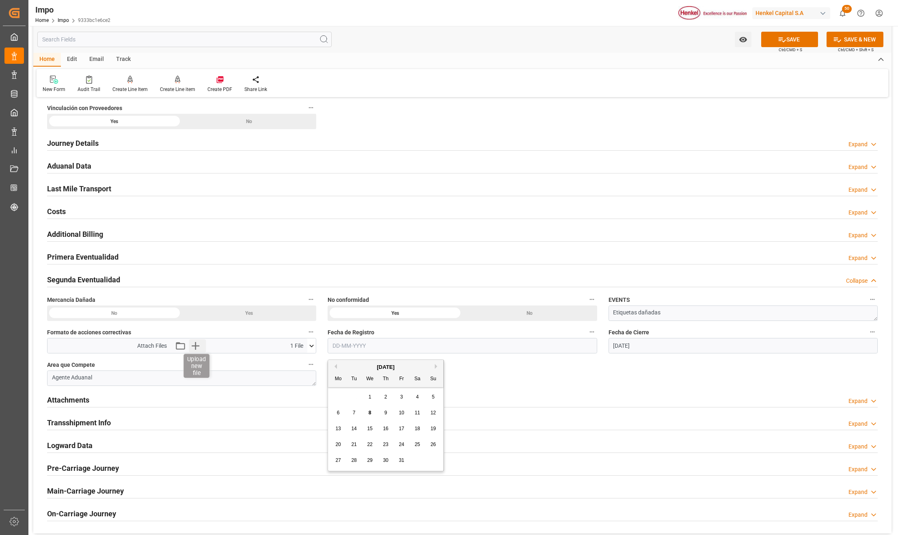
click at [197, 350] on icon "button" at bounding box center [195, 345] width 13 height 13
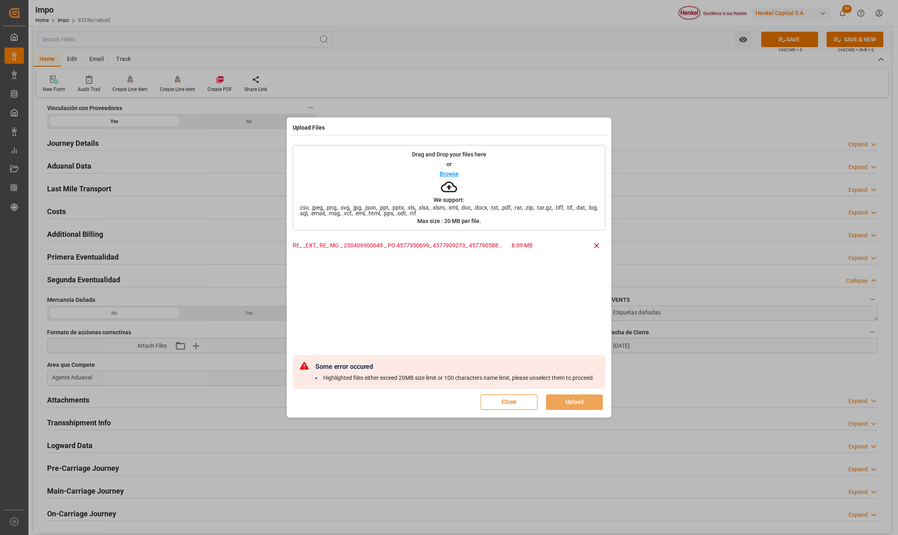
click at [506, 399] on button "Close" at bounding box center [509, 401] width 57 height 15
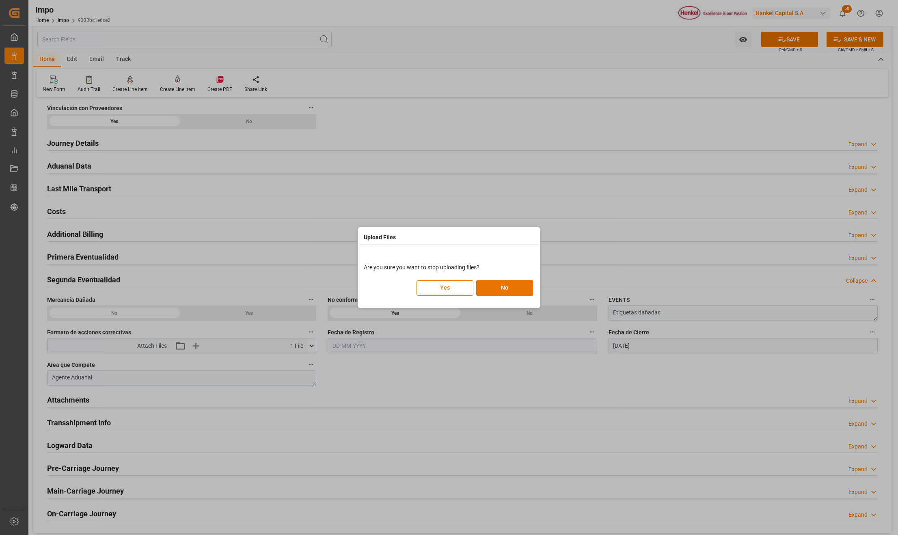
click at [448, 287] on button "Yes" at bounding box center [444, 287] width 57 height 15
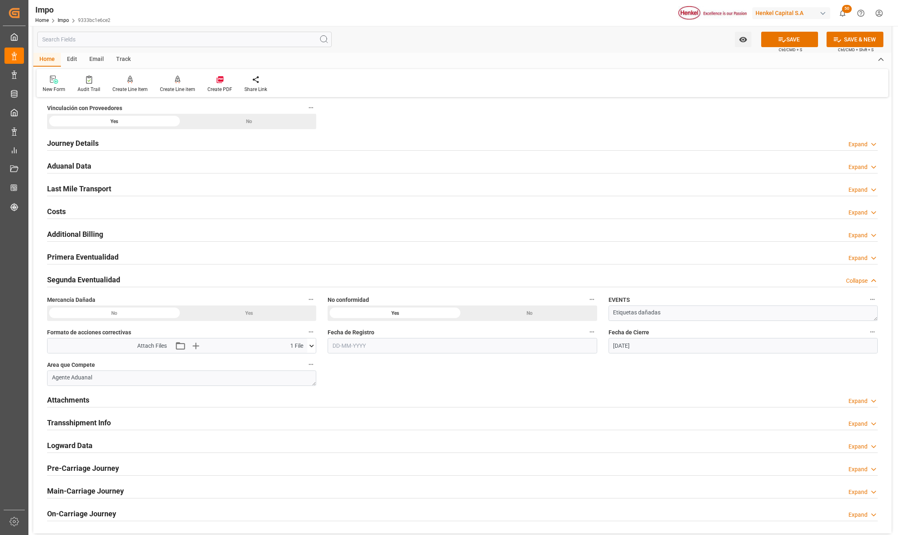
click at [388, 347] on input "text" at bounding box center [462, 345] width 269 height 15
click at [468, 353] on input "text" at bounding box center [462, 345] width 269 height 15
type input "07-05-2025"
click at [478, 372] on div "Overview Collapse Status Importación Entregado Referencia Leschaco 250406900649…" at bounding box center [462, 21] width 858 height 1024
click at [776, 44] on button "SAVE" at bounding box center [789, 39] width 57 height 15
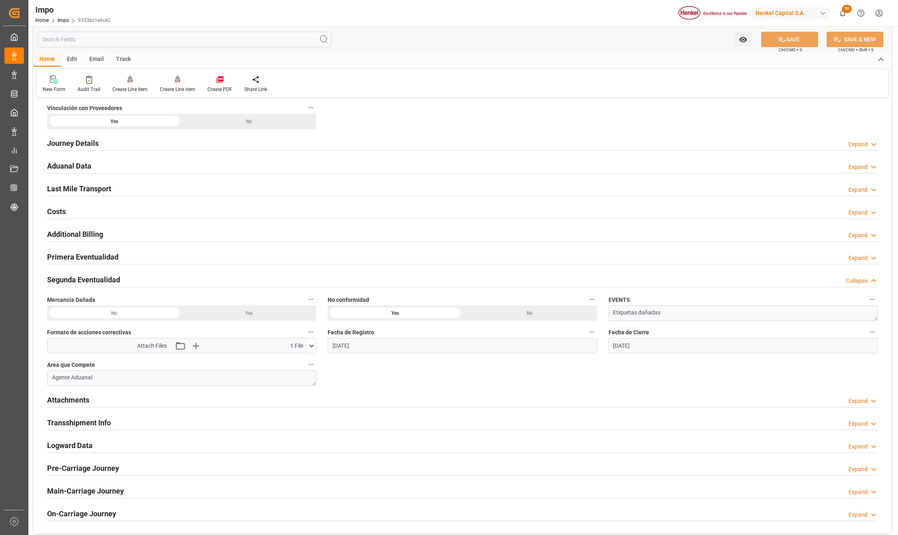
click at [310, 347] on icon at bounding box center [312, 345] width 4 height 2
click at [393, 377] on div "Overview Collapse Status Importación Entregado Referencia Leschaco 250406900649…" at bounding box center [462, 21] width 858 height 1024
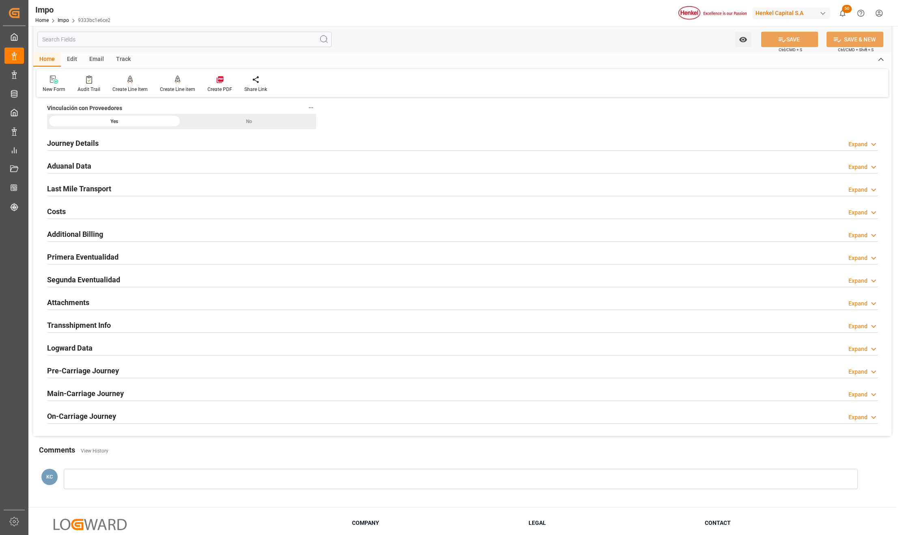
click at [72, 308] on h2 "Attachments" at bounding box center [68, 302] width 42 height 11
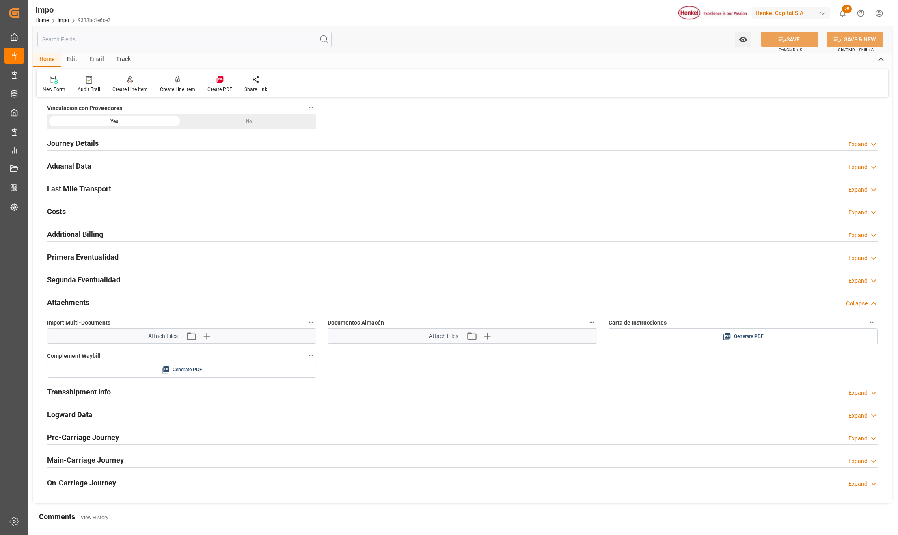
click at [85, 282] on h2 "Segunda Eventualidad" at bounding box center [83, 279] width 73 height 11
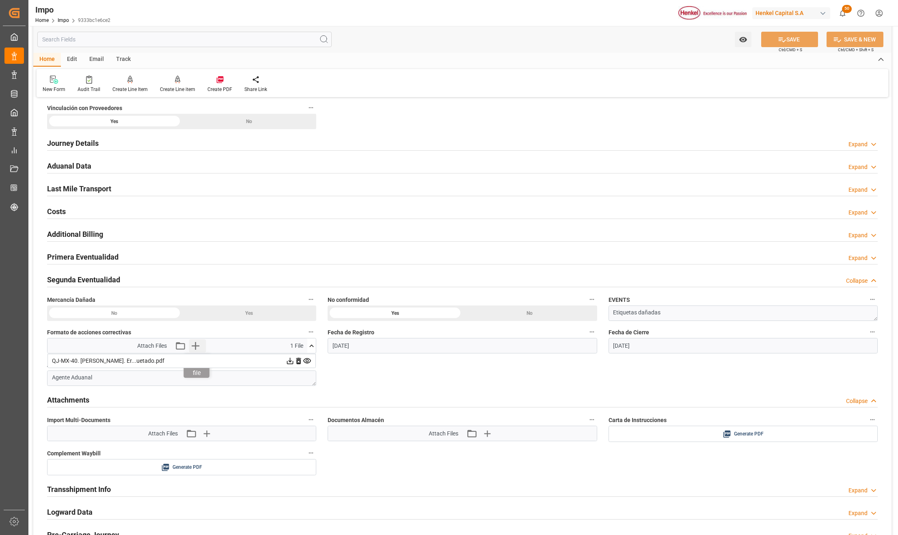
click at [196, 348] on icon "button" at bounding box center [196, 346] width 8 height 8
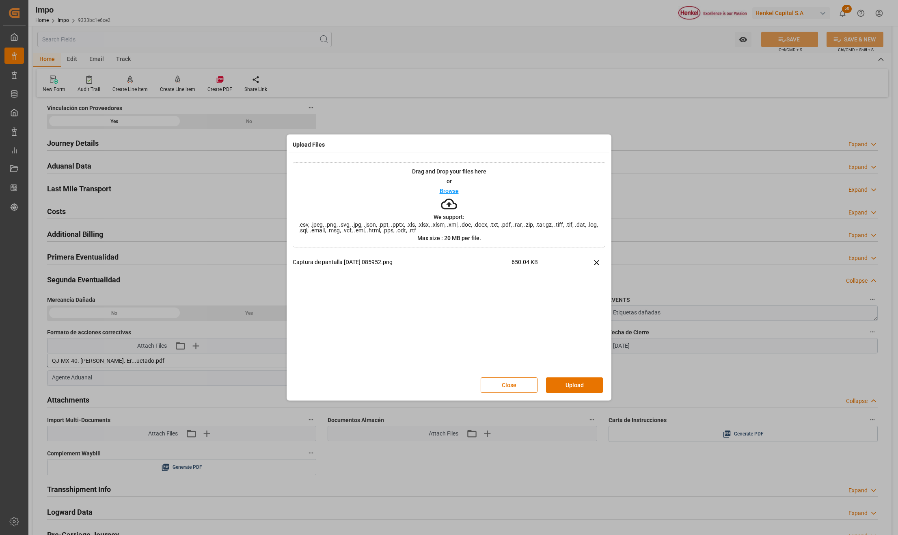
click at [553, 380] on button "Upload" at bounding box center [574, 384] width 57 height 15
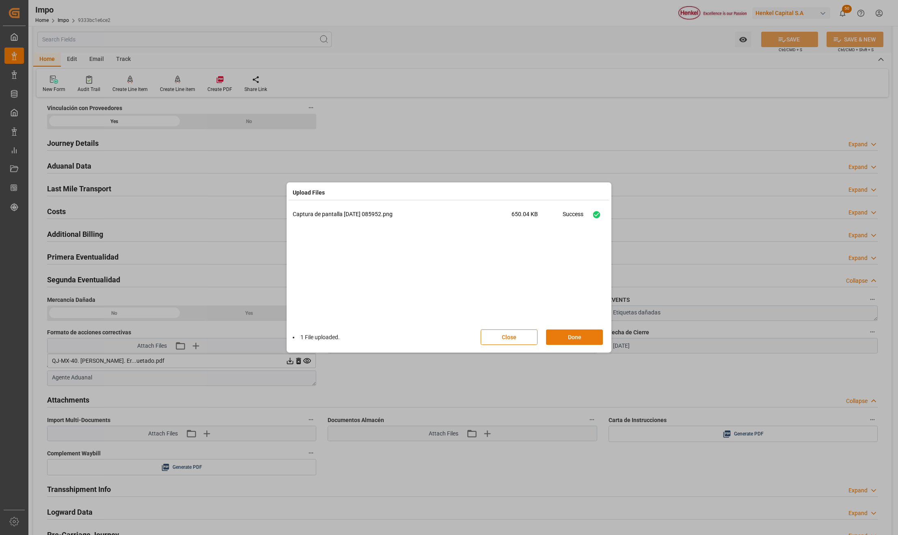
click at [577, 335] on button "Done" at bounding box center [574, 336] width 57 height 15
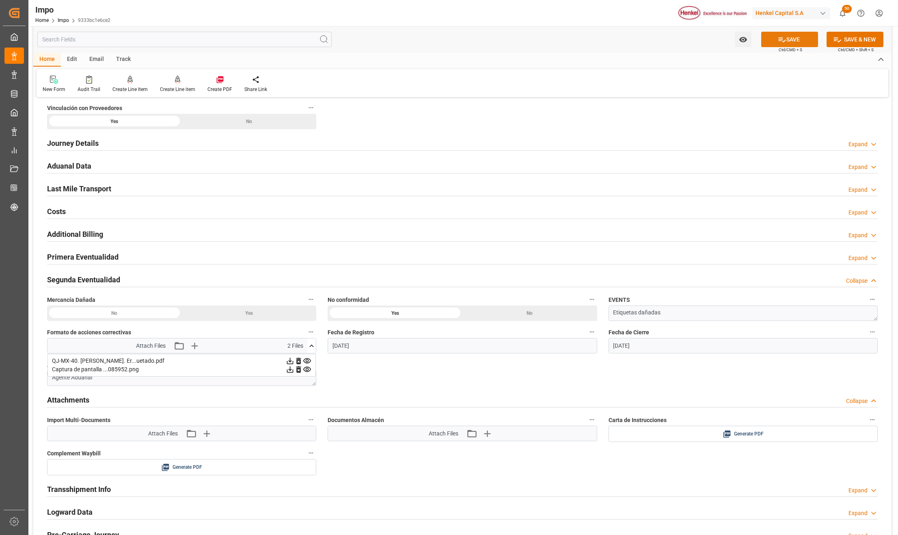
click at [804, 40] on button "SAVE" at bounding box center [789, 39] width 57 height 15
click at [364, 371] on div "Overview Collapse Status Importación Entregado Referencia Leschaco 250406900649…" at bounding box center [462, 54] width 858 height 1090
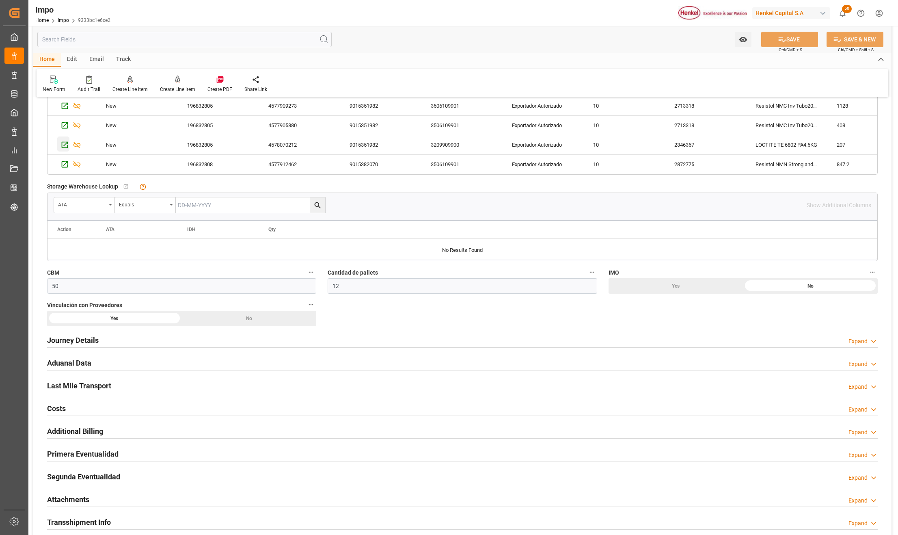
scroll to position [379, 0]
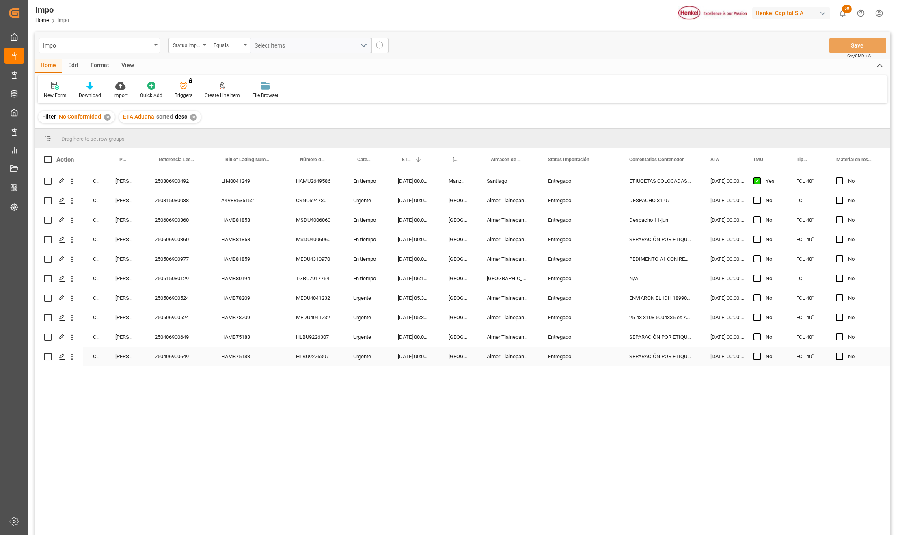
click at [373, 355] on div "Urgente" at bounding box center [365, 356] width 45 height 19
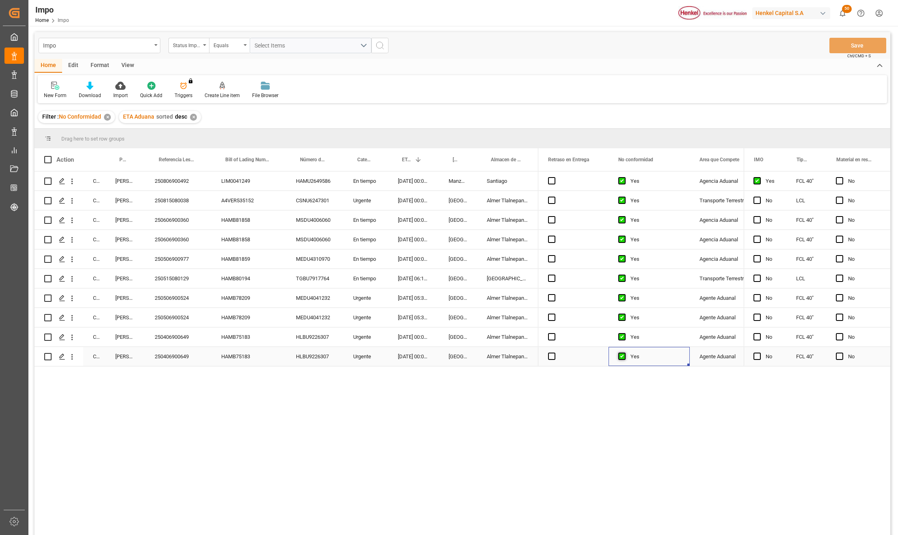
click at [622, 358] on span "Press SPACE to select this row." at bounding box center [621, 355] width 7 height 7
click at [624, 352] on input "Press SPACE to select this row." at bounding box center [624, 352] width 0 height 0
click at [500, 358] on div "Almer Tlalnepantla" at bounding box center [507, 356] width 61 height 19
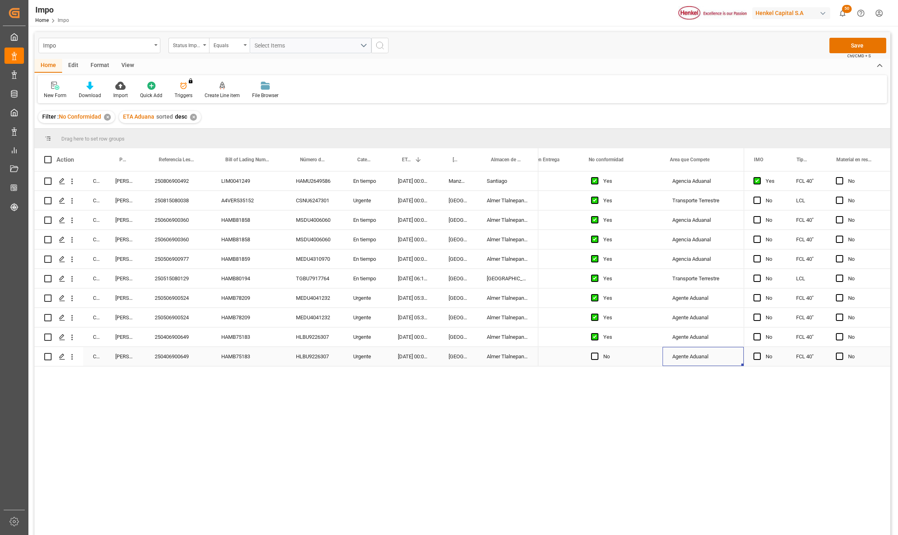
click at [710, 352] on div "Agente Aduanal" at bounding box center [702, 356] width 81 height 19
drag, startPoint x: 715, startPoint y: 353, endPoint x: 666, endPoint y: 345, distance: 49.4
click at [669, 345] on input "Agente Aduanal" at bounding box center [703, 351] width 68 height 15
click at [491, 360] on div "Almer Tlalnepantla" at bounding box center [507, 356] width 61 height 19
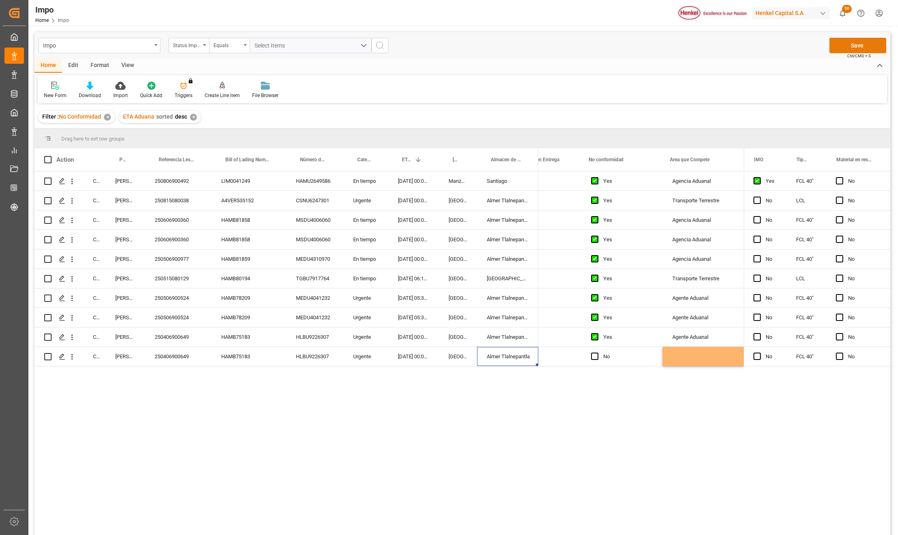
click at [875, 45] on button "Save" at bounding box center [857, 45] width 57 height 15
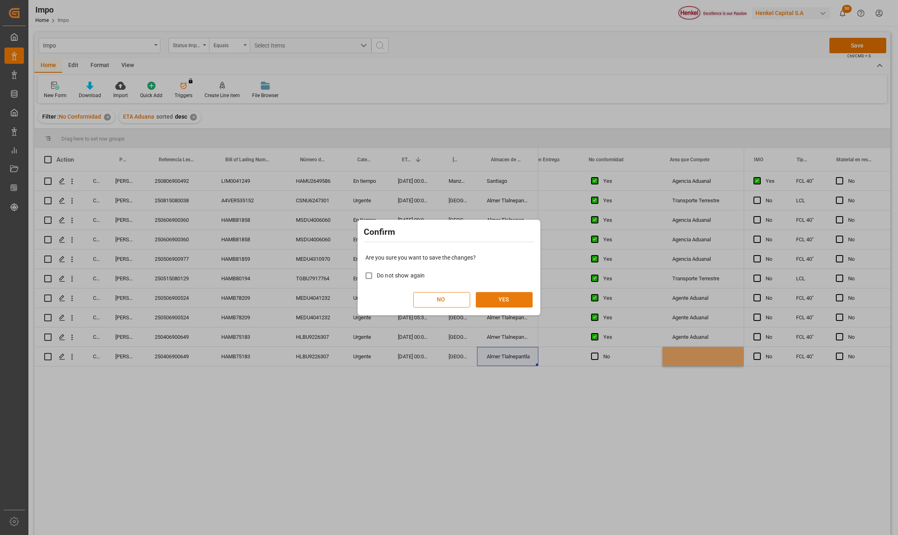
click at [495, 294] on button "YES" at bounding box center [504, 299] width 57 height 15
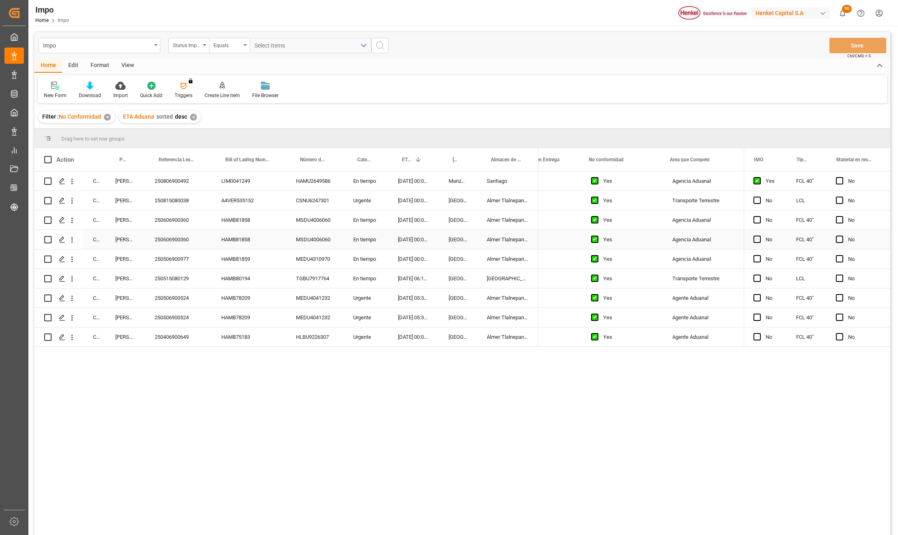
click at [704, 239] on div "Agencia Aduanal" at bounding box center [702, 239] width 81 height 19
drag, startPoint x: 720, startPoint y: 246, endPoint x: 647, endPoint y: 250, distance: 72.8
click at [591, 239] on span "Press SPACE to select this row." at bounding box center [594, 238] width 7 height 7
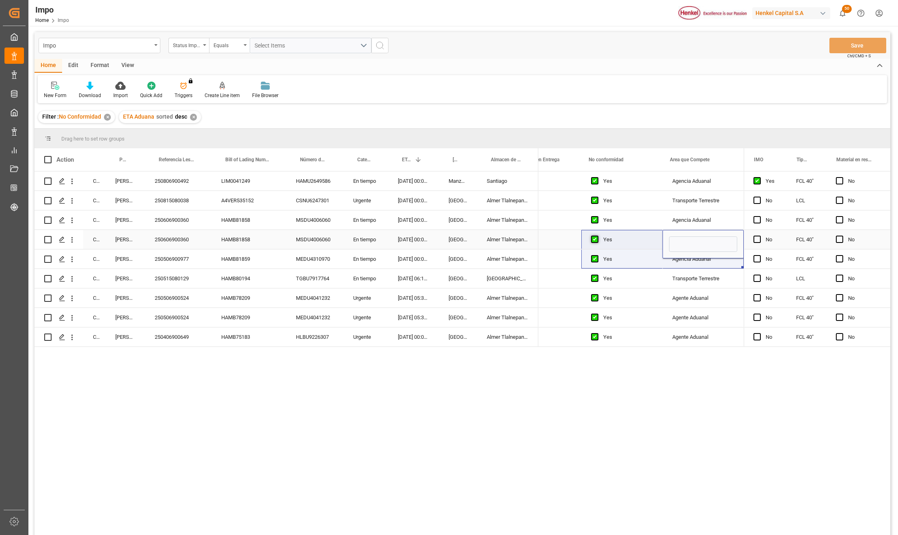
click at [597, 235] on input "Press SPACE to select this row." at bounding box center [597, 235] width 0 height 0
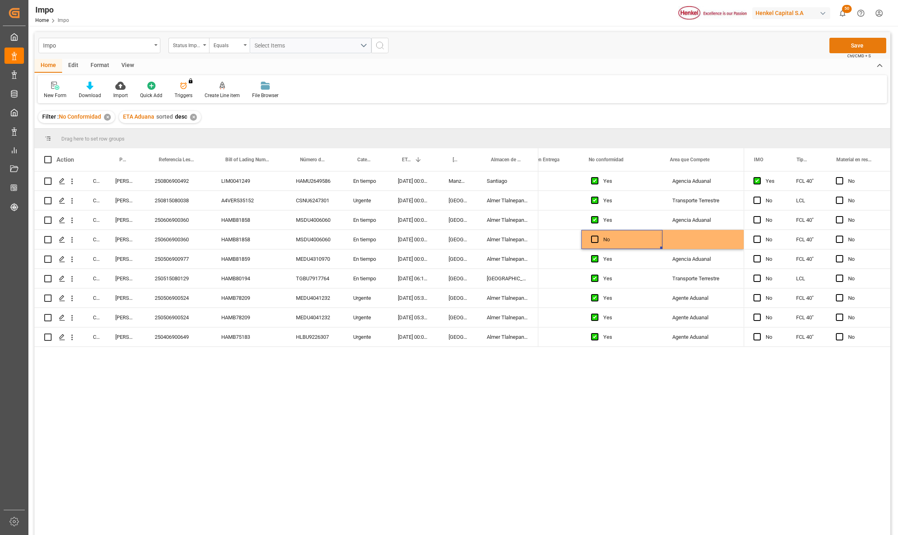
click at [853, 39] on button "Save" at bounding box center [857, 45] width 57 height 15
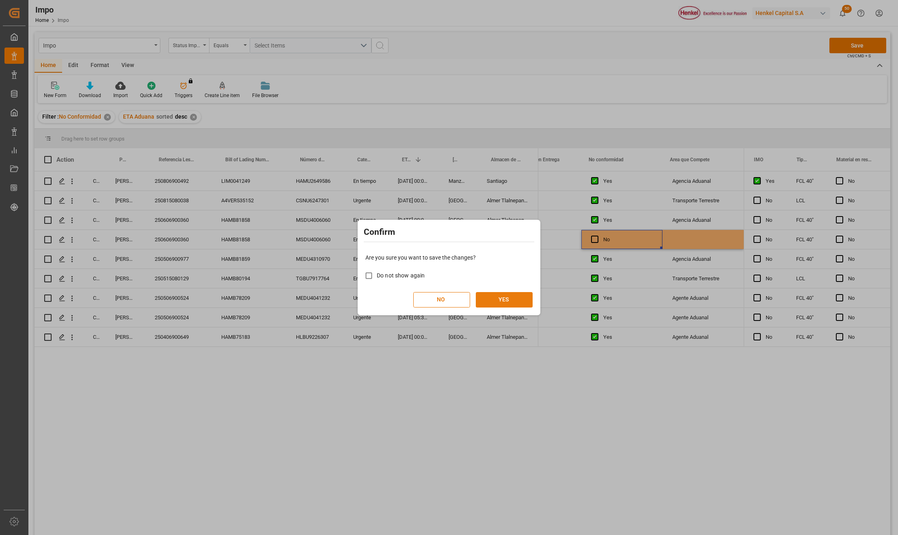
click at [514, 297] on button "YES" at bounding box center [504, 299] width 57 height 15
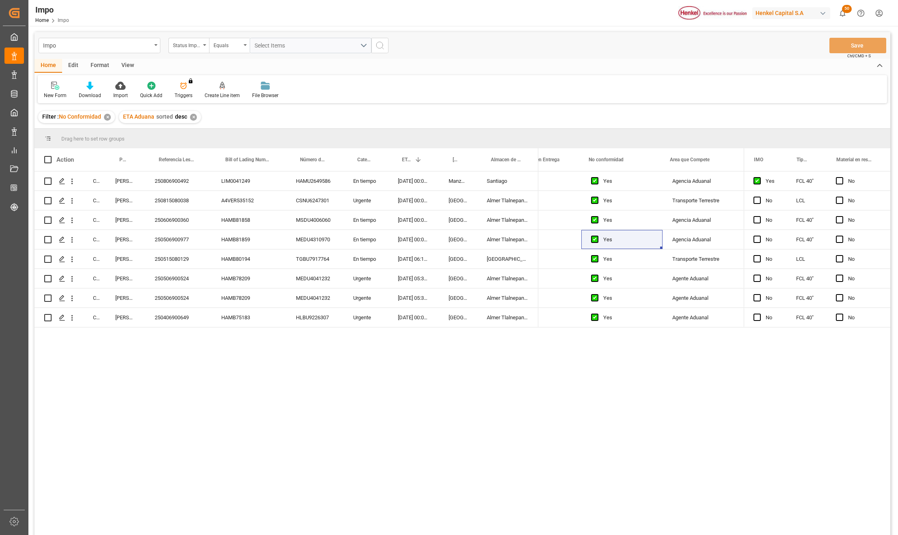
click at [296, 387] on div "Completed Martha Gonzalez 250806900492 LIM0041249 HAMU2649586 En tiempo 31-07-2…" at bounding box center [462, 354] width 856 height 366
